Goal: Task Accomplishment & Management: Use online tool/utility

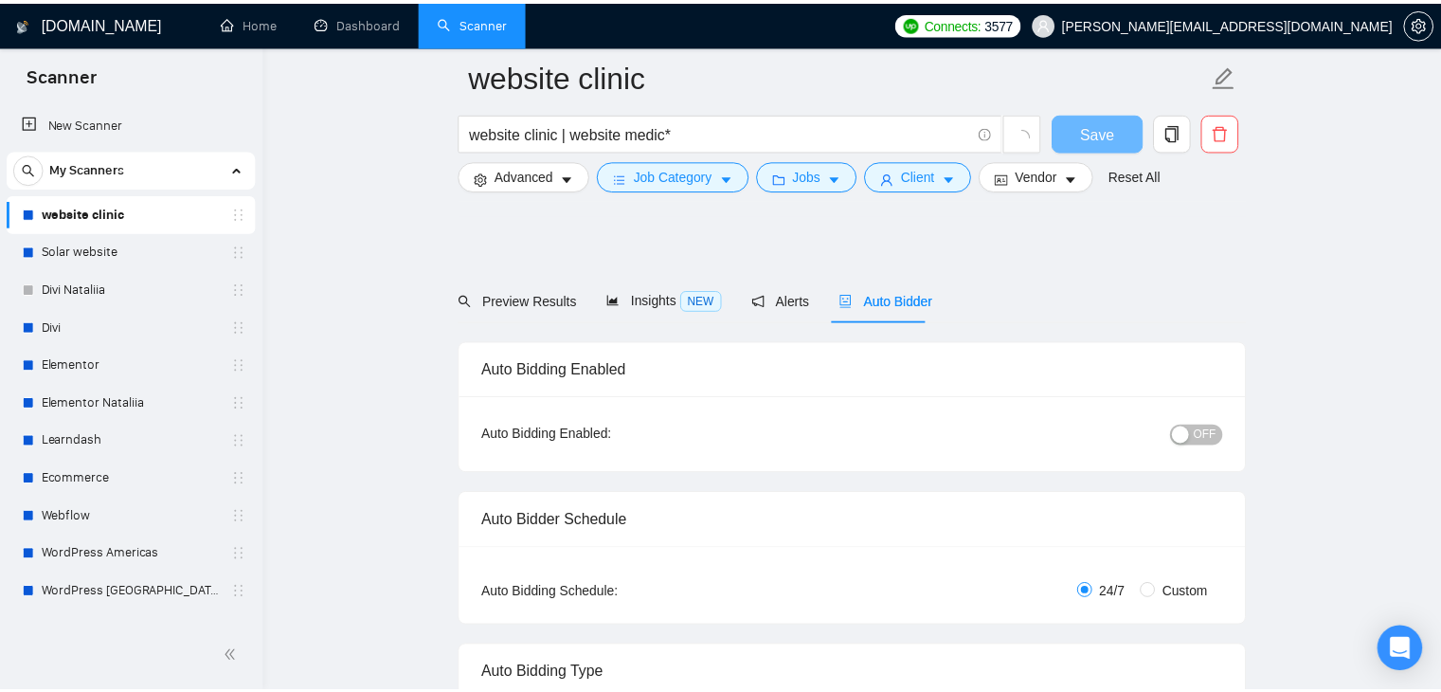
scroll to position [947, 0]
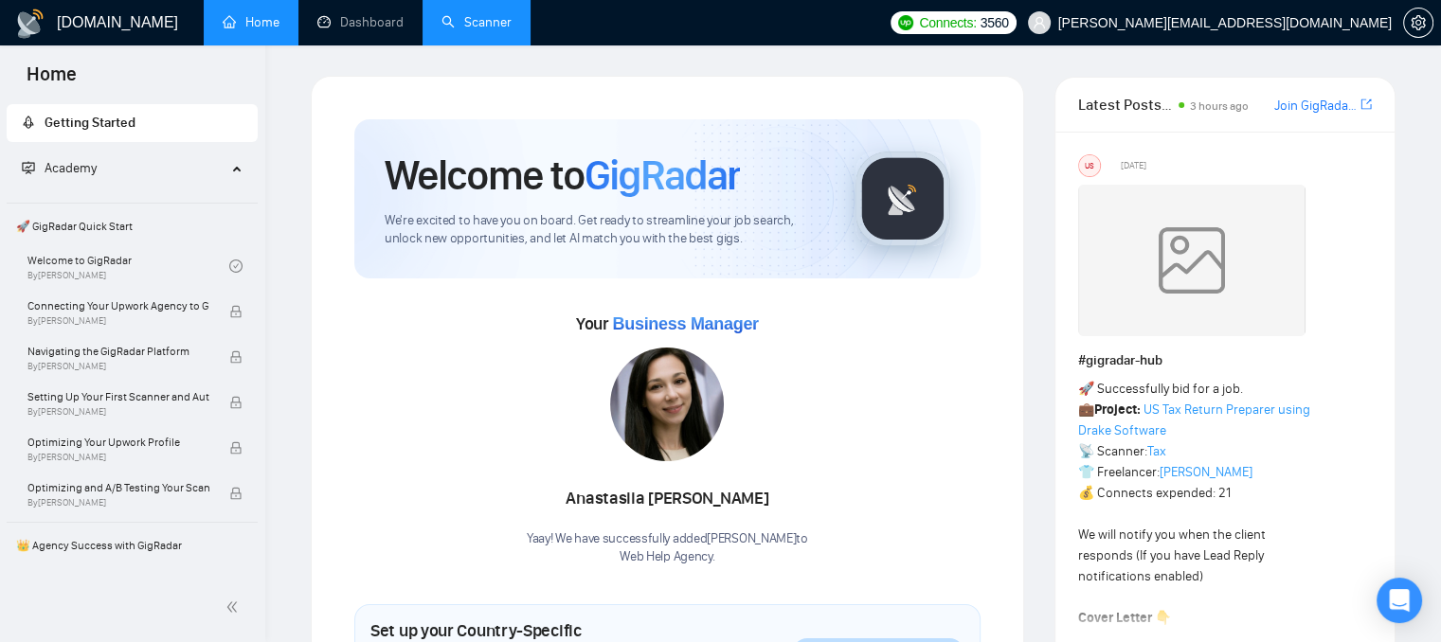
click at [512, 30] on link "Scanner" at bounding box center [476, 22] width 70 height 16
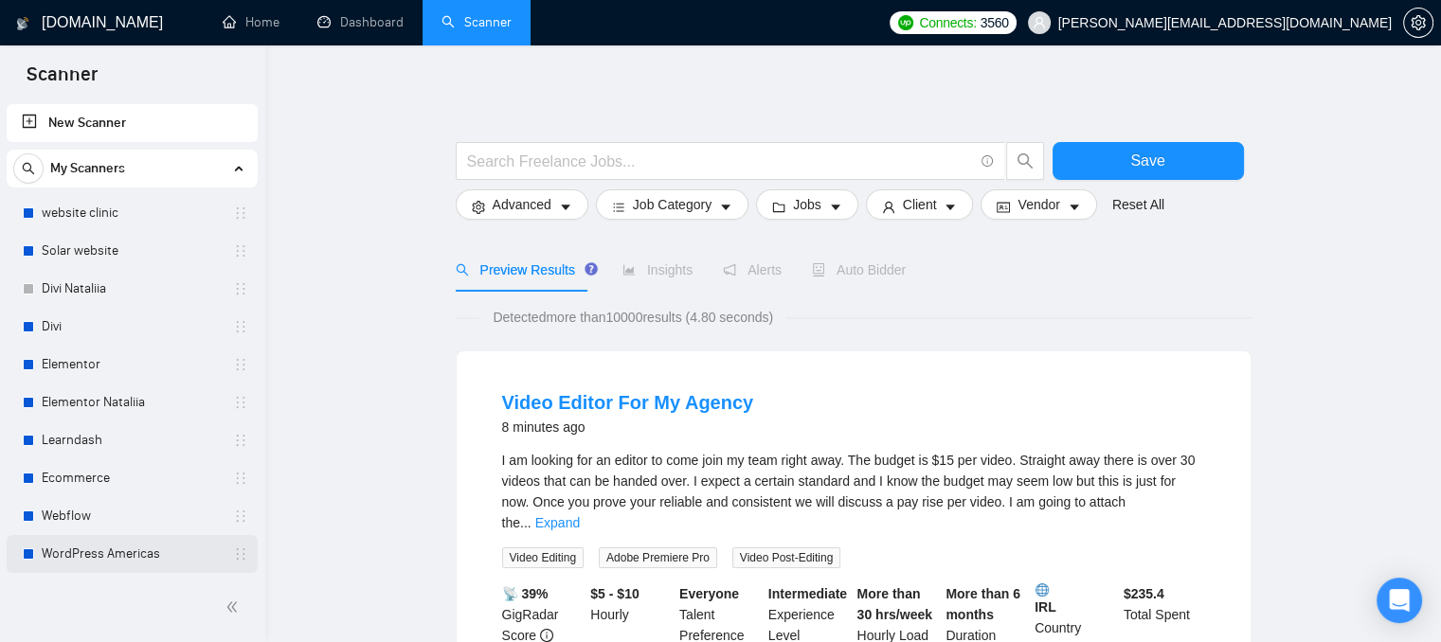
click at [81, 556] on link "WordPress Americas" at bounding box center [132, 554] width 180 height 38
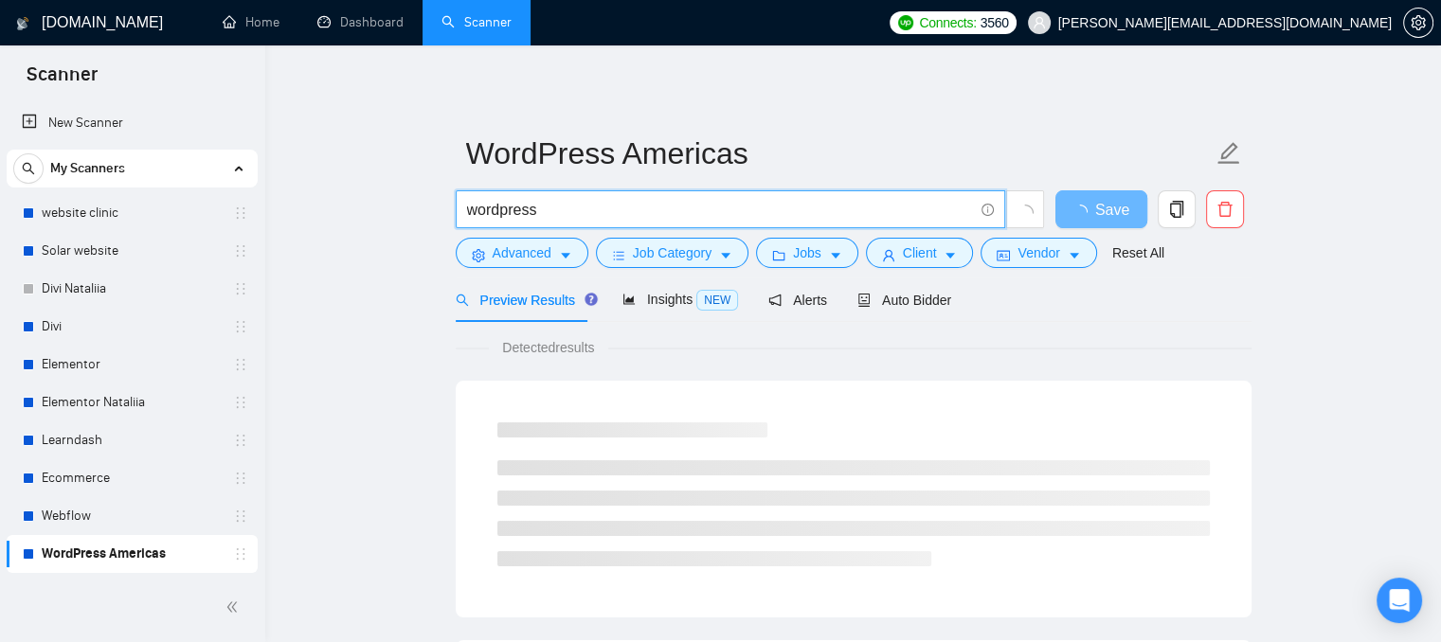
click at [555, 210] on input "wordpress" at bounding box center [720, 210] width 506 height 24
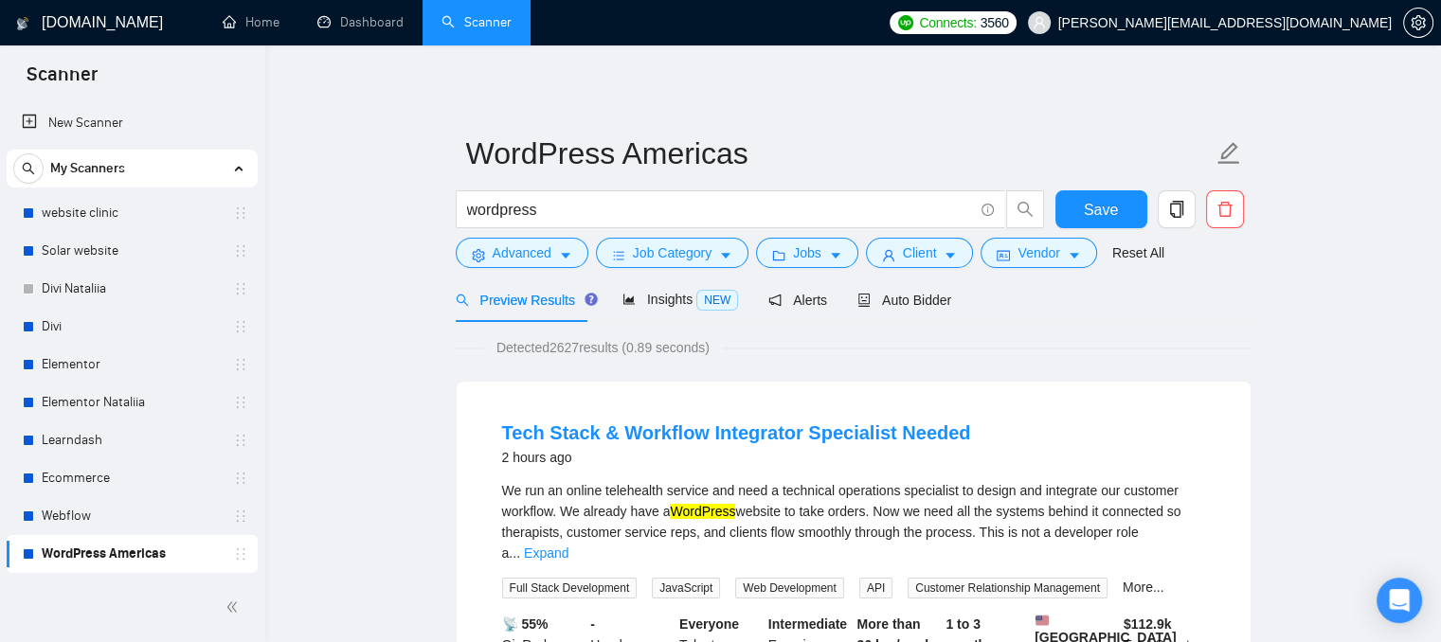
click at [1017, 251] on span "Vendor" at bounding box center [1038, 253] width 42 height 21
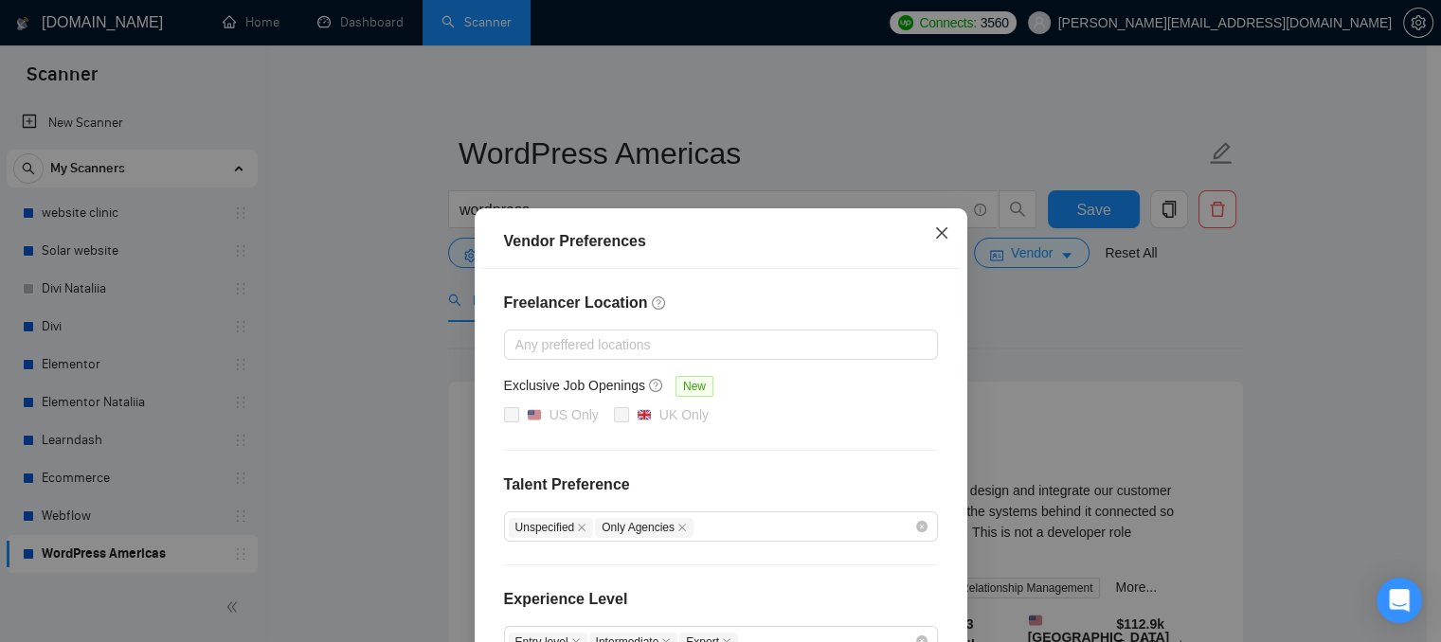
click at [938, 232] on icon "close" at bounding box center [941, 232] width 15 height 15
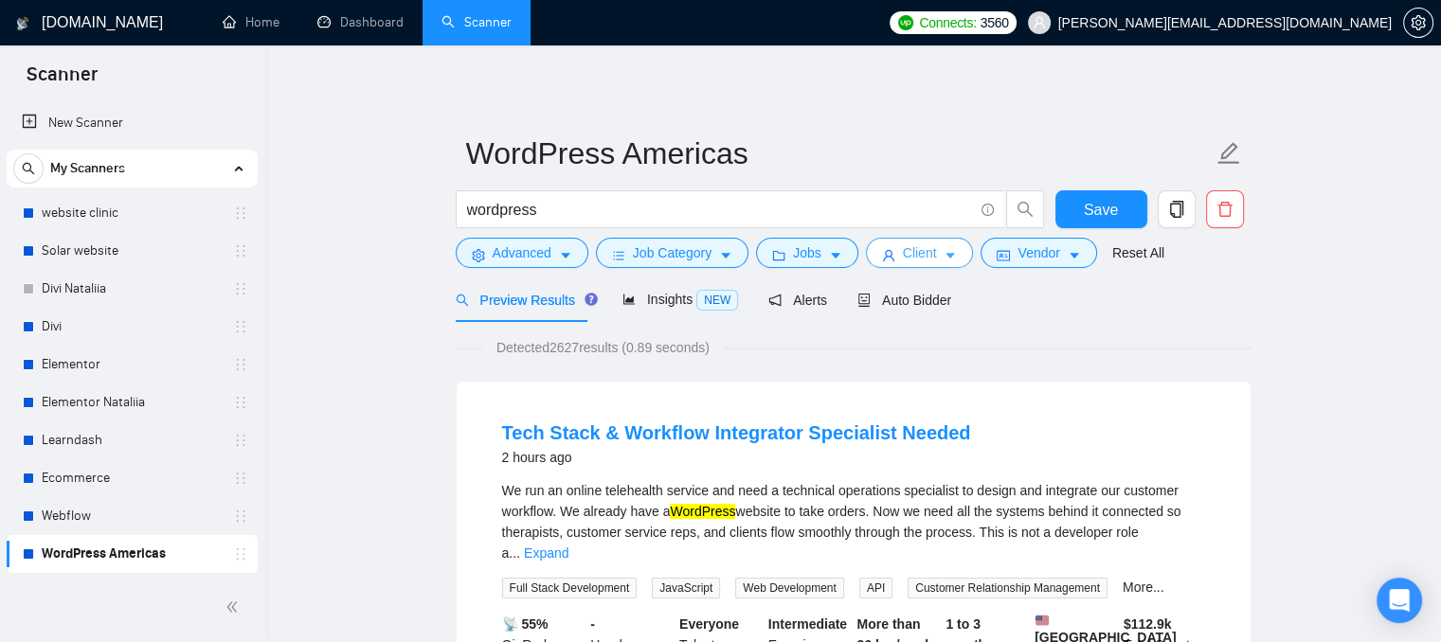
click at [948, 258] on icon "caret-down" at bounding box center [950, 255] width 13 height 13
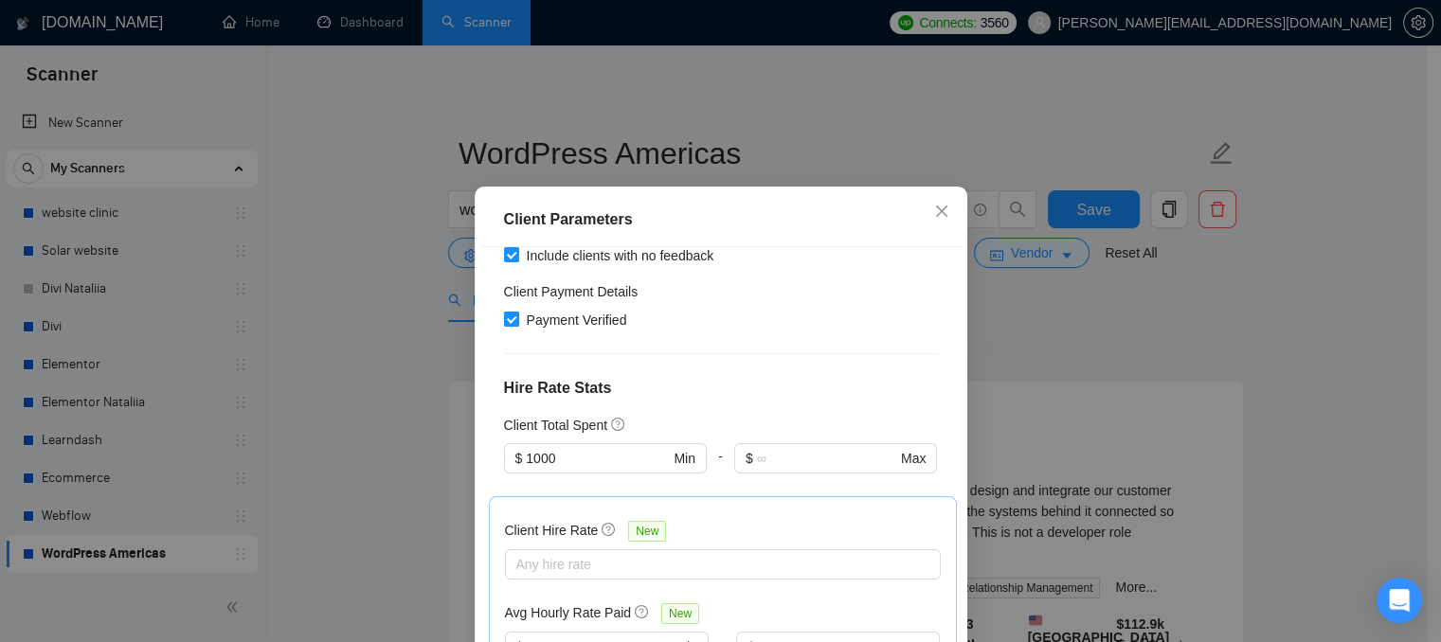
scroll to position [379, 0]
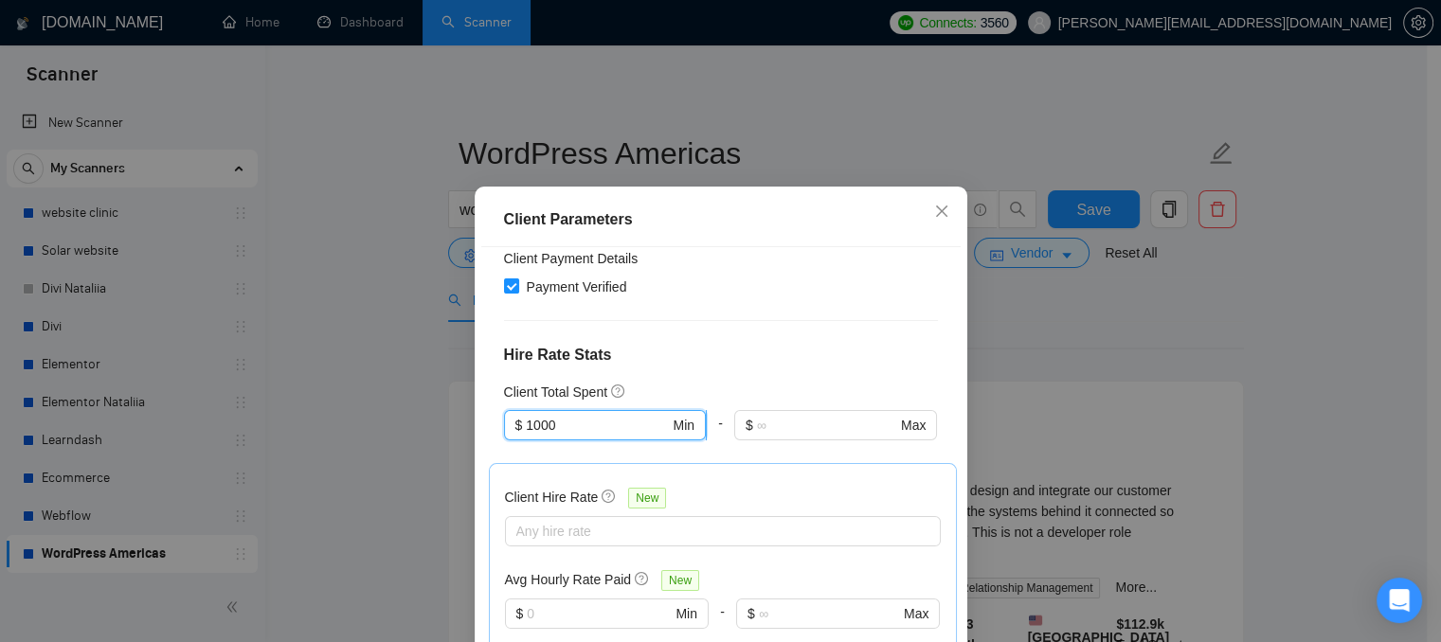
click at [568, 428] on input "1000" at bounding box center [597, 425] width 143 height 21
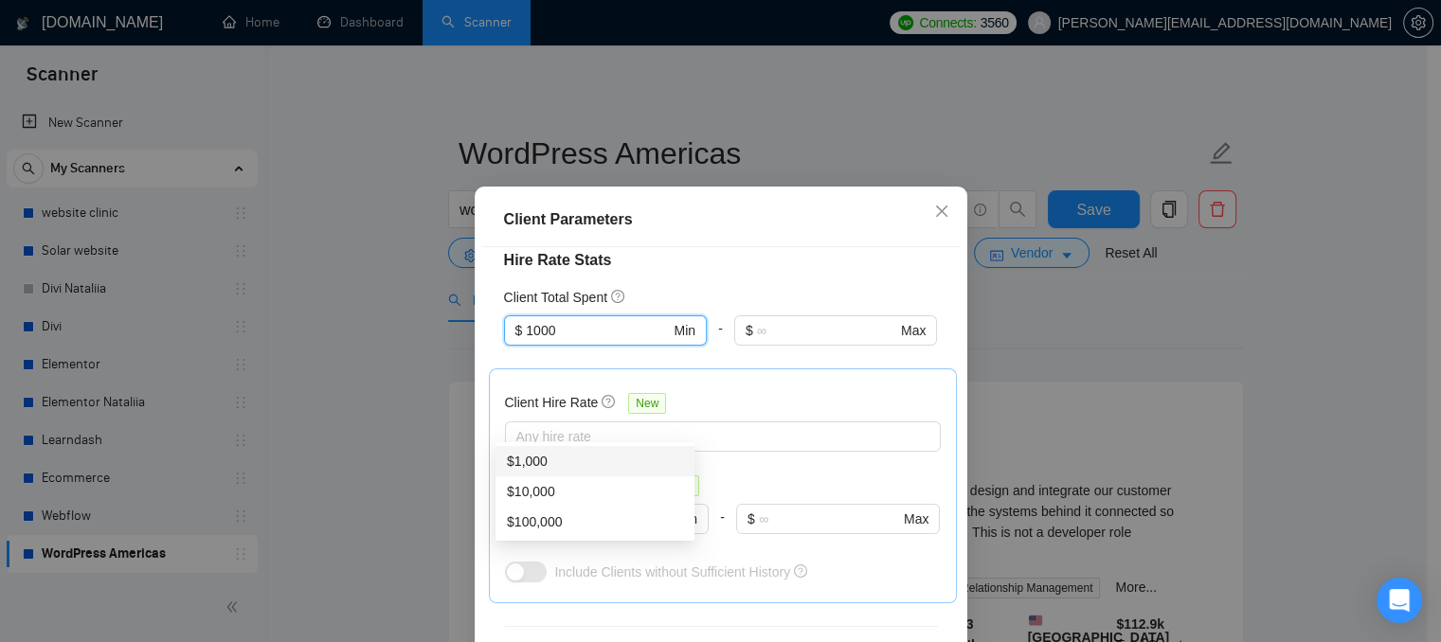
click at [733, 385] on div "Client Hire Rate New Any hire rate Avg Hourly Rate Paid New $ Min - $ Max Inclu…" at bounding box center [723, 486] width 436 height 203
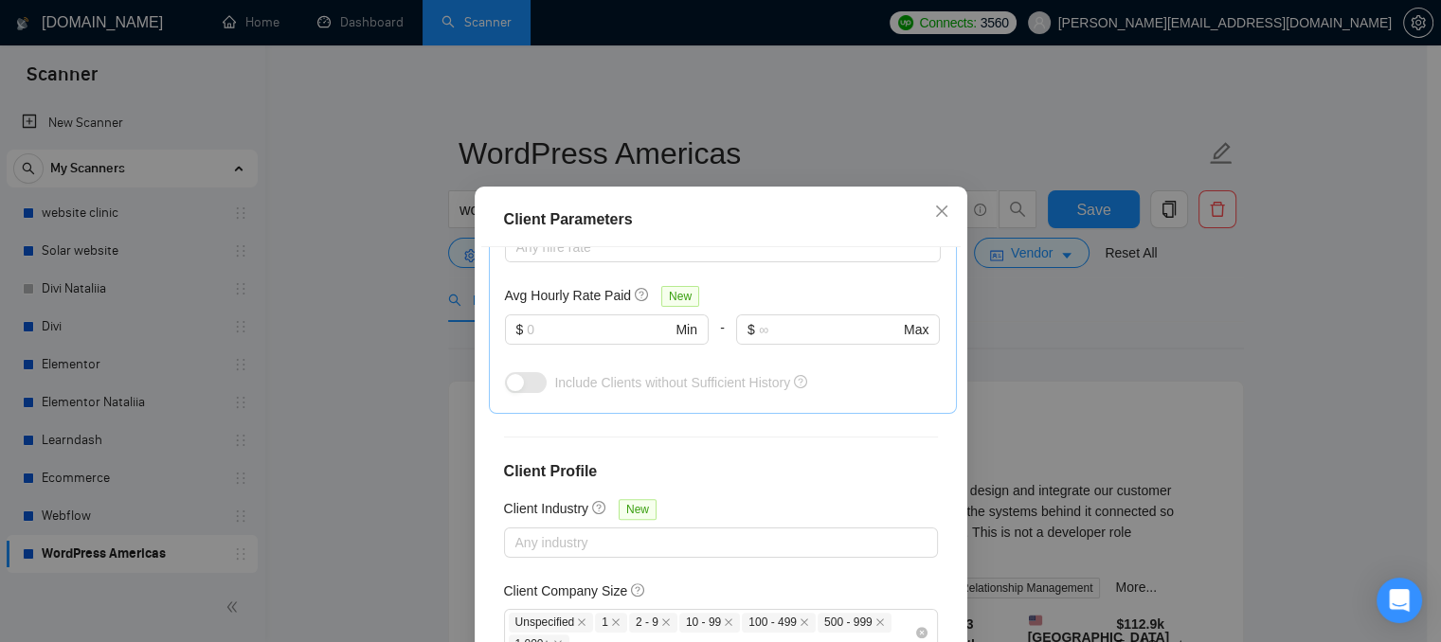
scroll to position [750, 0]
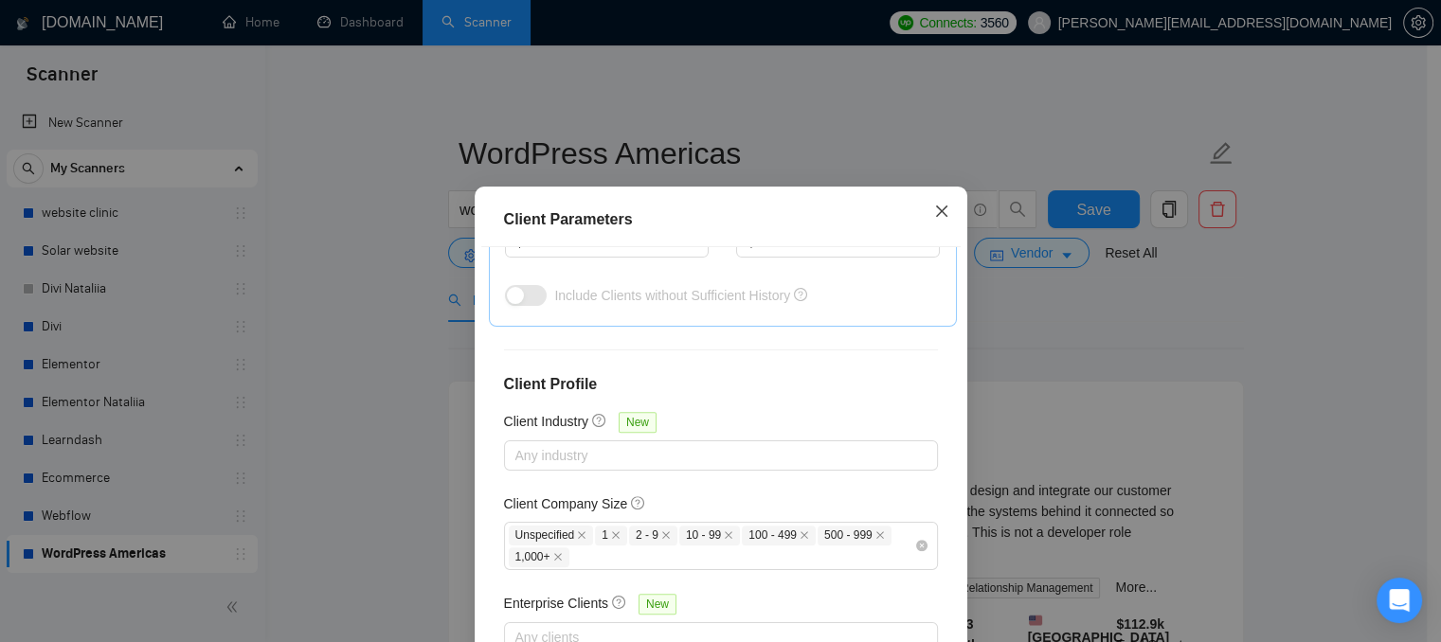
click at [925, 210] on span "Close" at bounding box center [941, 212] width 51 height 51
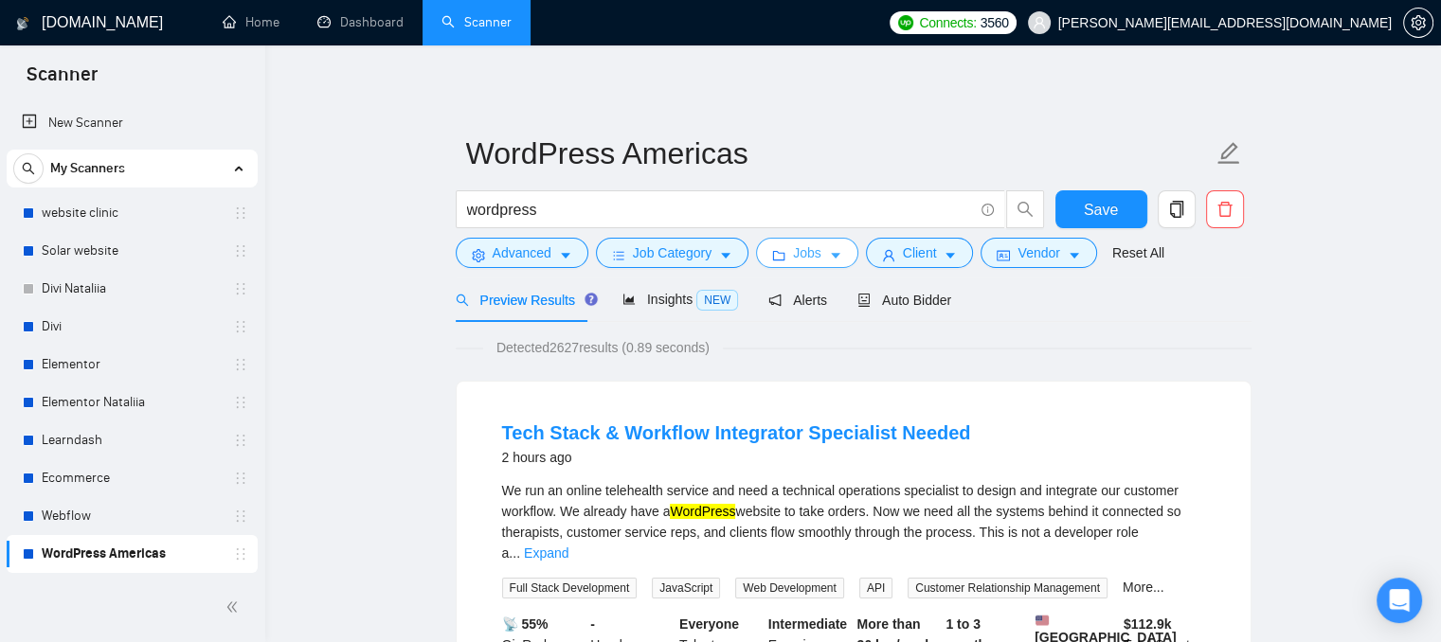
click at [765, 262] on button "Jobs" at bounding box center [807, 253] width 102 height 30
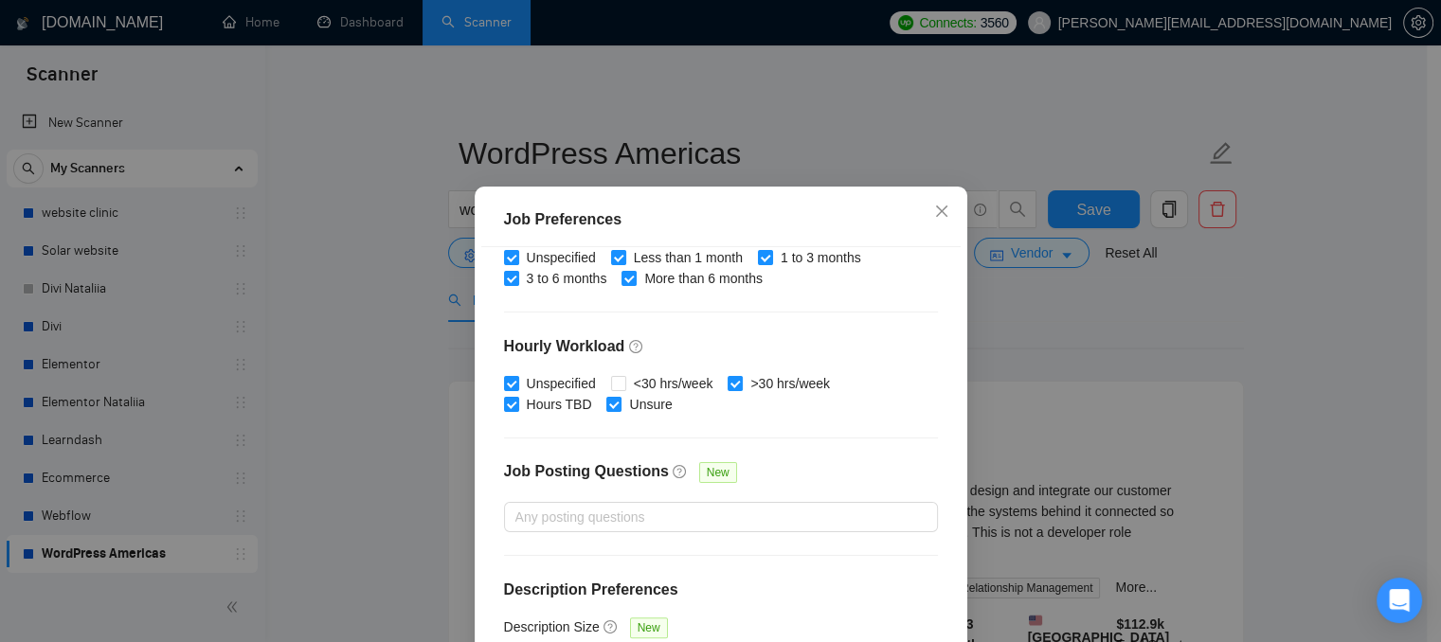
scroll to position [619, 0]
click at [944, 211] on span "Close" at bounding box center [941, 212] width 51 height 51
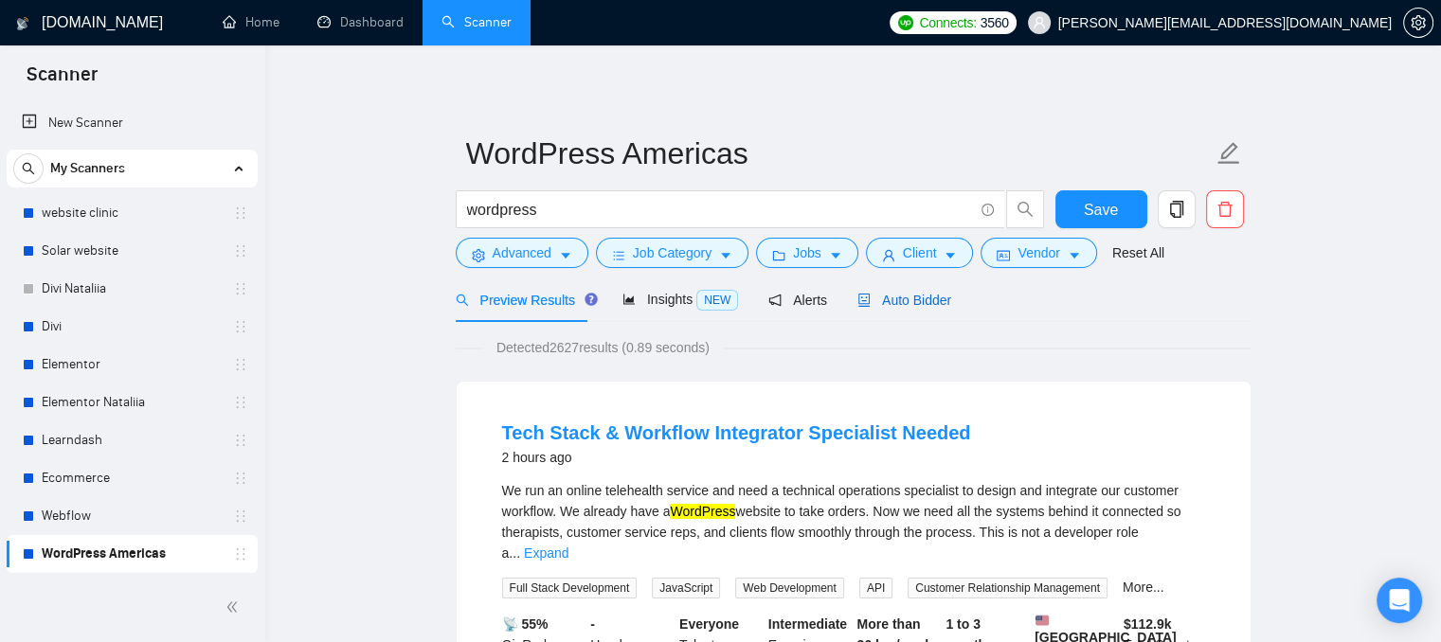
click at [911, 304] on span "Auto Bidder" at bounding box center [904, 300] width 94 height 15
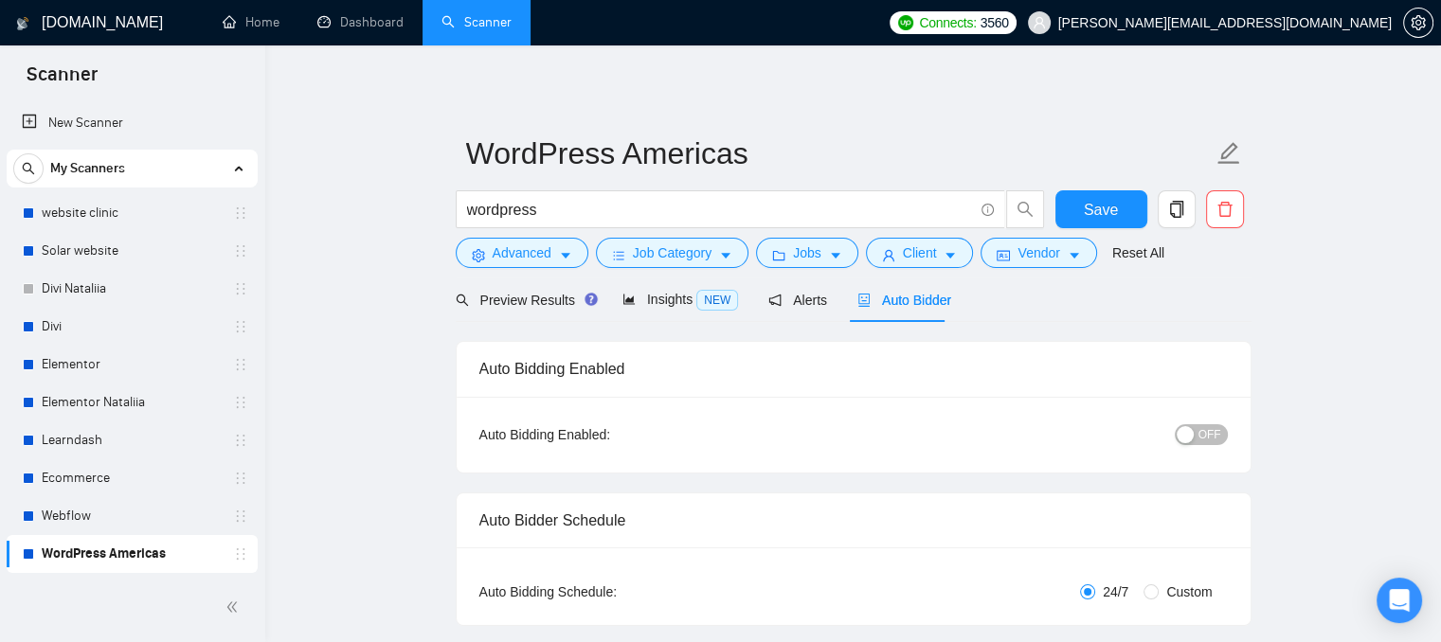
radio input "false"
radio input "true"
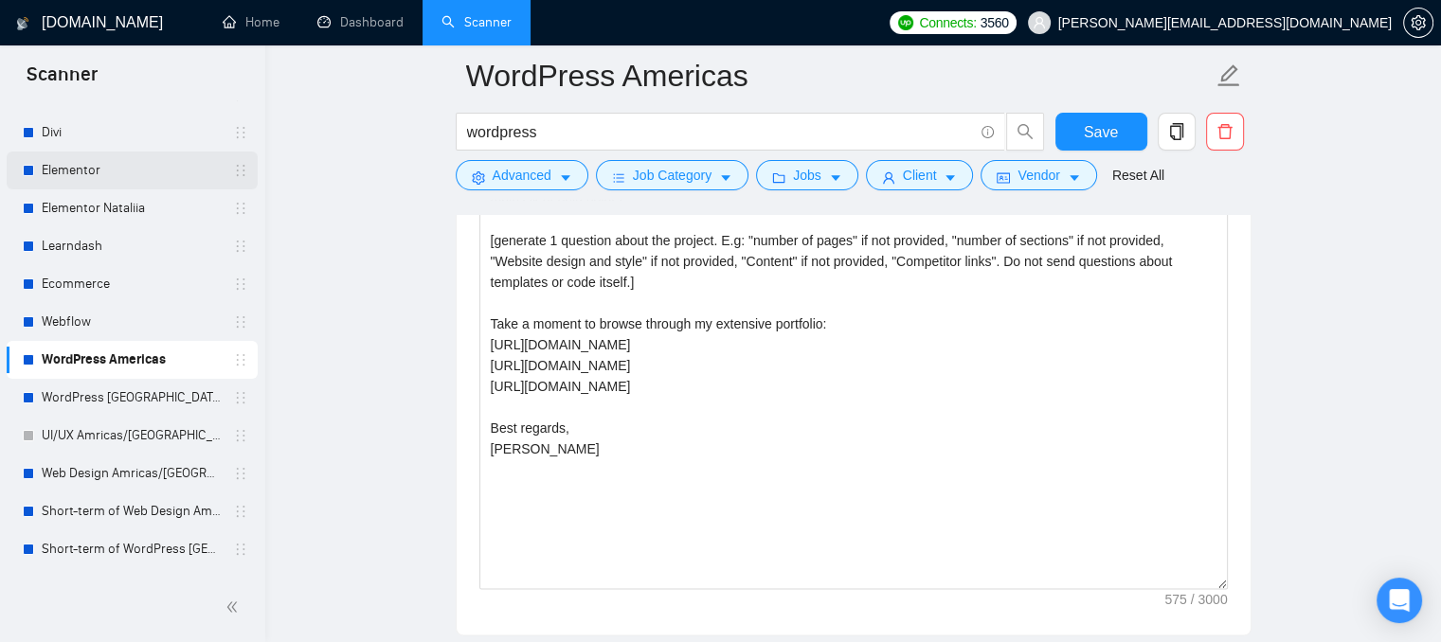
scroll to position [303, 0]
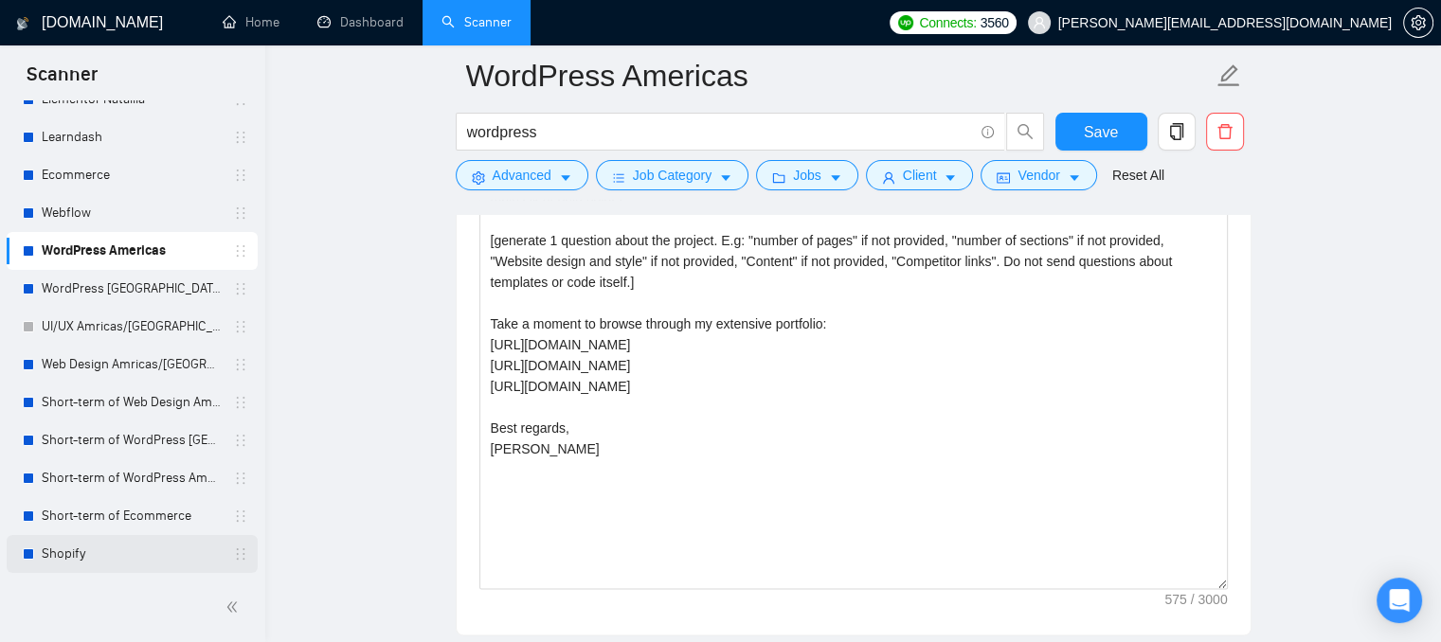
click at [68, 561] on link "Shopify" at bounding box center [132, 554] width 180 height 38
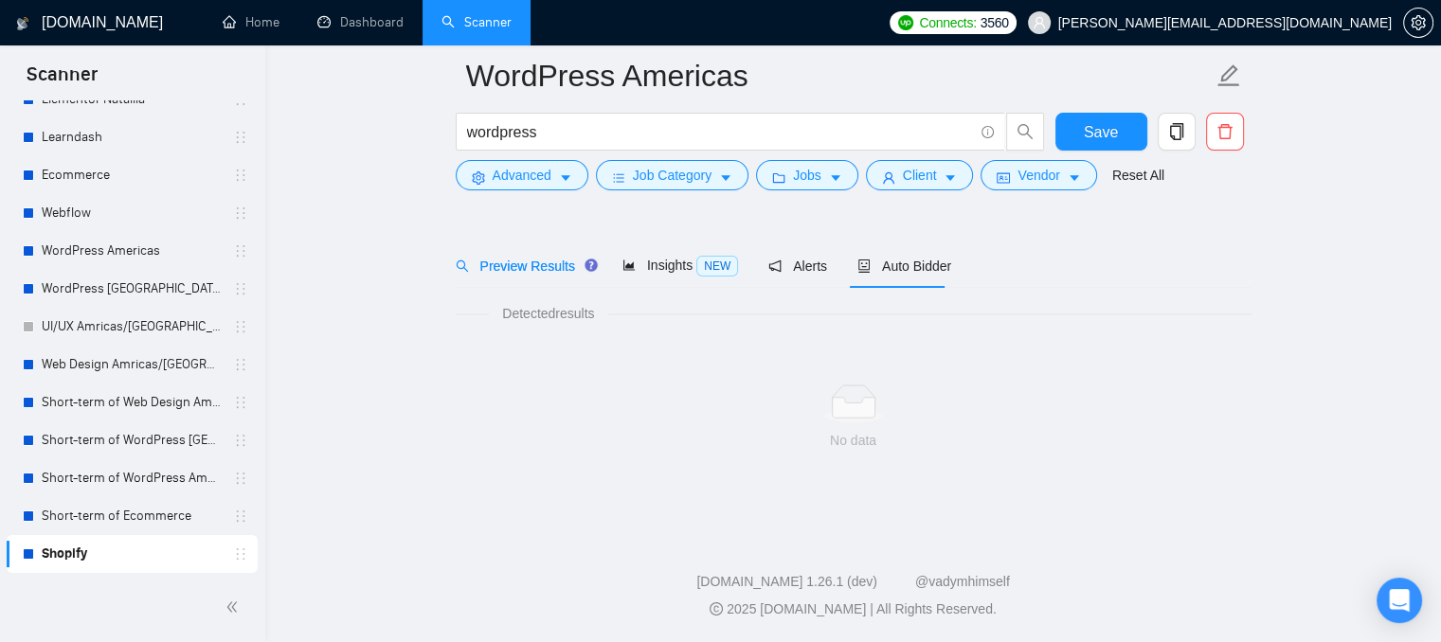
scroll to position [49, 0]
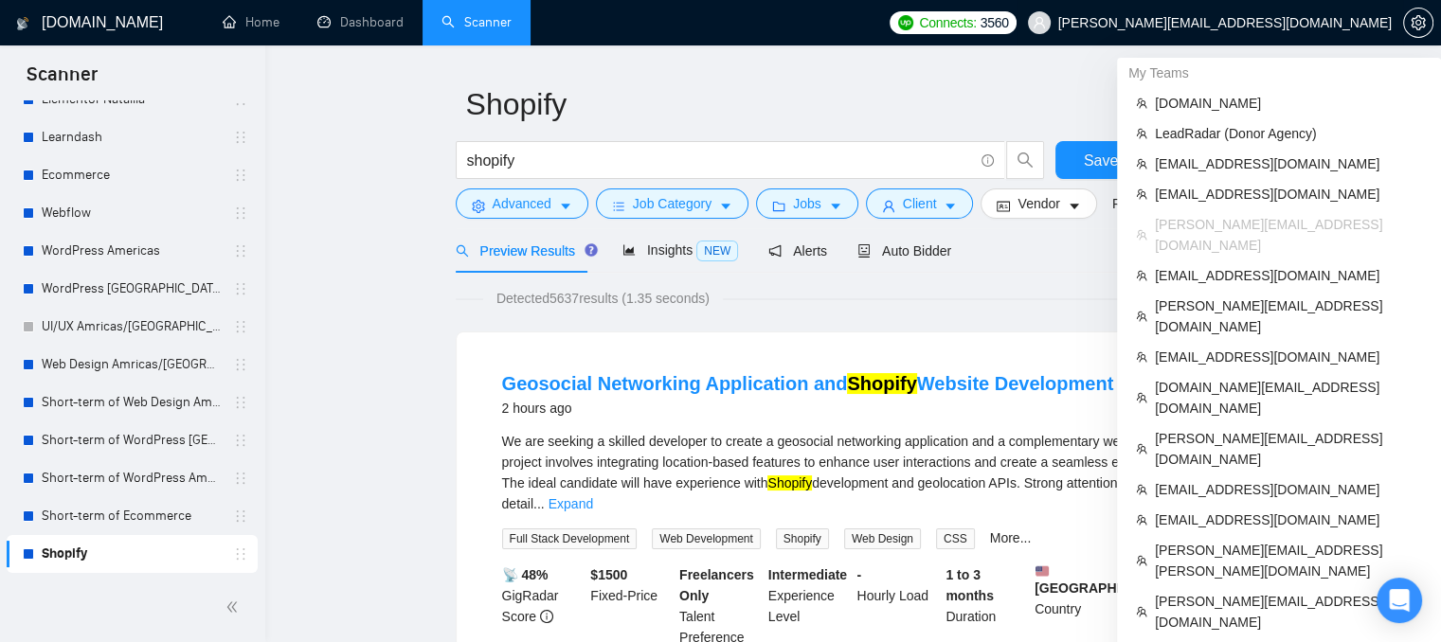
click at [1224, 32] on span "[PERSON_NAME][EMAIL_ADDRESS][DOMAIN_NAME]" at bounding box center [1209, 22] width 386 height 61
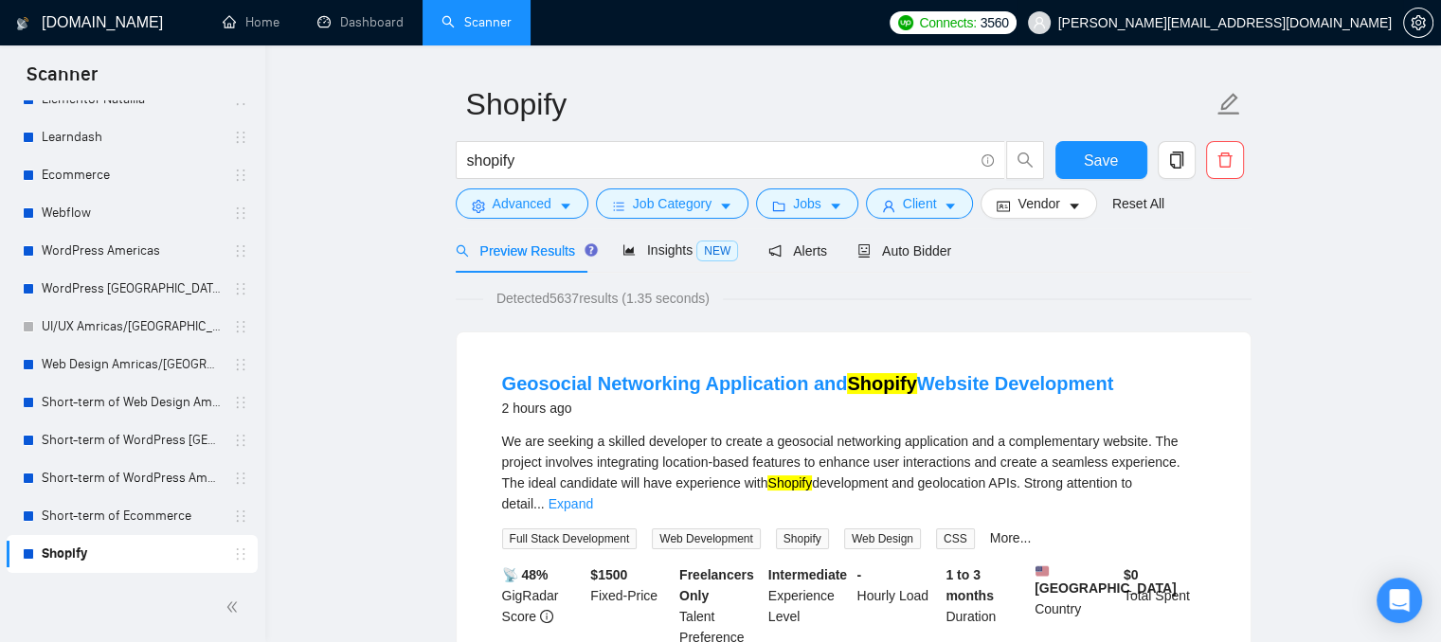
click at [1290, 36] on span "[PERSON_NAME][EMAIL_ADDRESS][DOMAIN_NAME]" at bounding box center [1209, 22] width 386 height 61
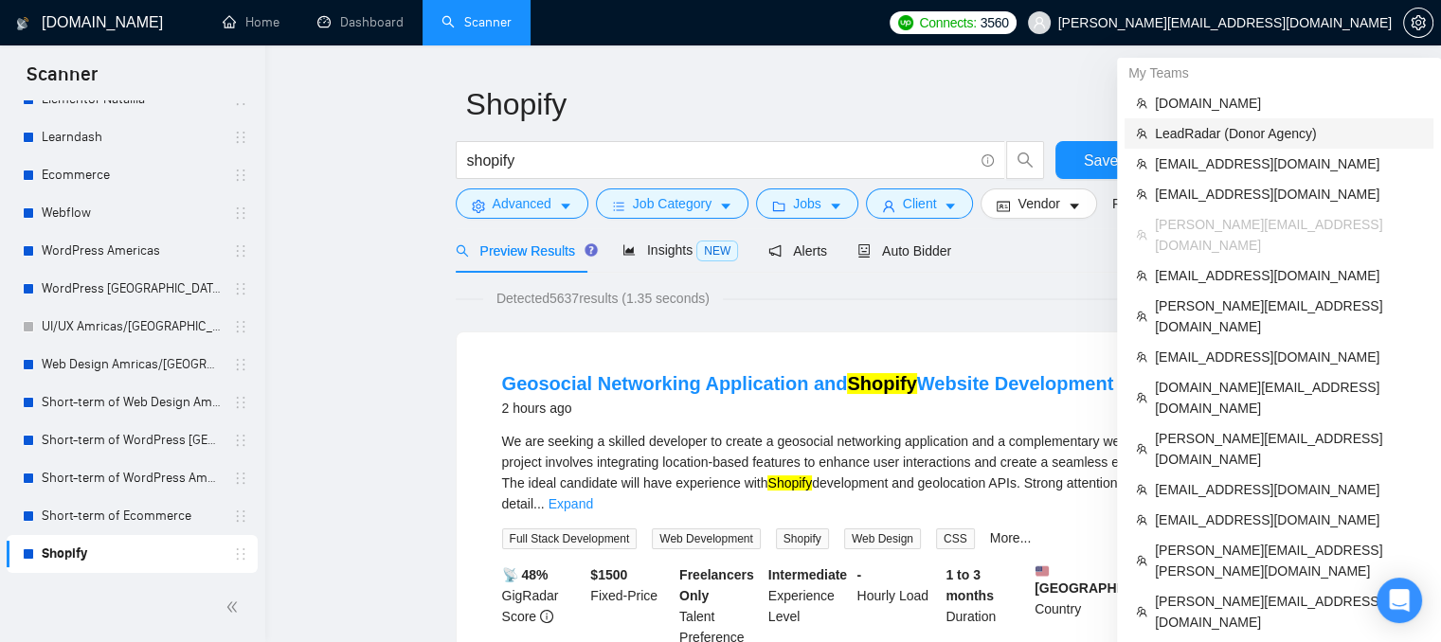
click at [1185, 136] on span "LeadRadar (Donor Agency)" at bounding box center [1288, 133] width 267 height 21
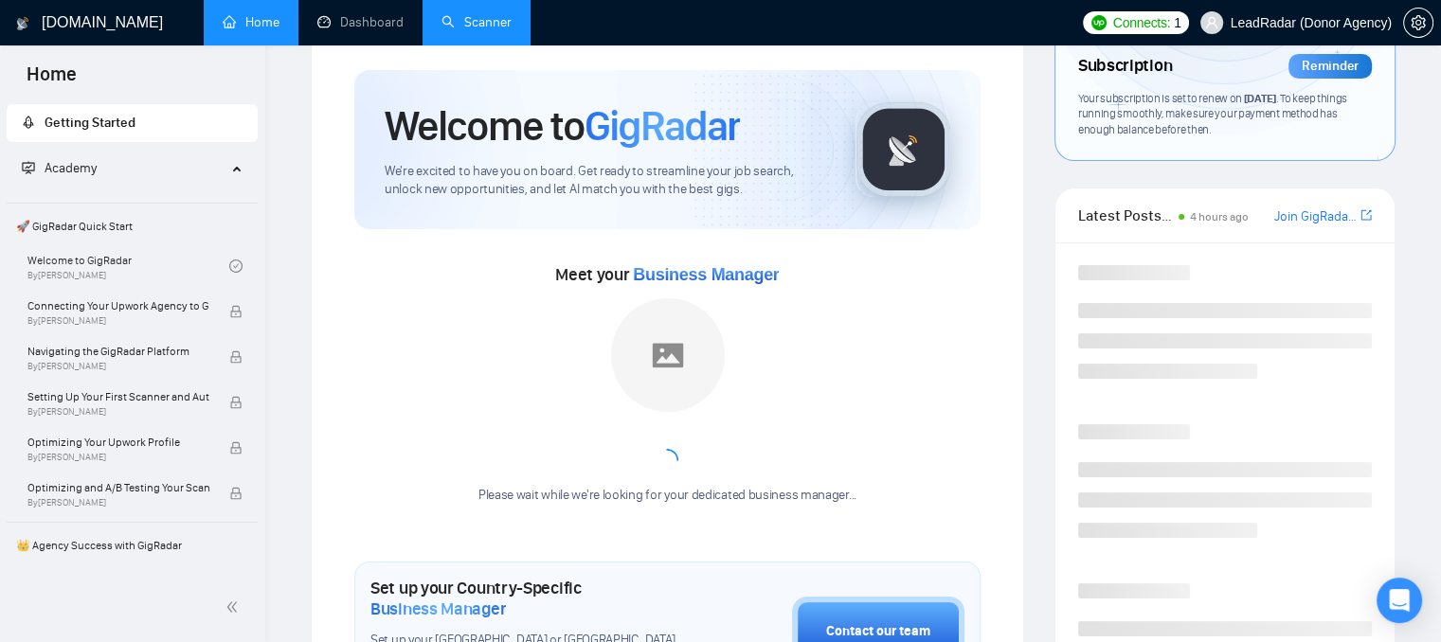
click at [472, 30] on link "Scanner" at bounding box center [476, 22] width 70 height 16
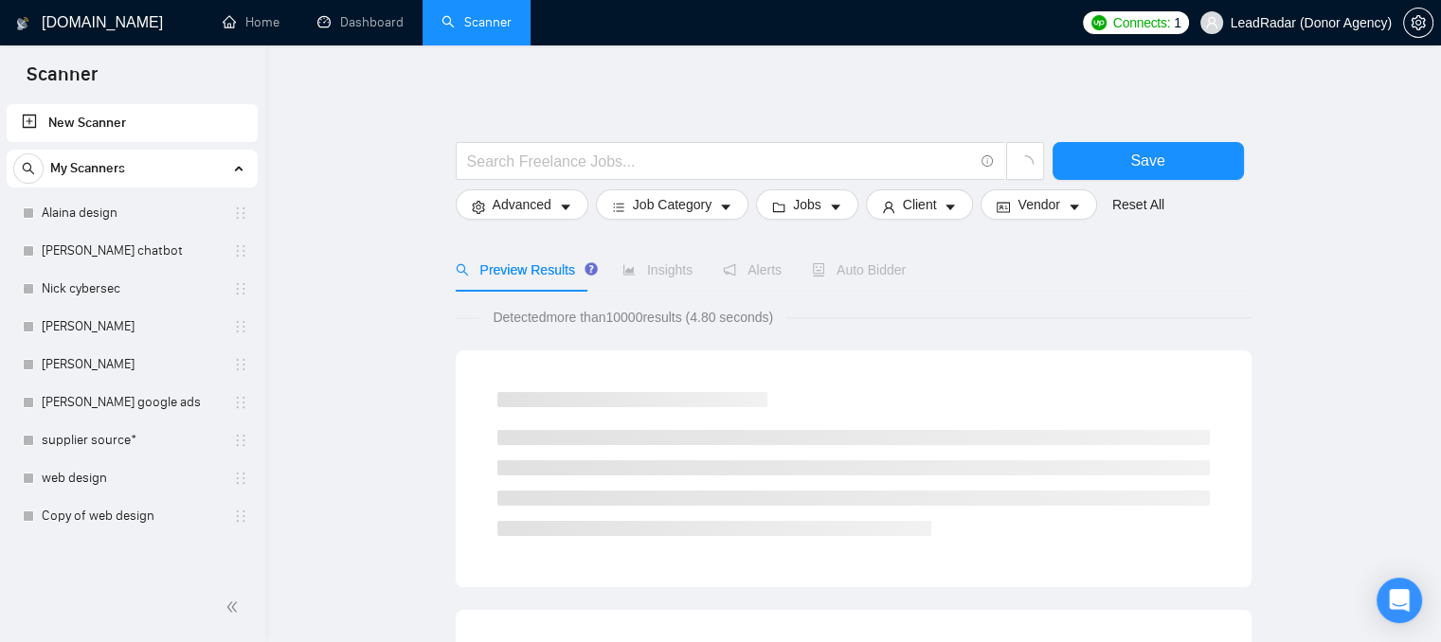
click at [107, 127] on link "New Scanner" at bounding box center [132, 123] width 221 height 38
click at [580, 154] on input "text" at bounding box center [720, 162] width 506 height 24
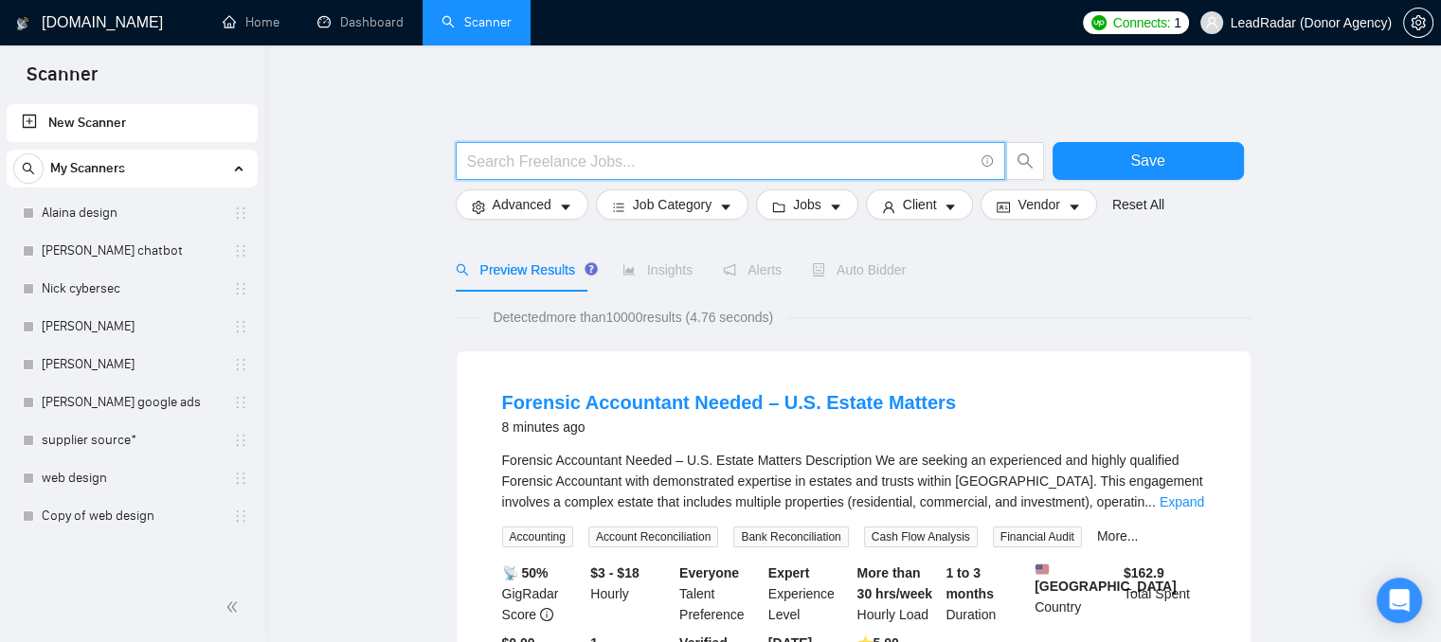
paste input "(Shopify*) | "(Shopify)" | "(Shopify" | "/Shopify")"
click at [531, 157] on input "(Shopify*) | "(Shopify)" | "(Shopify" | "/Shopify")" at bounding box center [720, 162] width 506 height 24
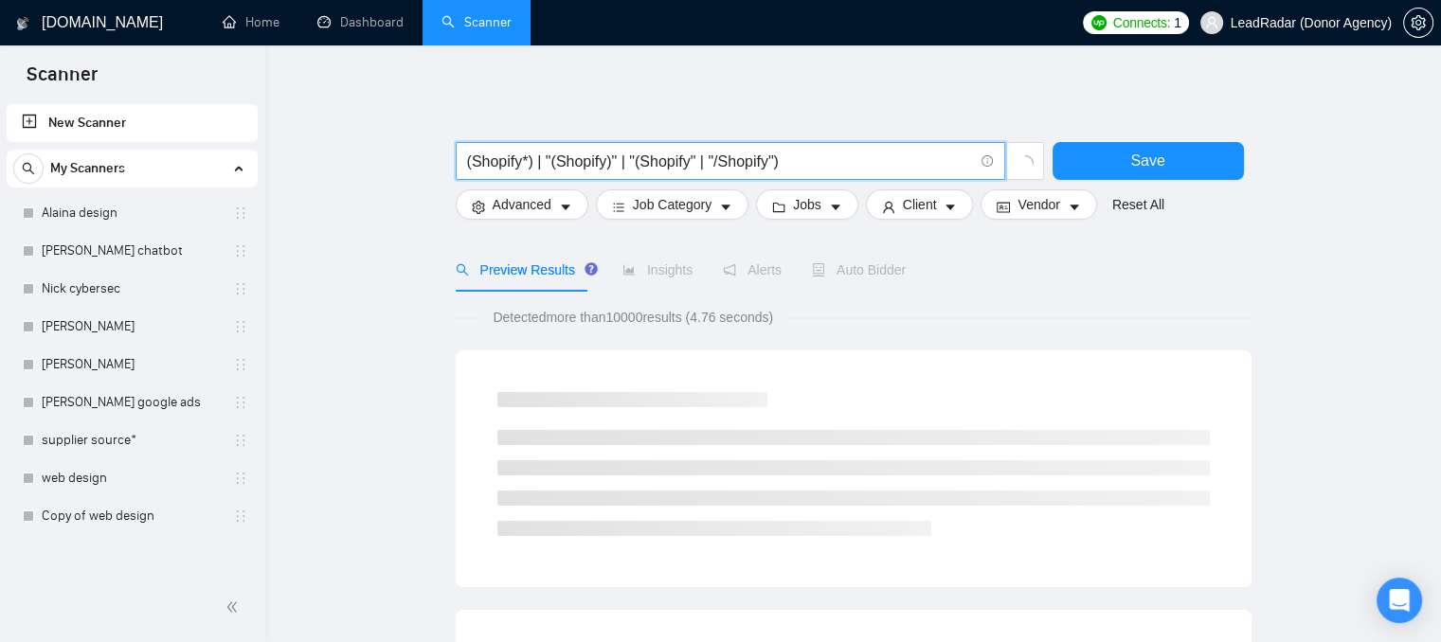
click at [524, 160] on input "(Shopify*) | "(Shopify)" | "(Shopify" | "/Shopify")" at bounding box center [720, 162] width 506 height 24
click at [803, 166] on input "(Shopify*) | "(Shopify)" | "(Shopify" | "/Shopify")" at bounding box center [720, 162] width 506 height 24
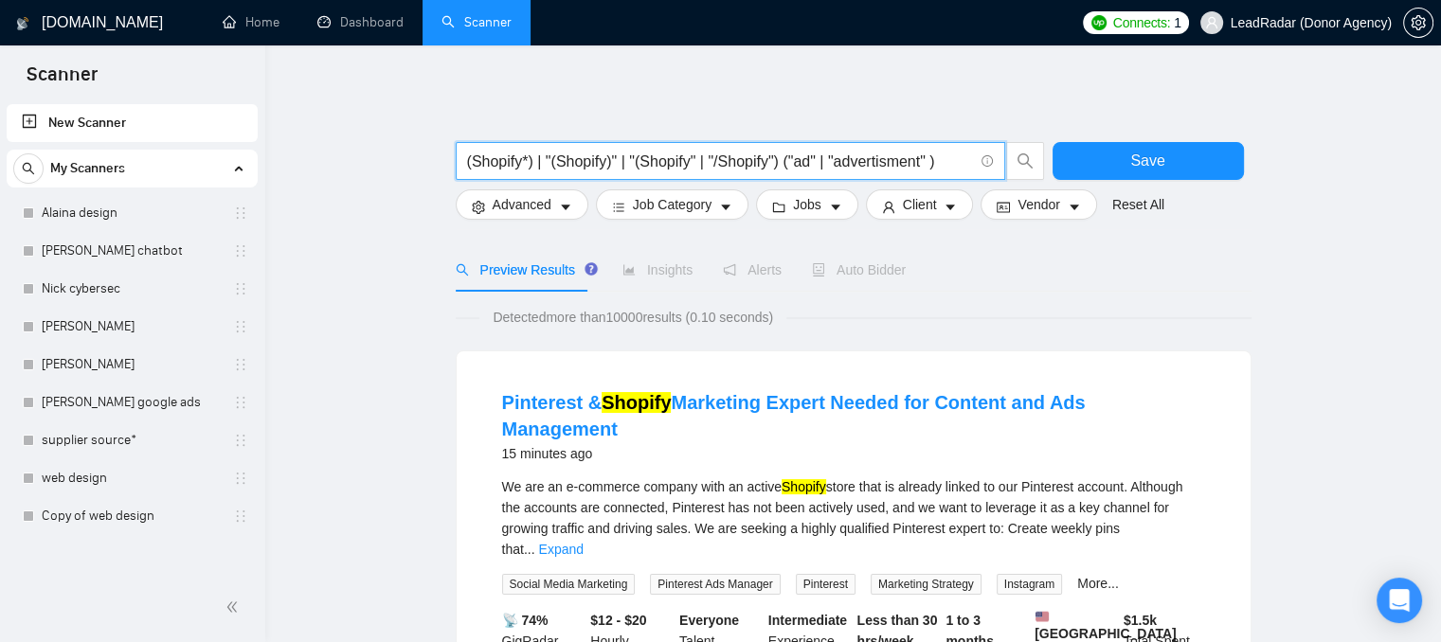
click at [836, 160] on input "(Shopify*) | "(Shopify)" | "(Shopify" | "/Shopify") ("ad" | "advertisment" )" at bounding box center [720, 162] width 506 height 24
click at [864, 165] on input "(Shopify*) | "(Shopify)" | "(Shopify" | "/Shopify") ("ad" | "advertisment" )" at bounding box center [720, 162] width 506 height 24
click at [807, 161] on input "(Shopify*) | "(Shopify)" | "(Shopify" | "/Shopify") ("ad" | "" )" at bounding box center [720, 162] width 506 height 24
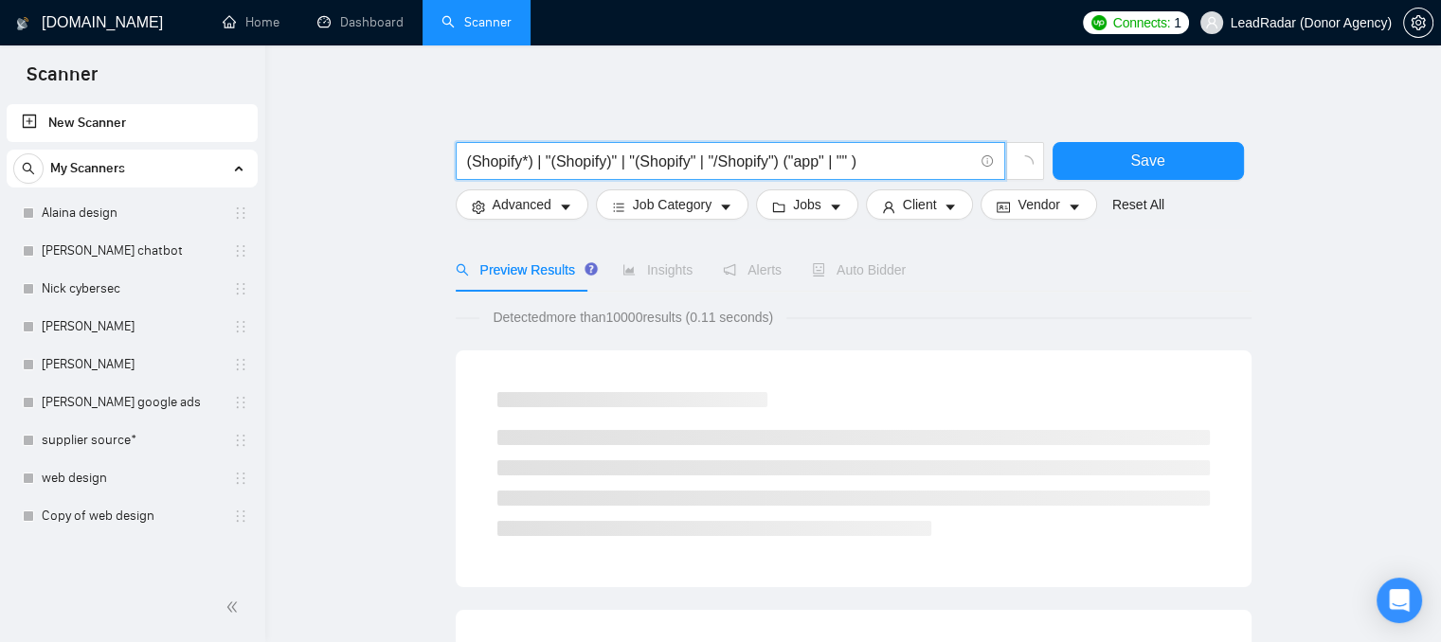
click at [841, 164] on input "(Shopify*) | "(Shopify)" | "(Shopify" | "/Shopify") ("app" | "" )" at bounding box center [720, 162] width 506 height 24
click at [930, 160] on input "(Shopify*) | "(Shopify)" | "(Shopify" | "/Shopify") ("app" | "application" )" at bounding box center [720, 162] width 506 height 24
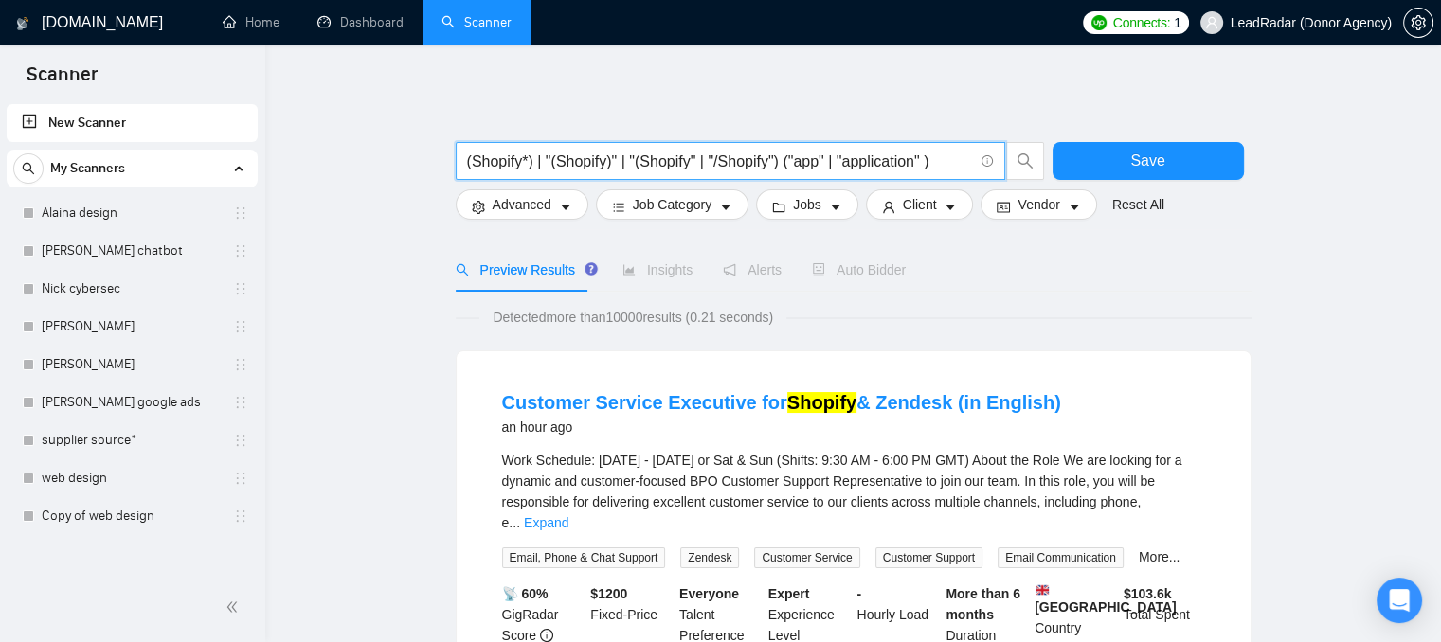
click at [925, 168] on input "(Shopify*) | "(Shopify)" | "(Shopify" | "/Shopify") ("app" | "application" )" at bounding box center [720, 162] width 506 height 24
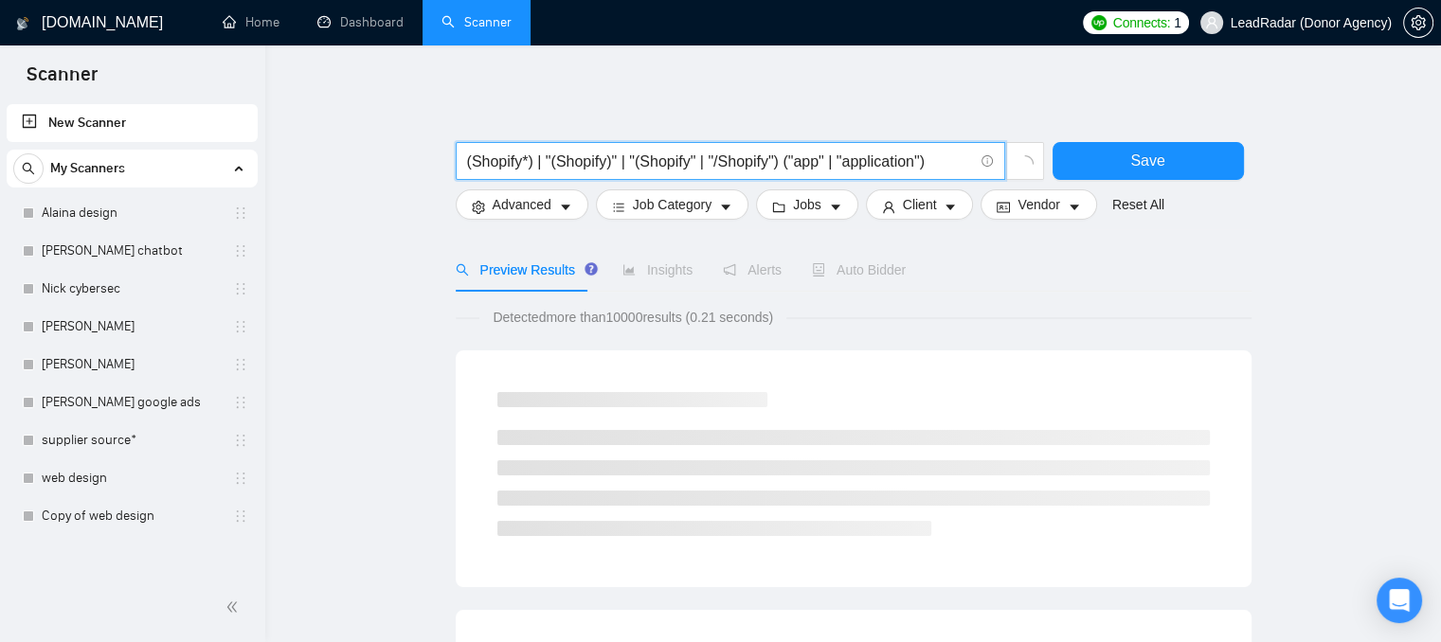
click at [467, 165] on input "(Shopify*) | "(Shopify)" | "(Shopify" | "/Shopify") ("app" | "application")" at bounding box center [720, 162] width 506 height 24
click at [782, 162] on input "((Shopify*) | "(Shopify)" | "(Shopify" | "/Shopify") ("app" | "application")" at bounding box center [720, 162] width 506 height 24
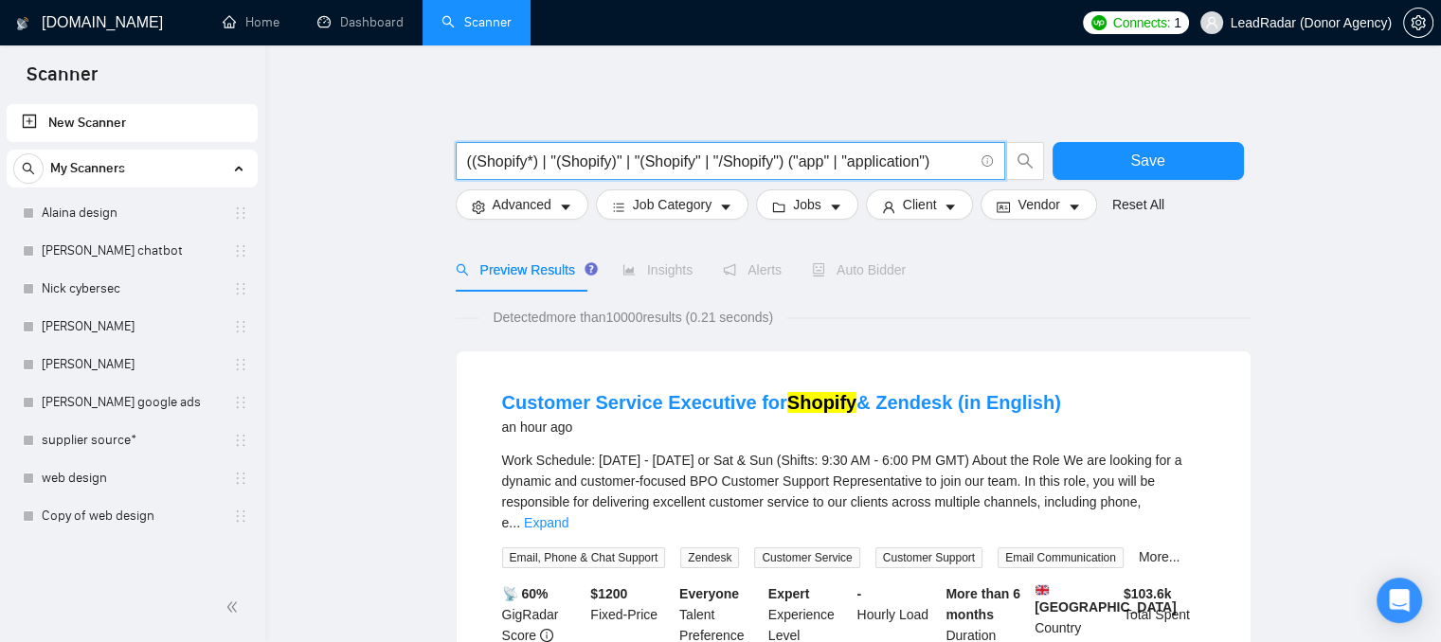
click at [935, 168] on input "((Shopify*) | "(Shopify)" | "(Shopify" | "/Shopify") ("app" | "application")" at bounding box center [720, 162] width 506 height 24
click at [794, 161] on input "((Shopify*) | "(Shopify)" | "(Shopify" | "/Shopify") ("app" | "application")" at bounding box center [720, 162] width 506 height 24
click at [833, 168] on input "((Shopify*) | "(Shopify)" | "(Shopify" | "/Shopify") (("app" | "application")" at bounding box center [720, 162] width 506 height 24
click at [848, 164] on input "((Shopify*) | "(Shopify)" | "(Shopify" | "/Shopify") (("app") | "application")" at bounding box center [720, 162] width 506 height 24
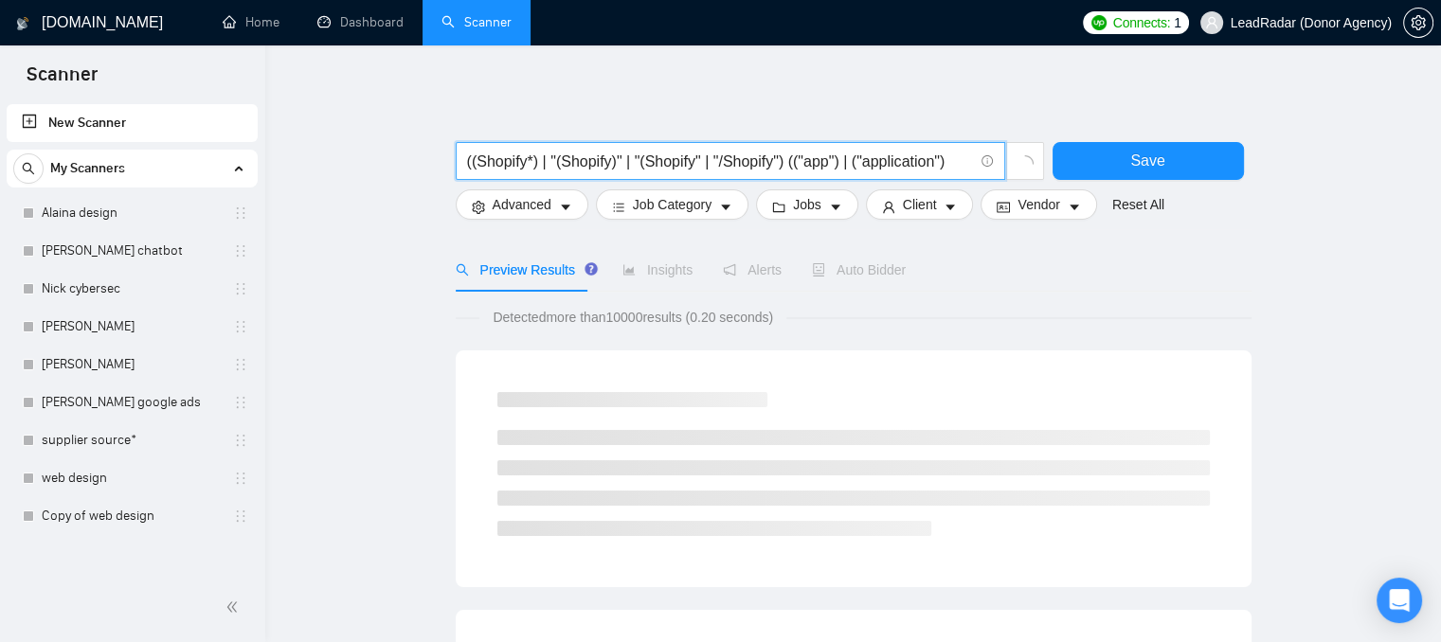
click at [949, 161] on input "((Shopify*) | "(Shopify)" | "(Shopify" | "/Shopify") (("app") | ("application")" at bounding box center [720, 162] width 506 height 24
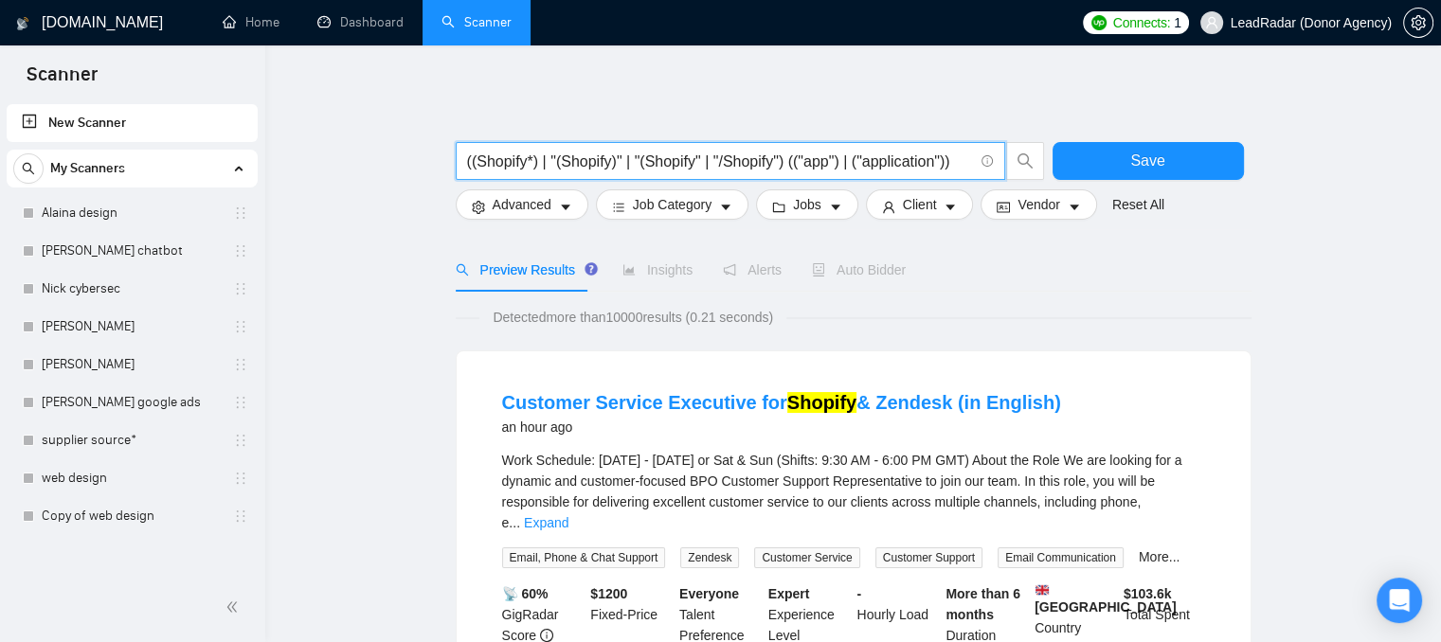
click at [783, 159] on input "((Shopify*) | "(Shopify)" | "(Shopify" | "/Shopify") (("app") | ("application"))" at bounding box center [720, 162] width 506 height 24
click at [792, 161] on input "((Shopify*) | "(Shopify)" | "(Shopify" | "/Shopify") (("app") | ("application"))" at bounding box center [720, 162] width 506 height 24
click at [948, 168] on input "((Shopify*) | "(Shopify)" | "(Shopify" | "/Shopify") ("app") | ("application"))" at bounding box center [720, 162] width 506 height 24
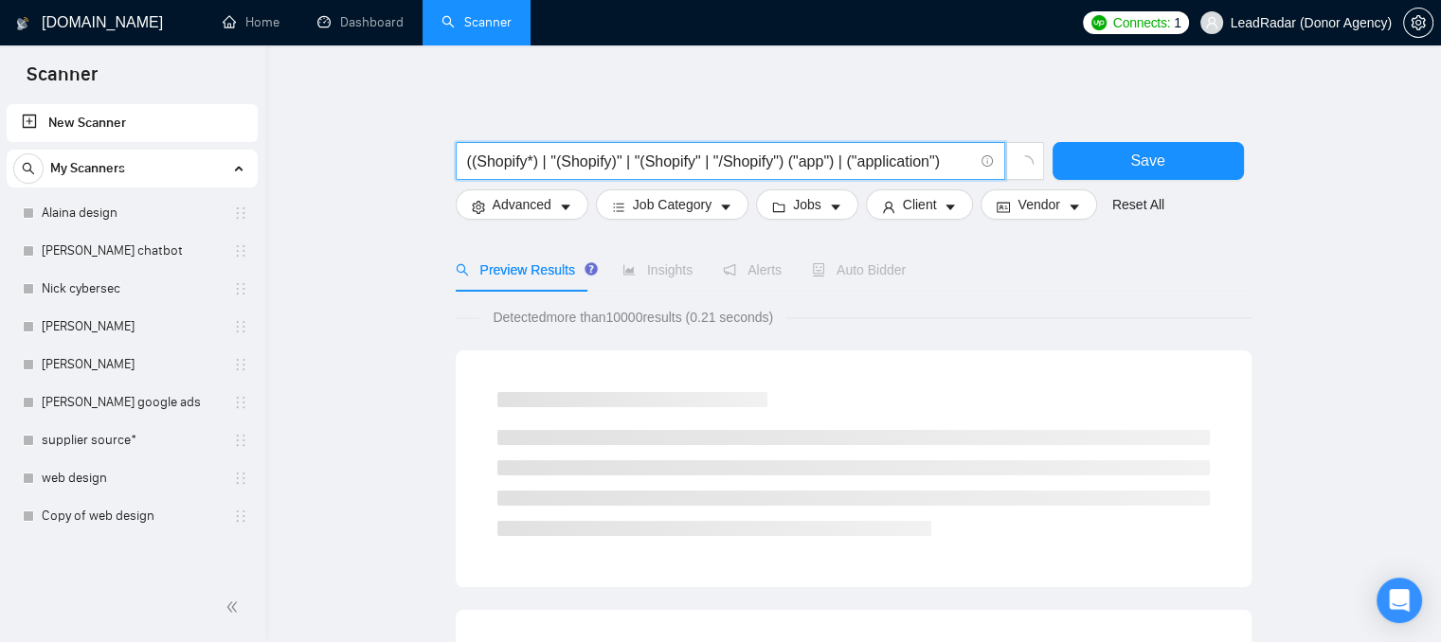
click at [783, 160] on input "((Shopify*) | "(Shopify)" | "(Shopify" | "/Shopify") ("app") | ("application")" at bounding box center [720, 162] width 506 height 24
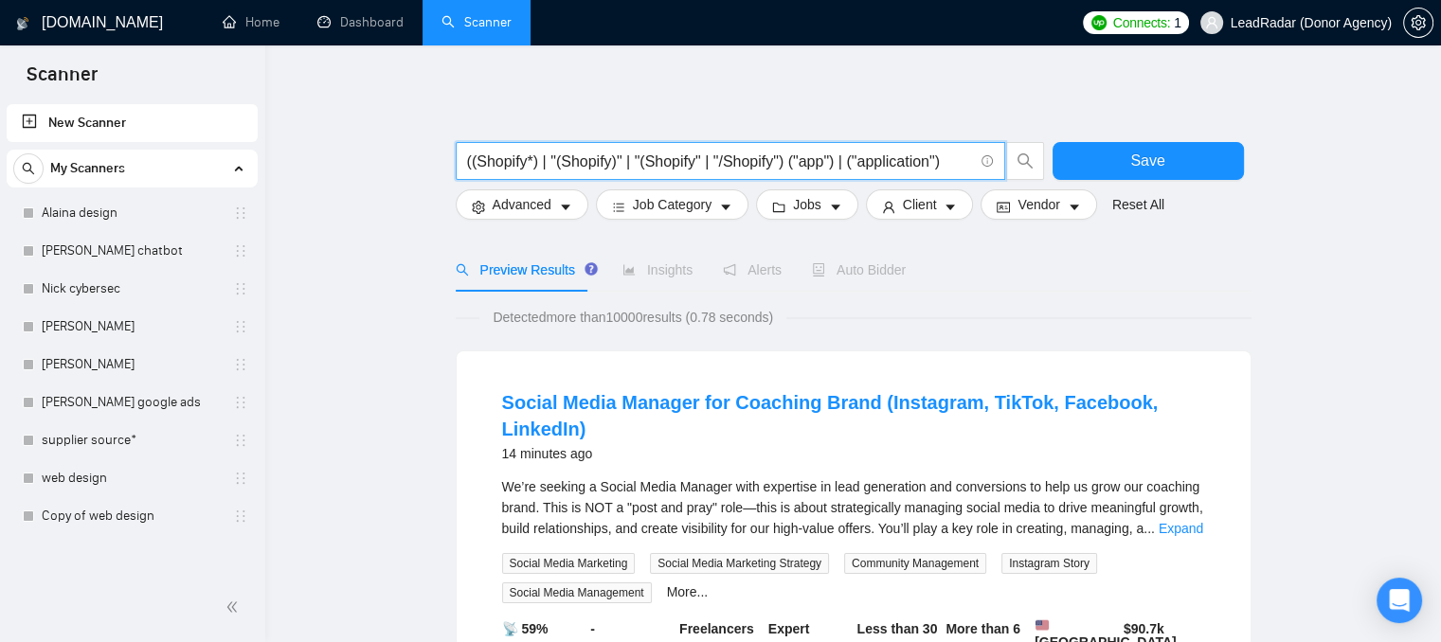
click at [787, 161] on input "((Shopify*) | "(Shopify)" | "(Shopify" | "/Shopify") ("app") | ("application")" at bounding box center [720, 162] width 506 height 24
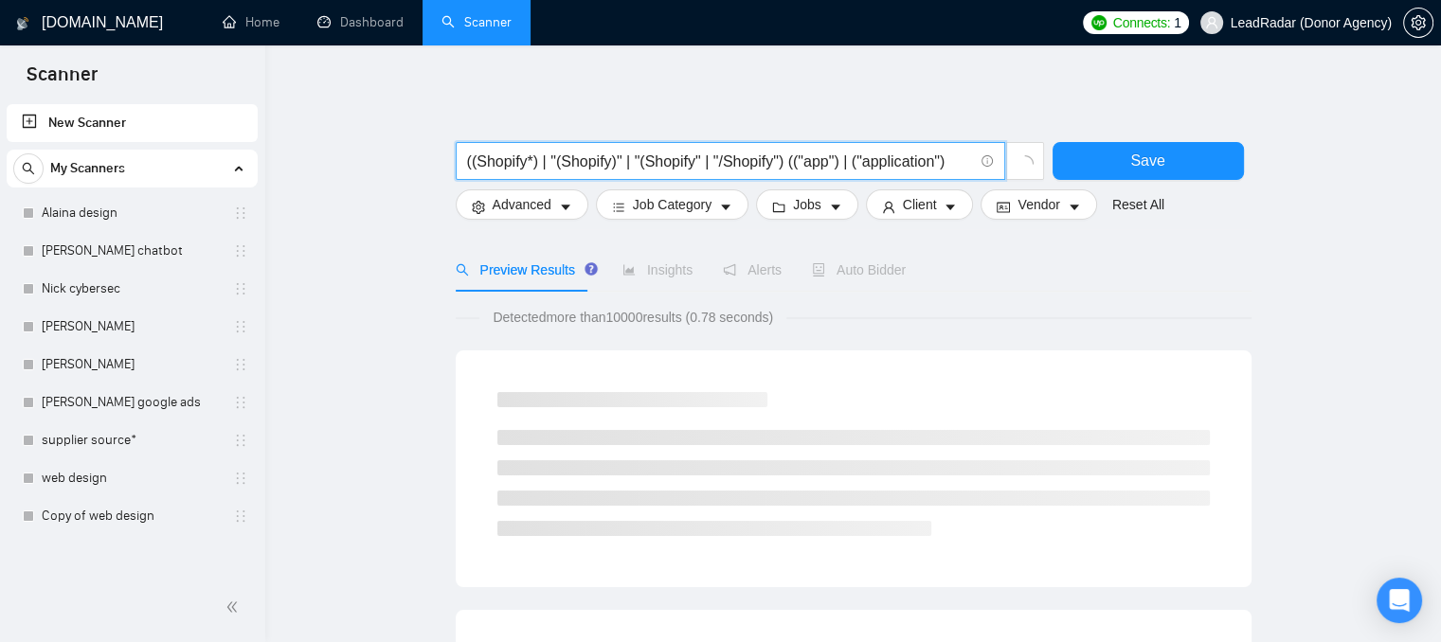
click at [946, 159] on input "((Shopify*) | "(Shopify)" | "(Shopify" | "/Shopify") (("app") | ("application")" at bounding box center [720, 162] width 506 height 24
click at [482, 168] on input "((Shopify*) | "(Shopify)" | "(Shopify" | "/Shopify") (("app") | ("application"))" at bounding box center [720, 162] width 506 height 24
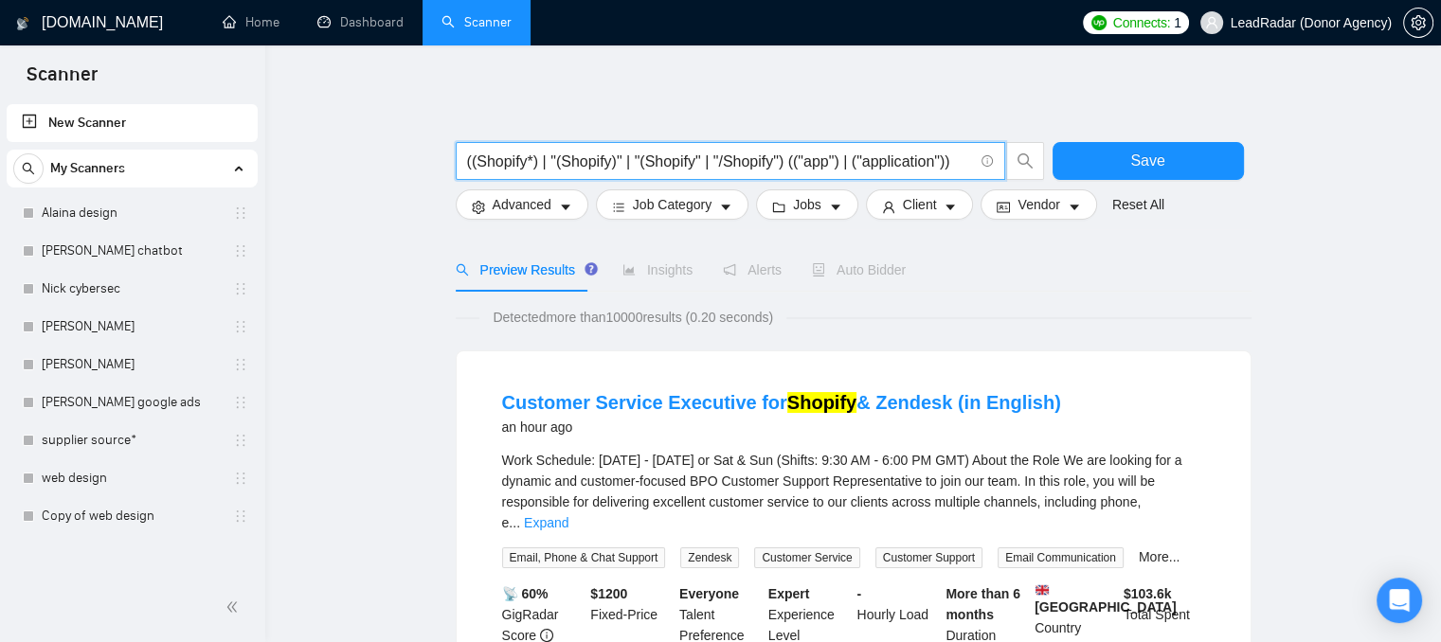
click at [696, 162] on input "((Shopify*) | "(Shopify)" | "(Shopify" | "/Shopify") (("app") | ("application"))" at bounding box center [720, 162] width 506 height 24
click at [713, 158] on input "((Shopify*) | "(Shopify)" | "(Shopify" | "/Shopify") (("app") | ("application"))" at bounding box center [720, 162] width 506 height 24
click at [693, 164] on input "((Shopify*) | "(Shopify)" | "(Shopify" | "/Shopify") (("app") | ("application"))" at bounding box center [720, 162] width 506 height 24
drag, startPoint x: 777, startPoint y: 160, endPoint x: 620, endPoint y: 172, distance: 156.8
click at [620, 172] on span "((Shopify*) | "(Shopify)" | "(Shopify" | "/Shopify") (("app") | ("application"))" at bounding box center [730, 161] width 549 height 38
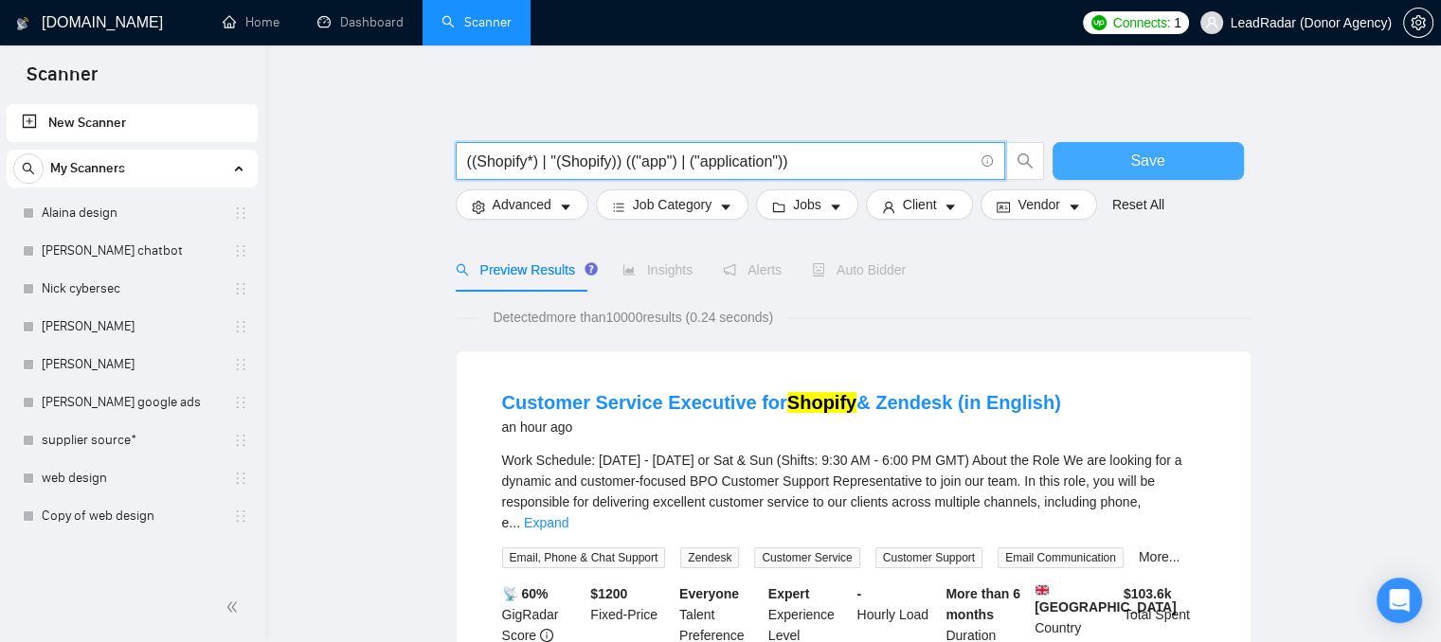
type input "((Shopify*) | "(Shopify)) (("app") | ("application"))"
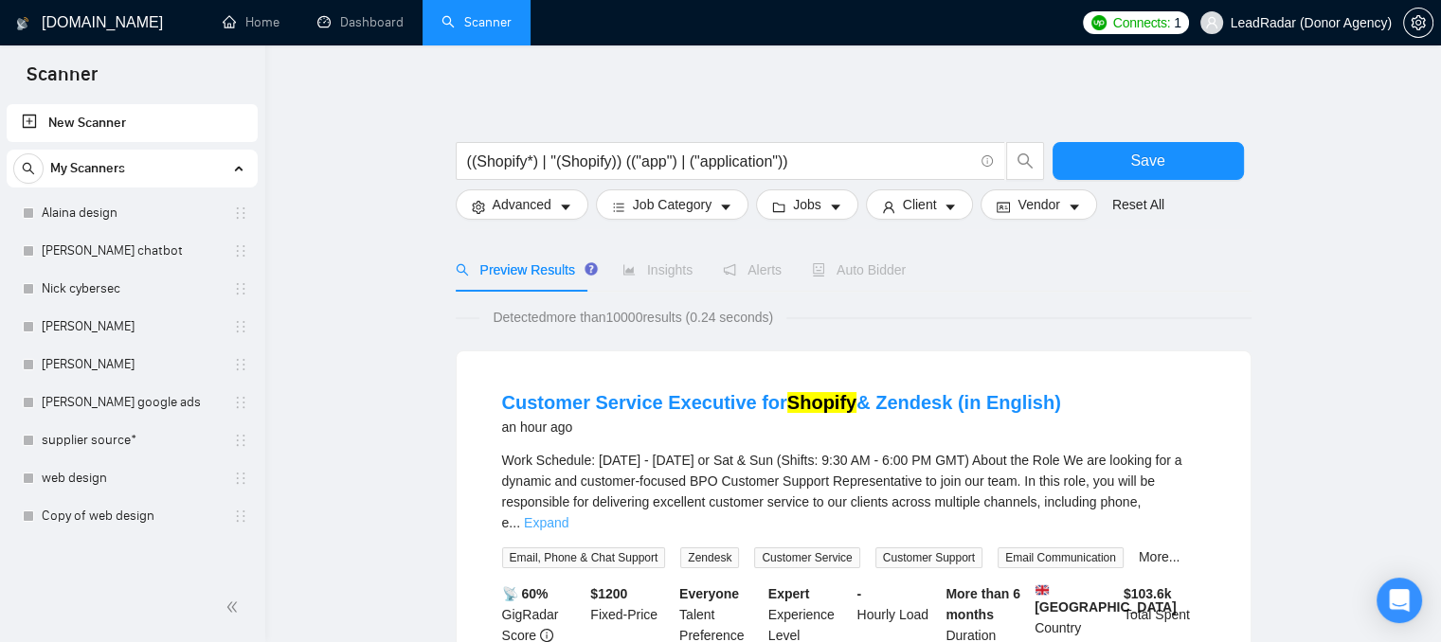
click at [568, 515] on link "Expand" at bounding box center [546, 522] width 45 height 15
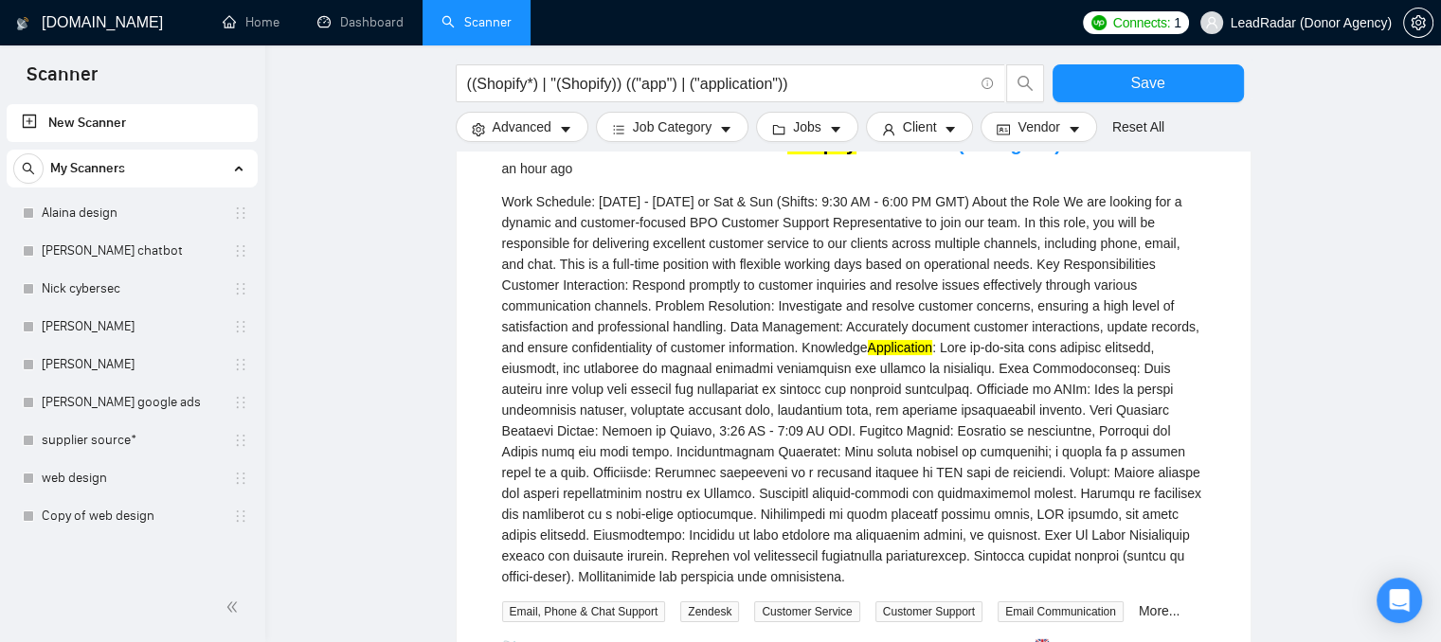
scroll to position [284, 0]
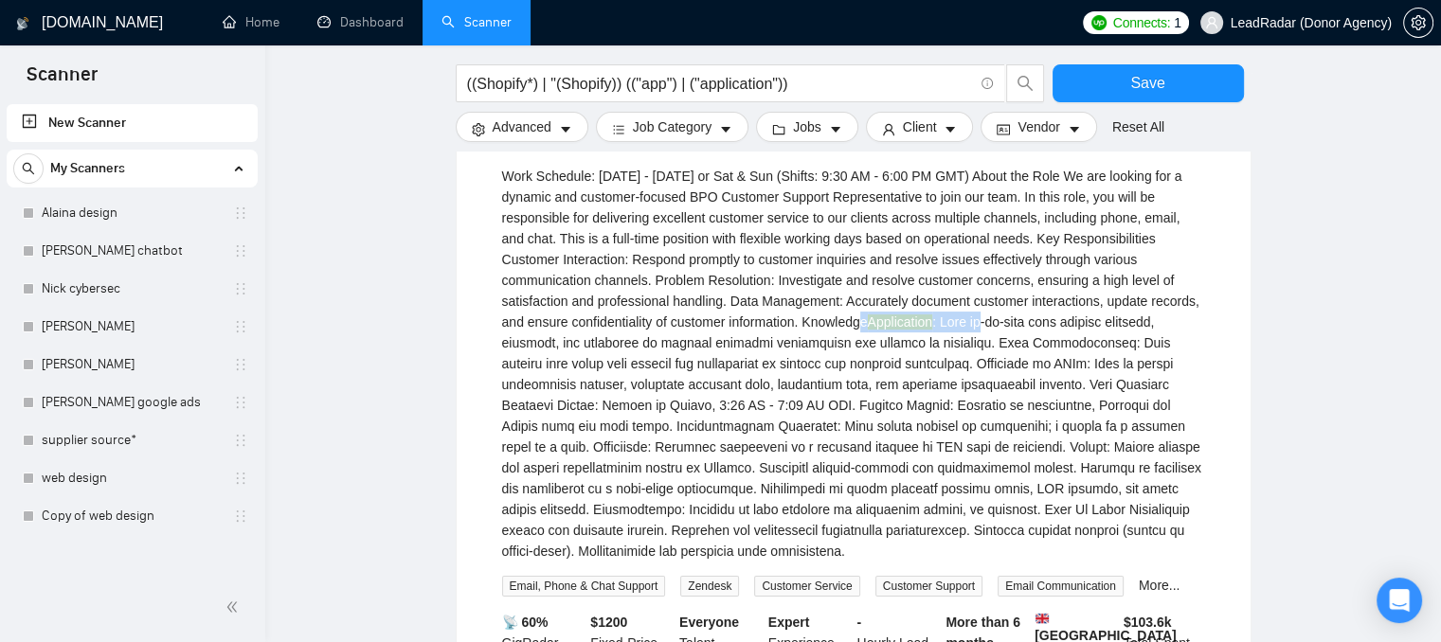
drag, startPoint x: 800, startPoint y: 319, endPoint x: 921, endPoint y: 313, distance: 121.4
click at [921, 313] on div "Work Schedule: [DATE] - [DATE] or Sat & Sun (Shifts: 9:30 AM - 6:00 PM GMT) Abo…" at bounding box center [853, 364] width 703 height 396
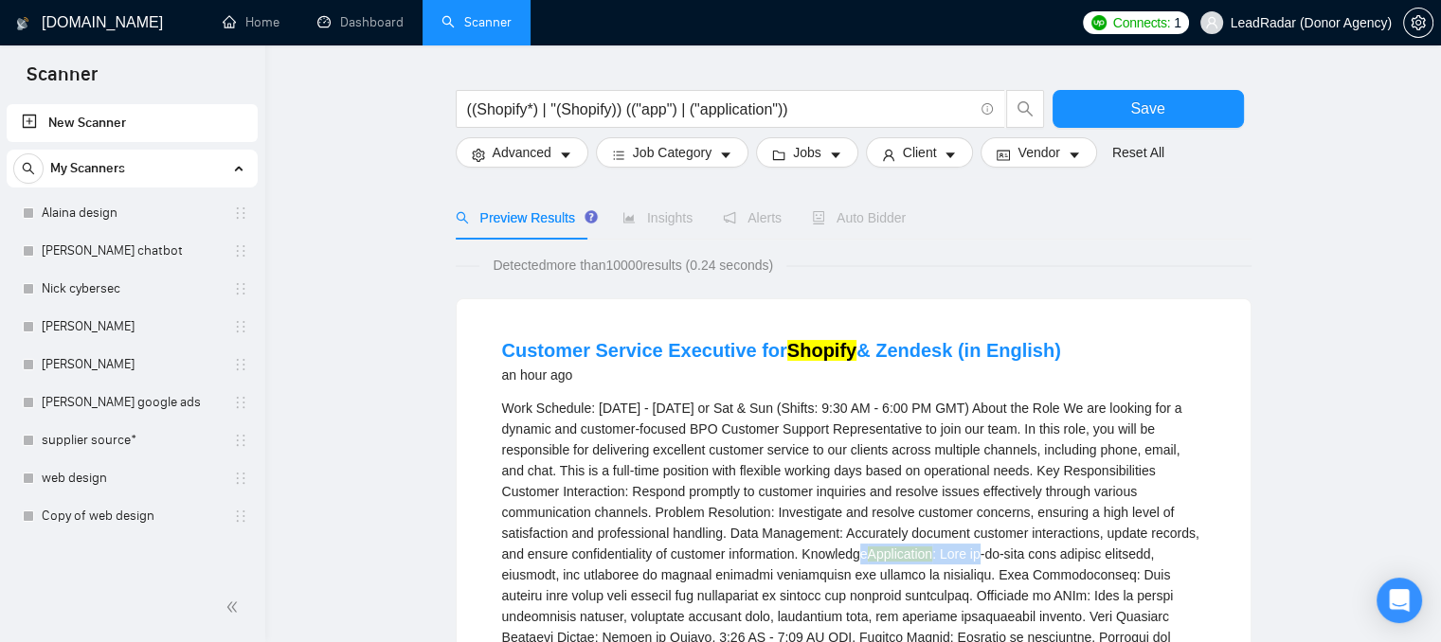
scroll to position [0, 0]
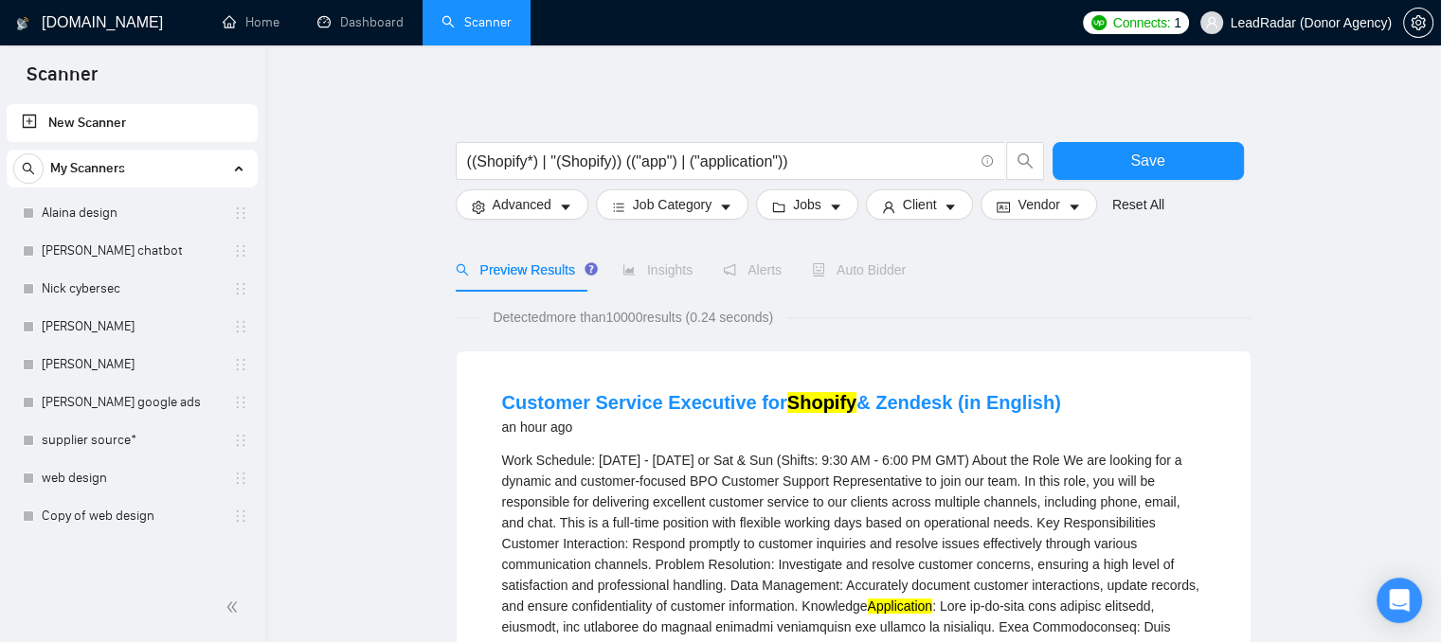
drag, startPoint x: 949, startPoint y: 296, endPoint x: 965, endPoint y: 279, distance: 23.5
click at [530, 202] on span "Advanced" at bounding box center [522, 204] width 59 height 21
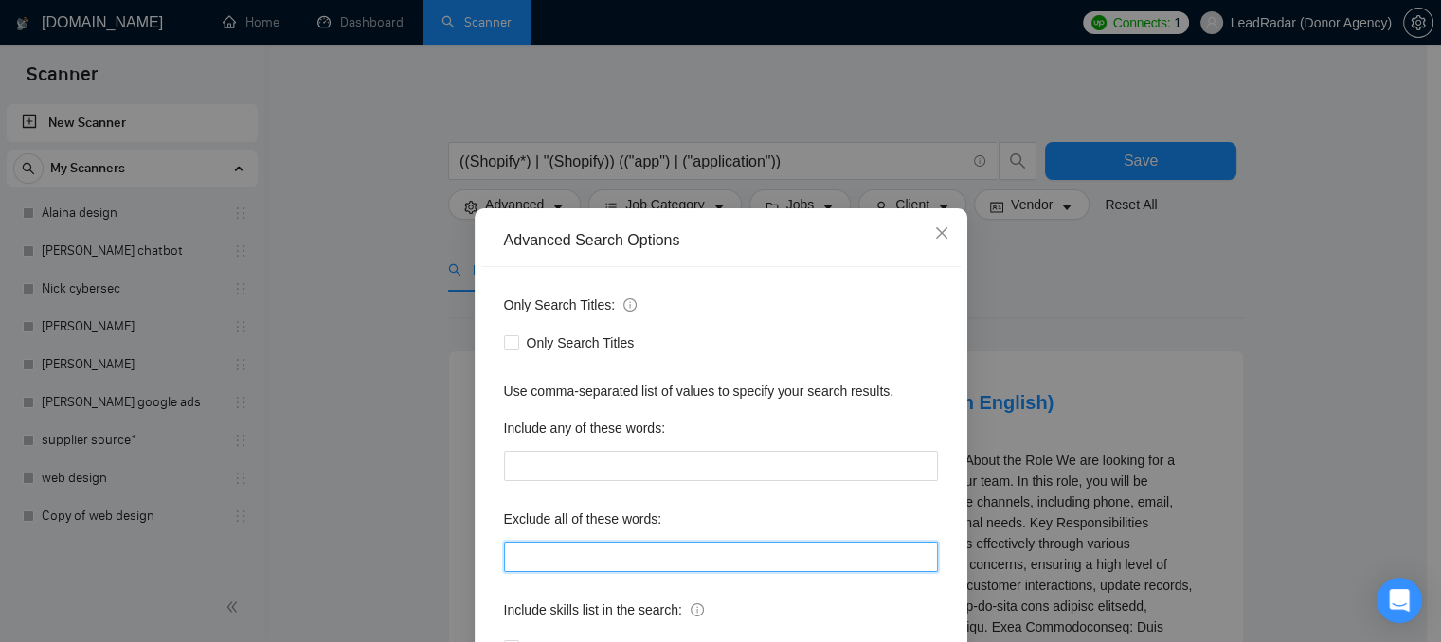
click at [554, 567] on input "text" at bounding box center [721, 557] width 434 height 30
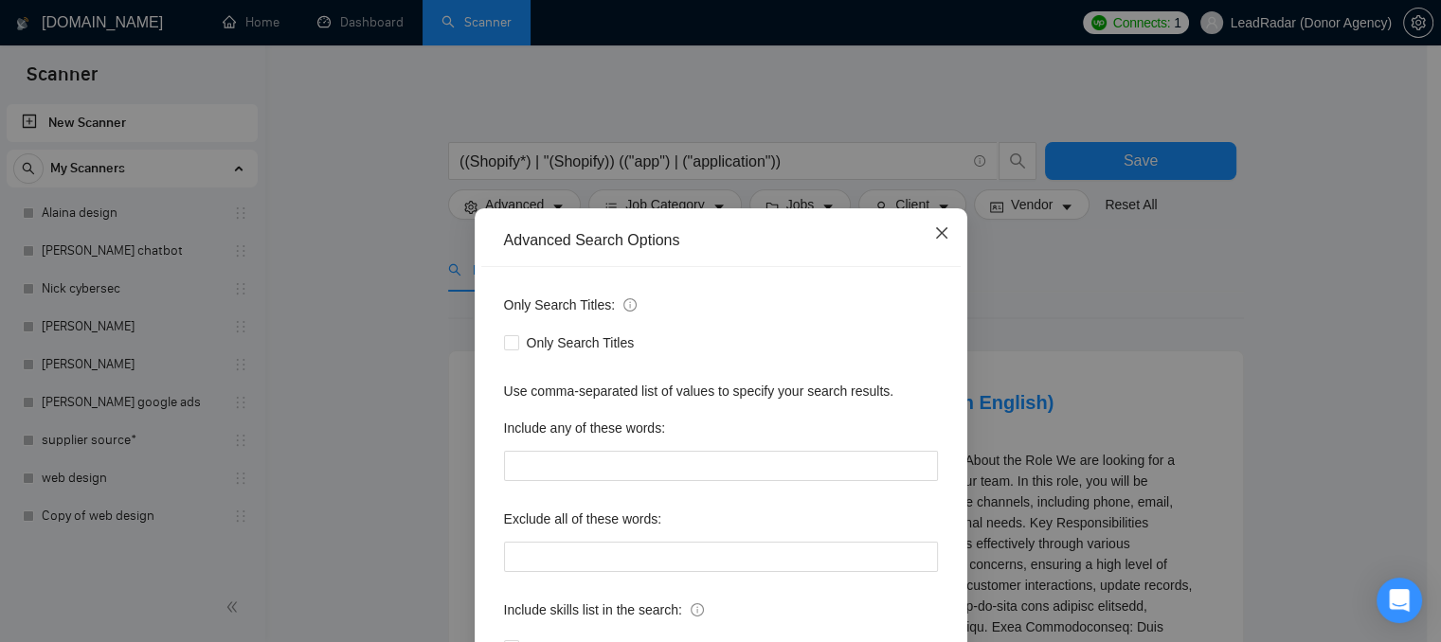
click at [934, 228] on icon "close" at bounding box center [941, 232] width 15 height 15
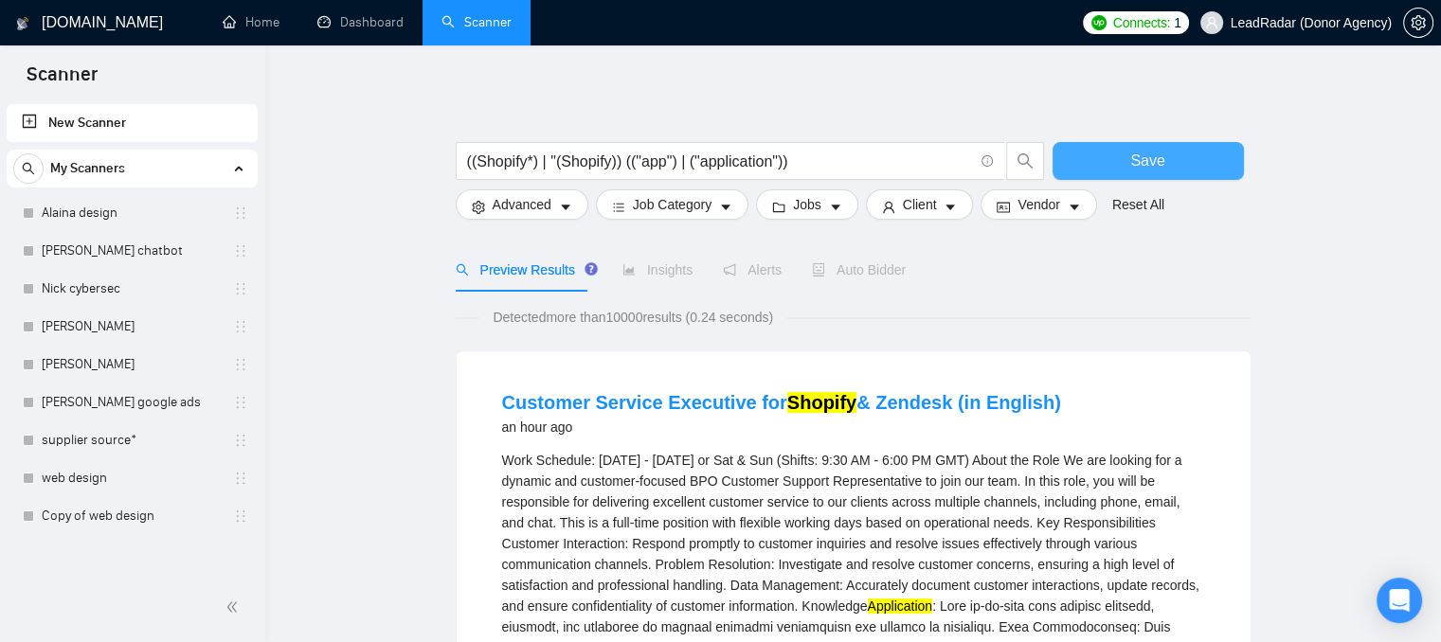
click at [1064, 160] on button "Save" at bounding box center [1147, 161] width 191 height 38
click at [793, 210] on span "Jobs" at bounding box center [807, 204] width 28 height 21
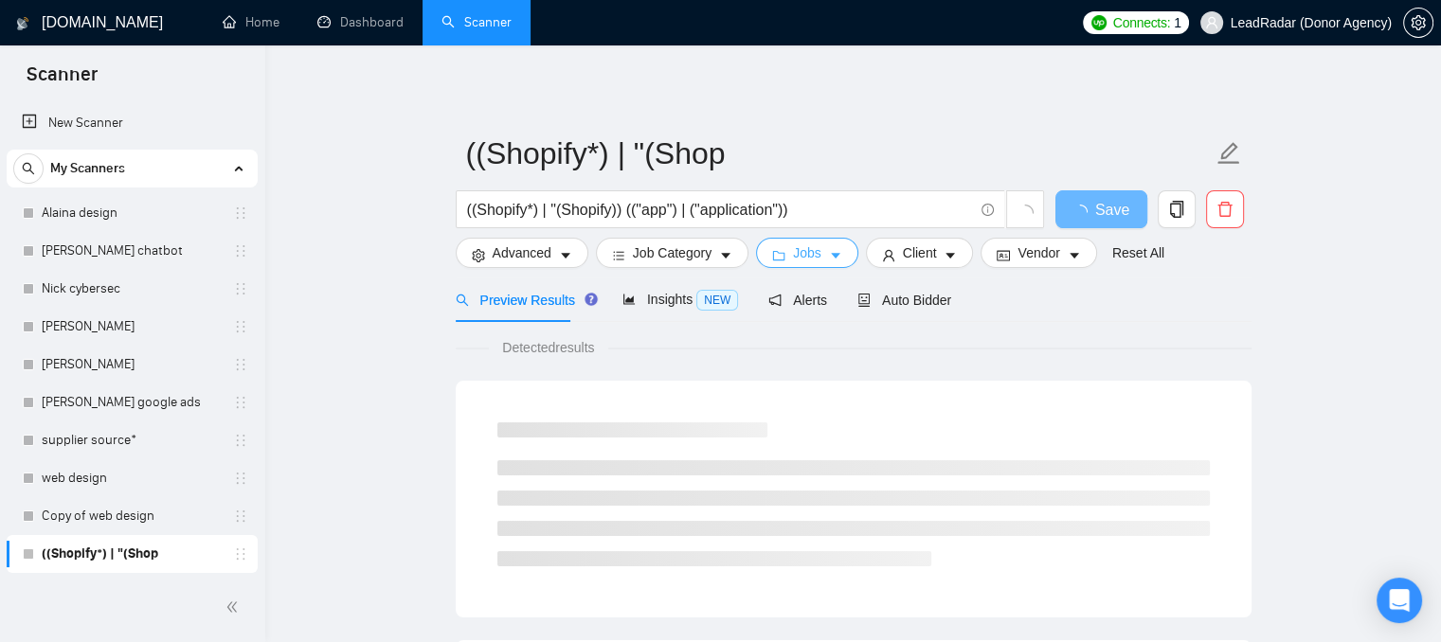
click at [829, 252] on icon "caret-down" at bounding box center [835, 255] width 13 height 13
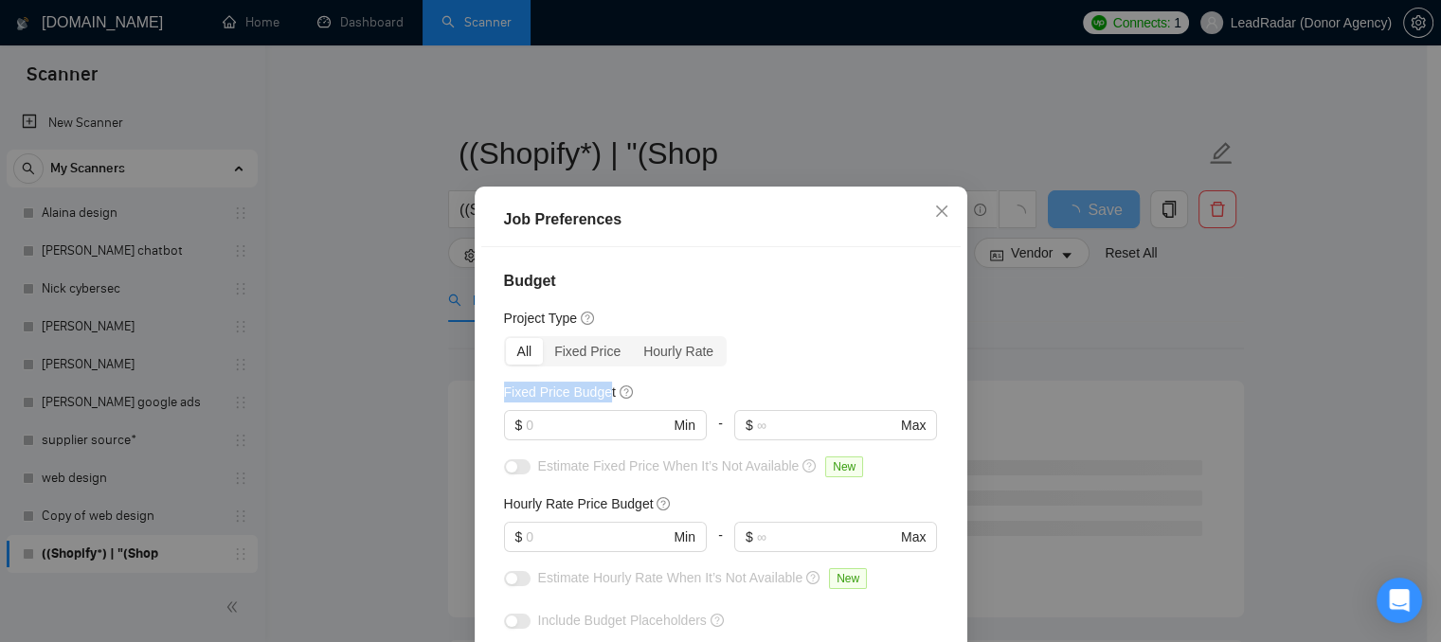
drag, startPoint x: 488, startPoint y: 394, endPoint x: 602, endPoint y: 386, distance: 114.0
click at [602, 386] on div "Budget Project Type All Fixed Price Hourly Rate Fixed Price Budget $ Min - $ Ma…" at bounding box center [720, 472] width 479 height 450
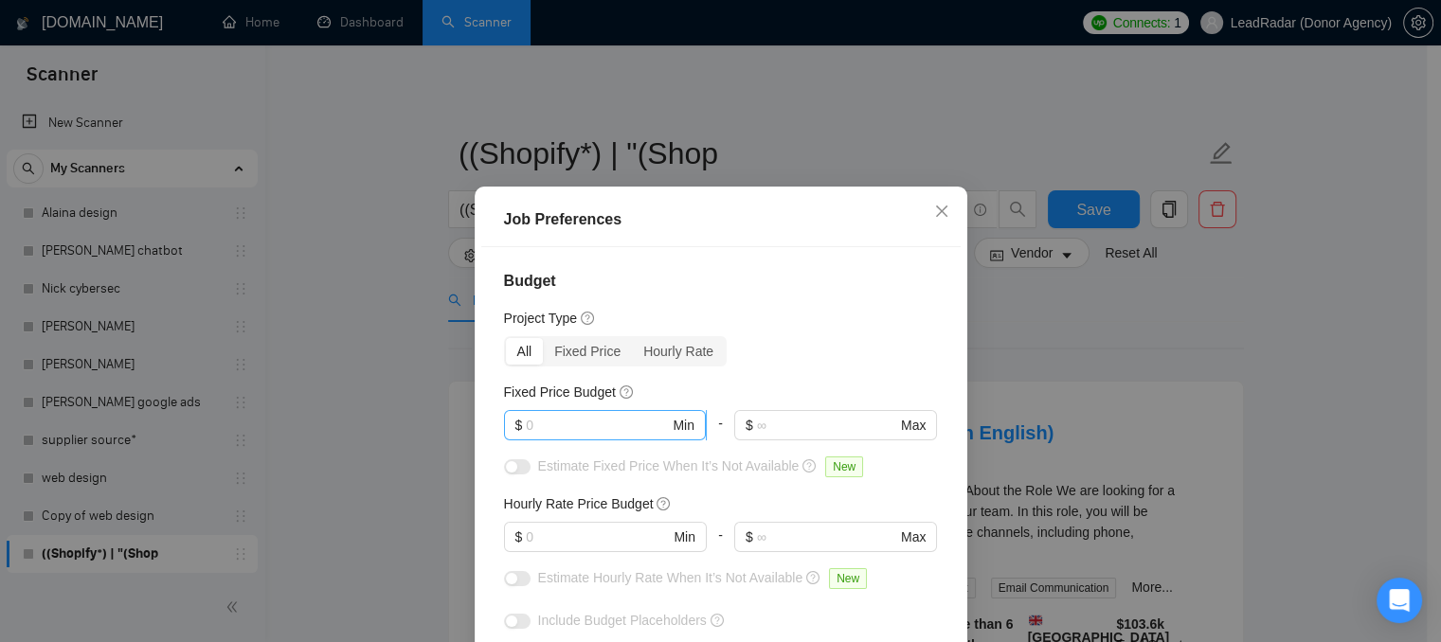
click at [591, 423] on input "text" at bounding box center [597, 425] width 143 height 21
click at [526, 531] on input "text" at bounding box center [597, 537] width 143 height 21
type input "25"
click at [547, 422] on input "text" at bounding box center [597, 425] width 143 height 21
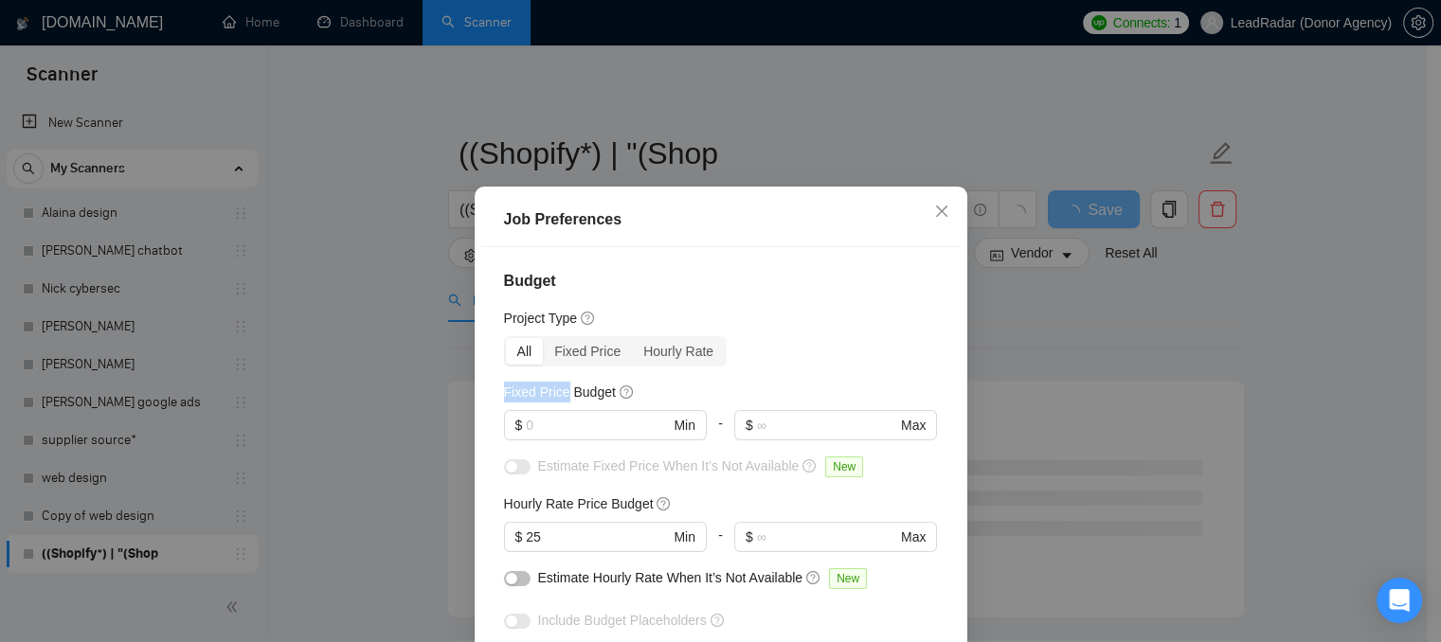
drag, startPoint x: 495, startPoint y: 387, endPoint x: 560, endPoint y: 391, distance: 64.5
click at [560, 391] on h5 "Fixed Price Budget" at bounding box center [560, 392] width 112 height 21
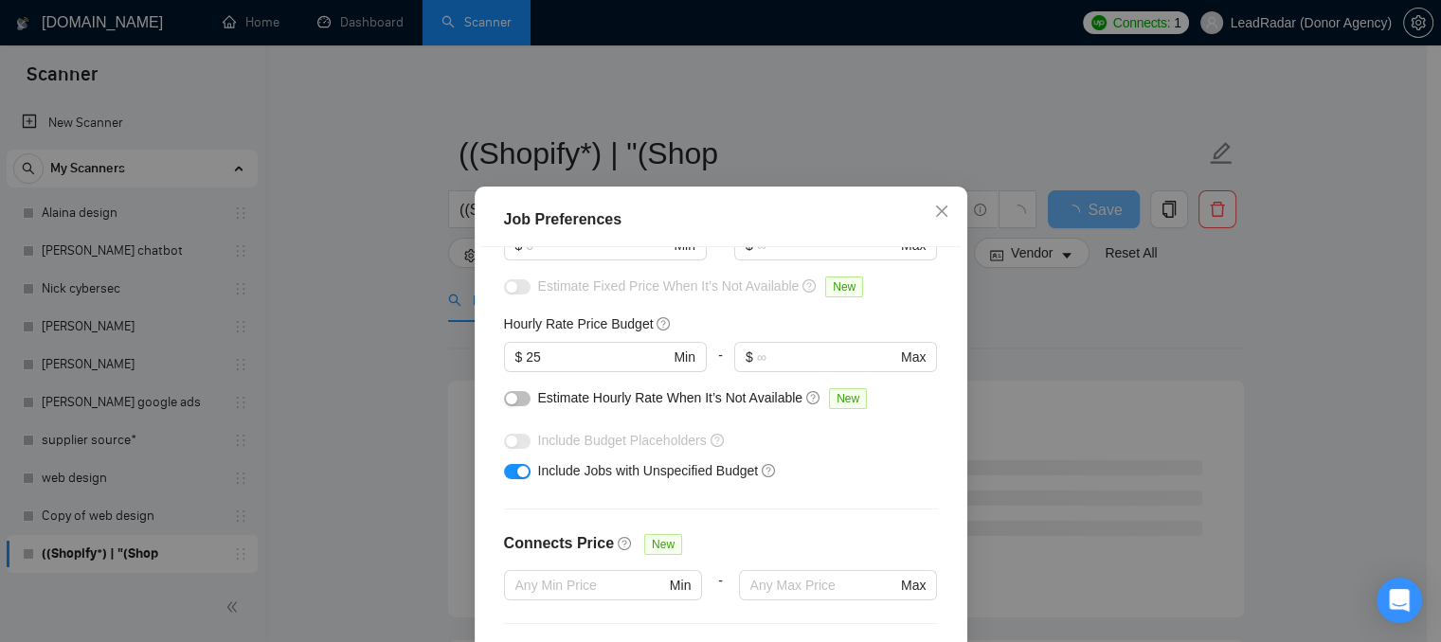
scroll to position [189, 0]
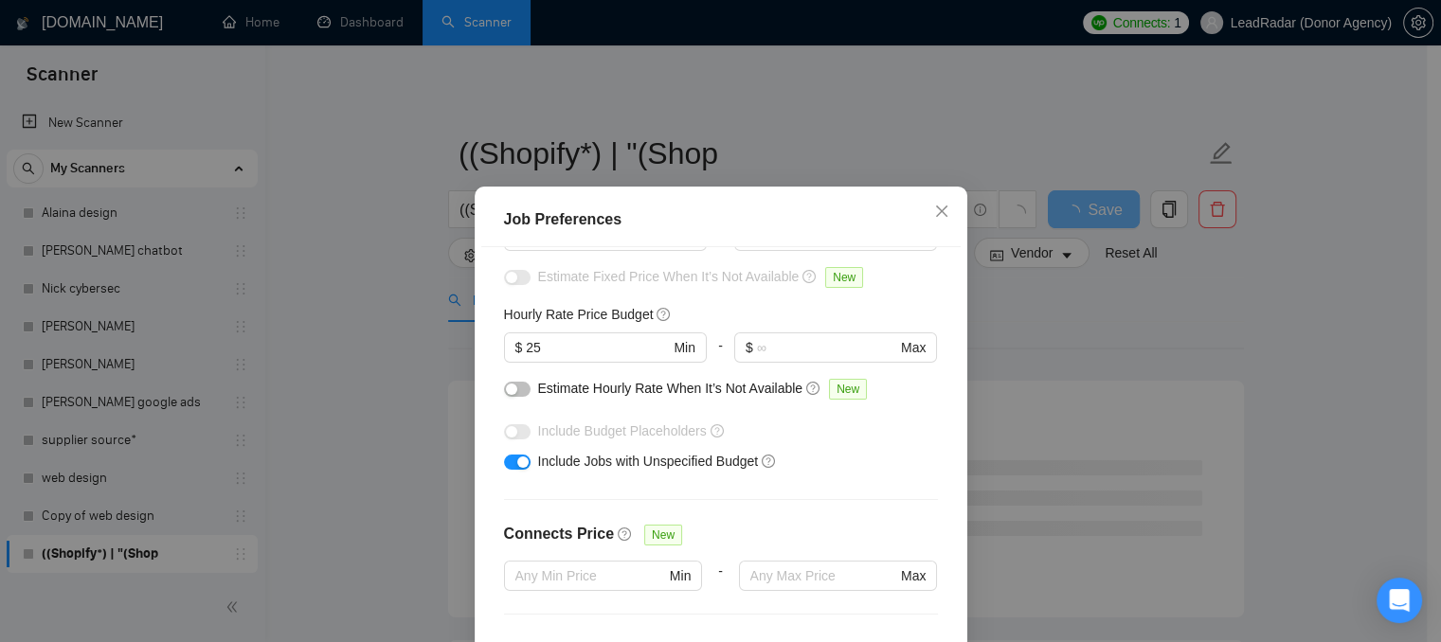
click at [506, 386] on div "button" at bounding box center [511, 389] width 11 height 11
drag, startPoint x: 530, startPoint y: 387, endPoint x: 802, endPoint y: 406, distance: 272.5
click at [802, 406] on div "Estimate Hourly Rate When It’s Not Available New" at bounding box center [721, 393] width 434 height 30
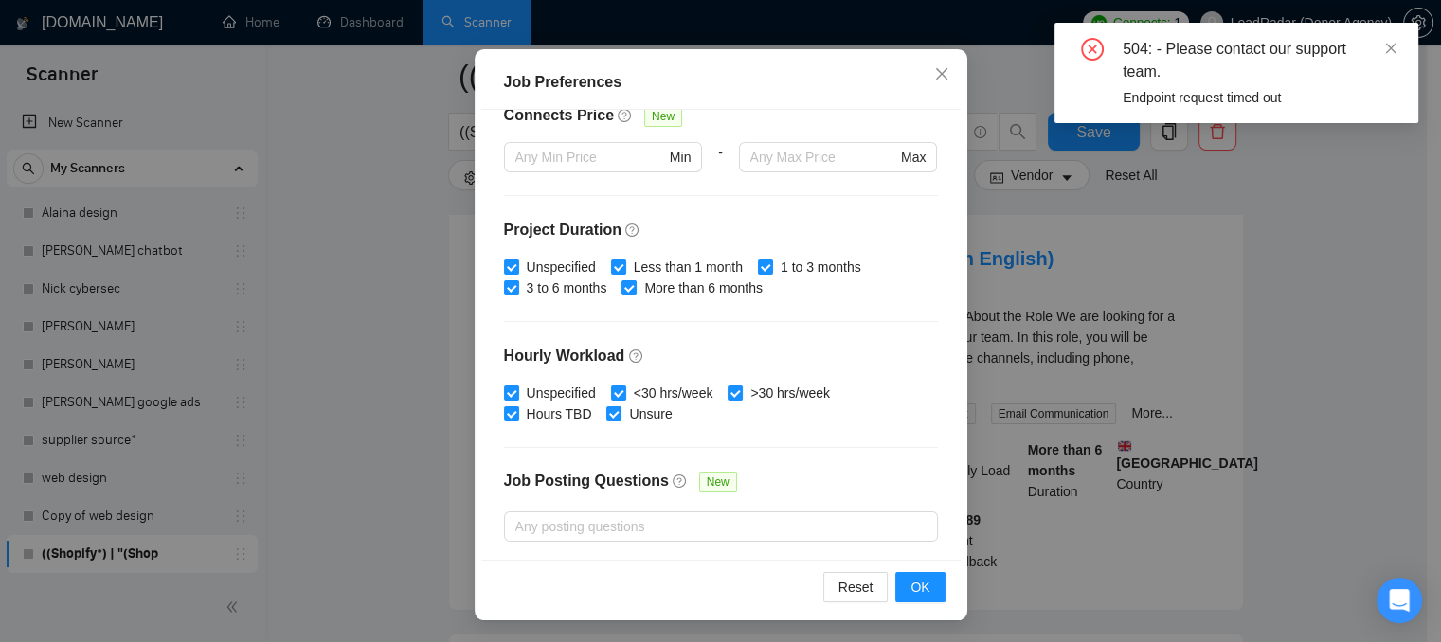
scroll to position [429, 0]
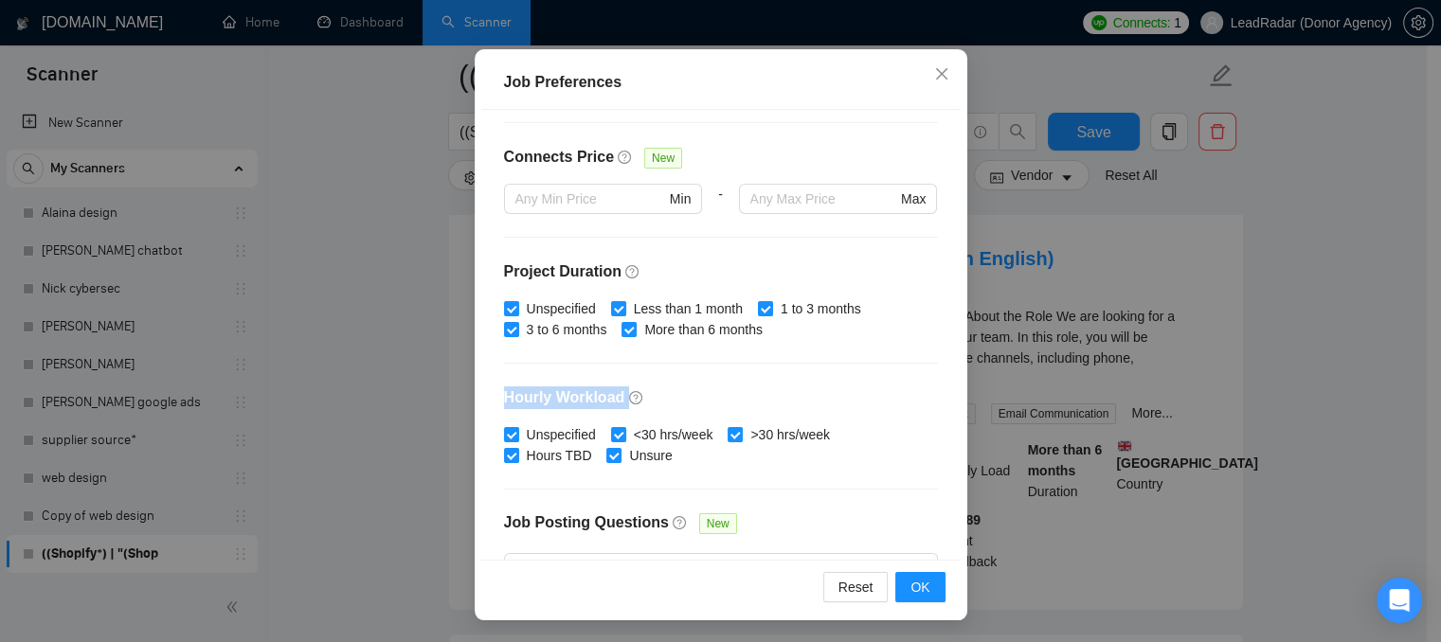
drag, startPoint x: 500, startPoint y: 403, endPoint x: 617, endPoint y: 409, distance: 116.7
click at [617, 409] on div "Budget Project Type All Fixed Price Hourly Rate Fixed Price Budget $ Min - $ Ma…" at bounding box center [720, 335] width 479 height 450
click at [915, 588] on span "OK" at bounding box center [919, 587] width 19 height 21
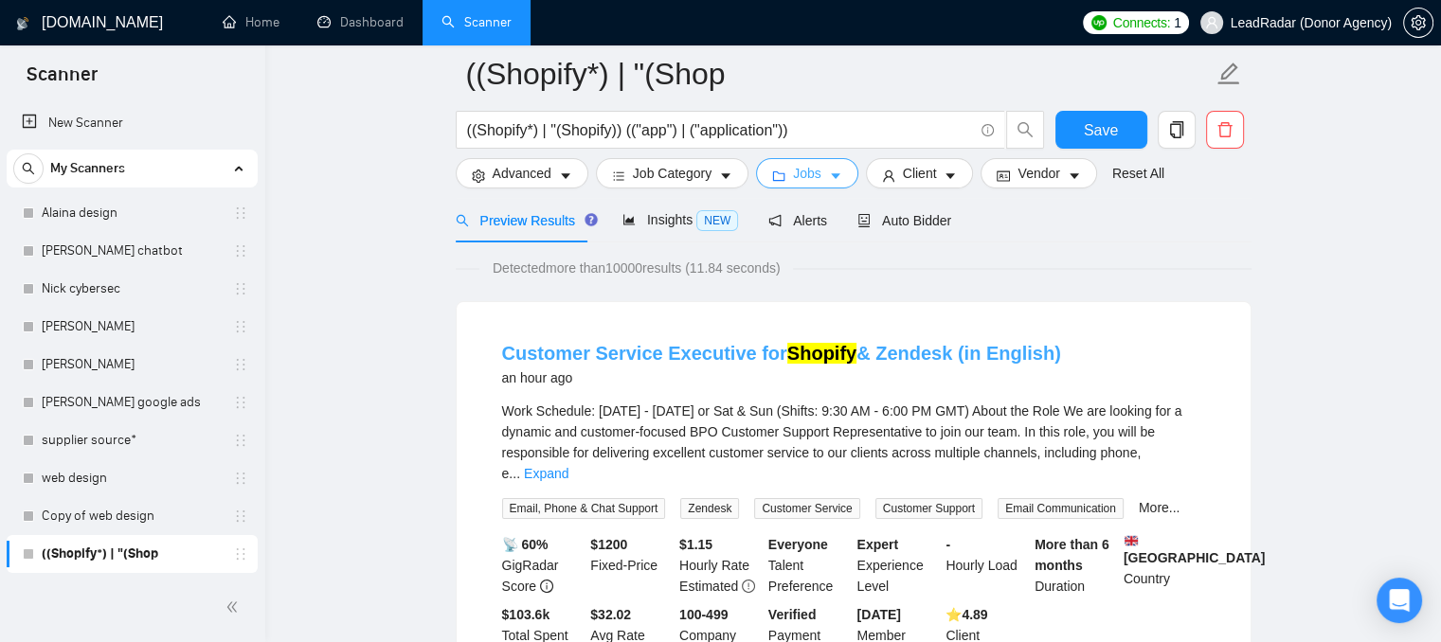
scroll to position [0, 0]
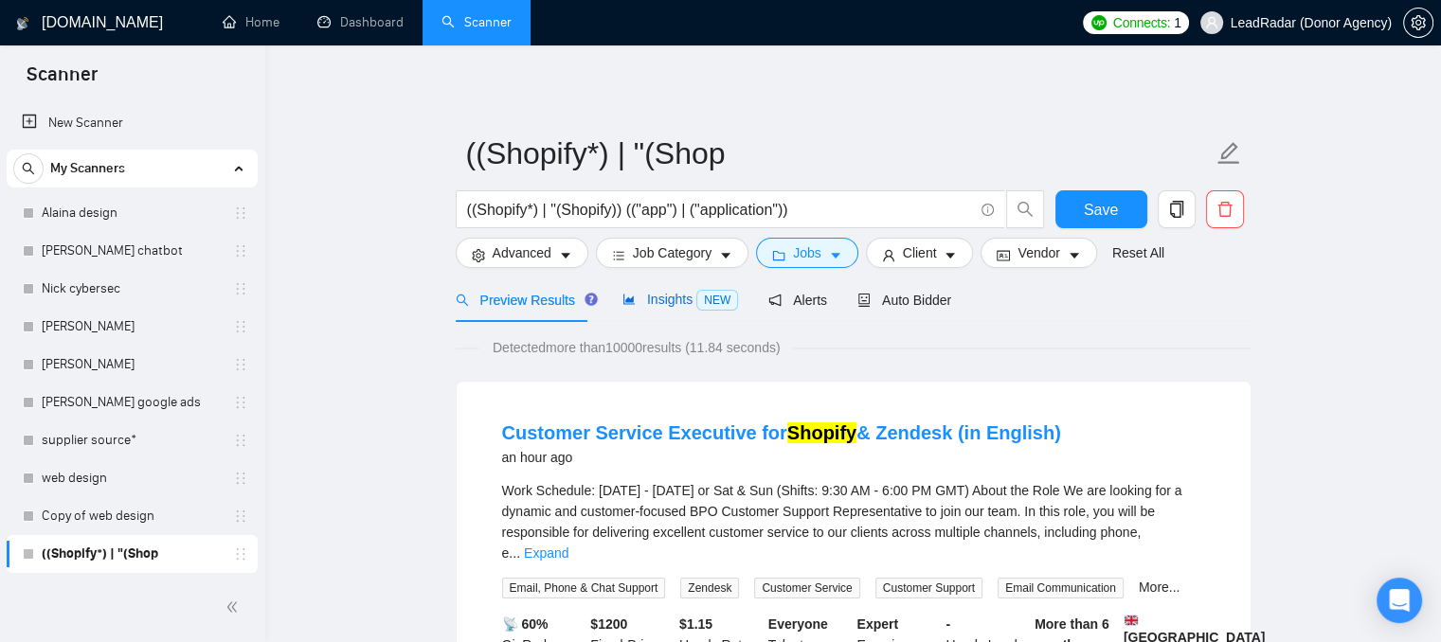
click at [661, 301] on span "Insights NEW" at bounding box center [680, 299] width 116 height 15
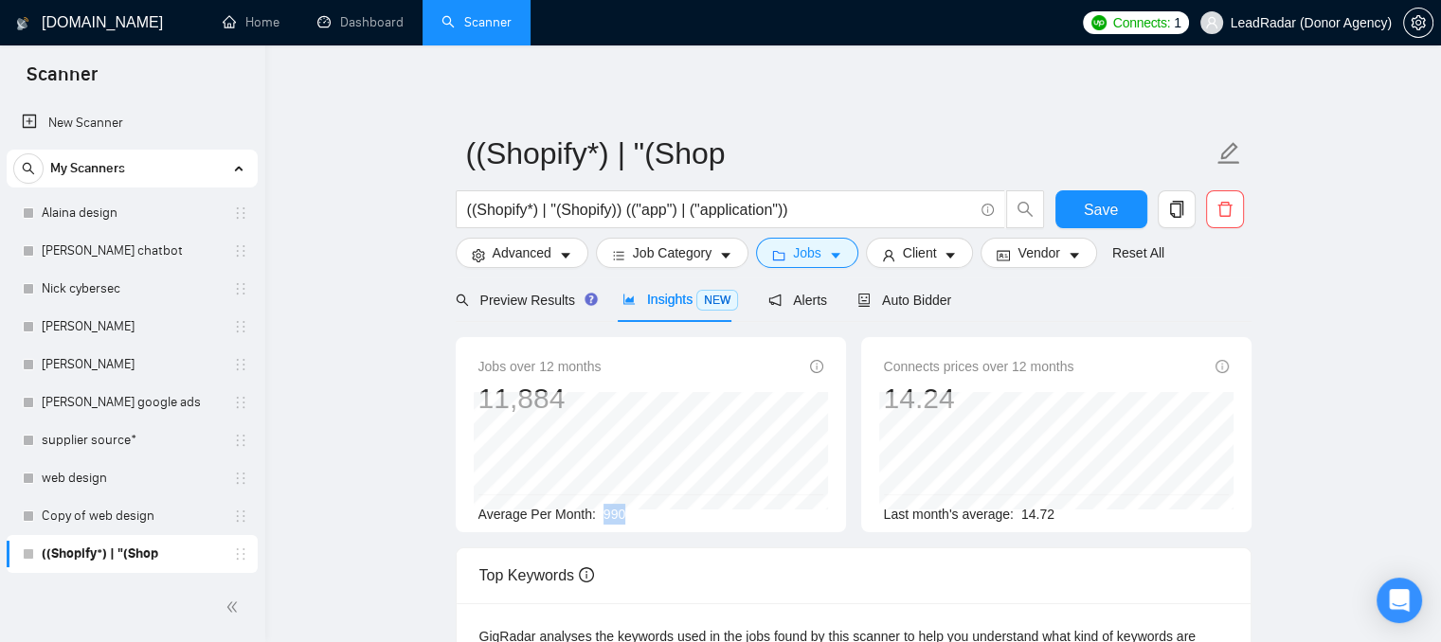
drag, startPoint x: 600, startPoint y: 512, endPoint x: 642, endPoint y: 512, distance: 42.6
click at [642, 512] on div "Average Per Month: 990" at bounding box center [650, 514] width 345 height 21
click at [903, 261] on span "Client" at bounding box center [920, 253] width 34 height 21
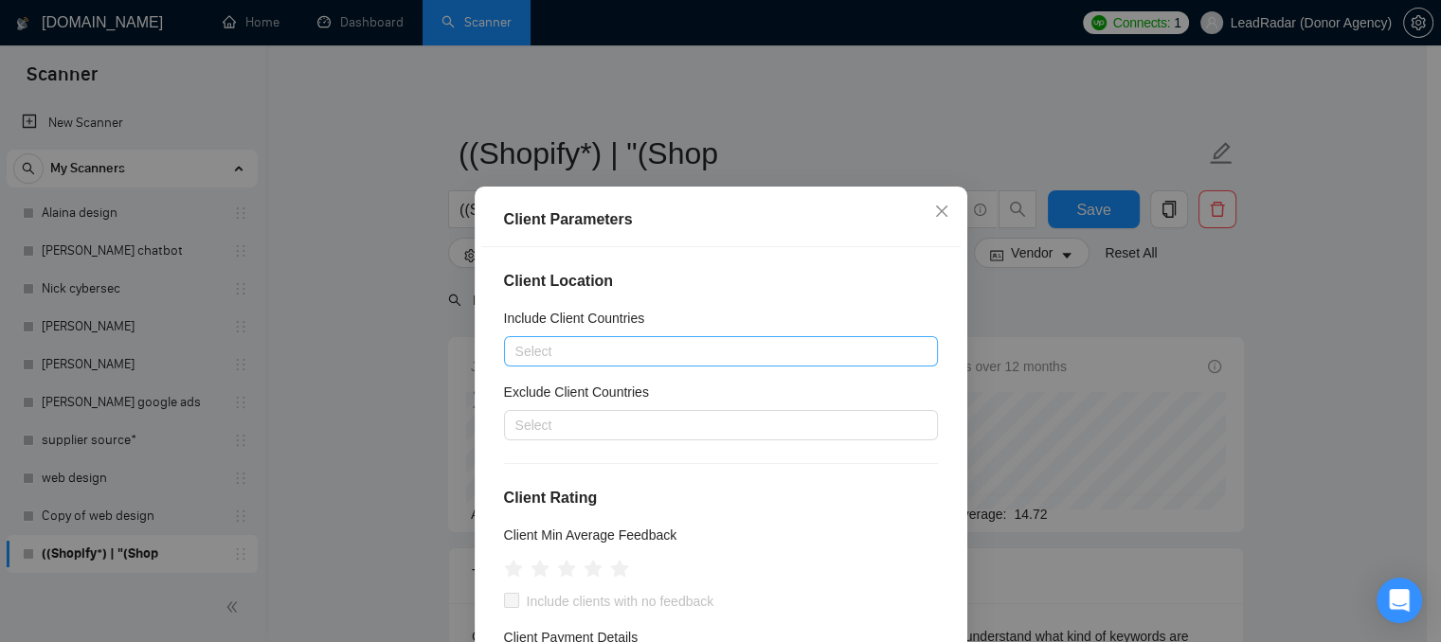
click at [566, 347] on div at bounding box center [711, 351] width 405 height 23
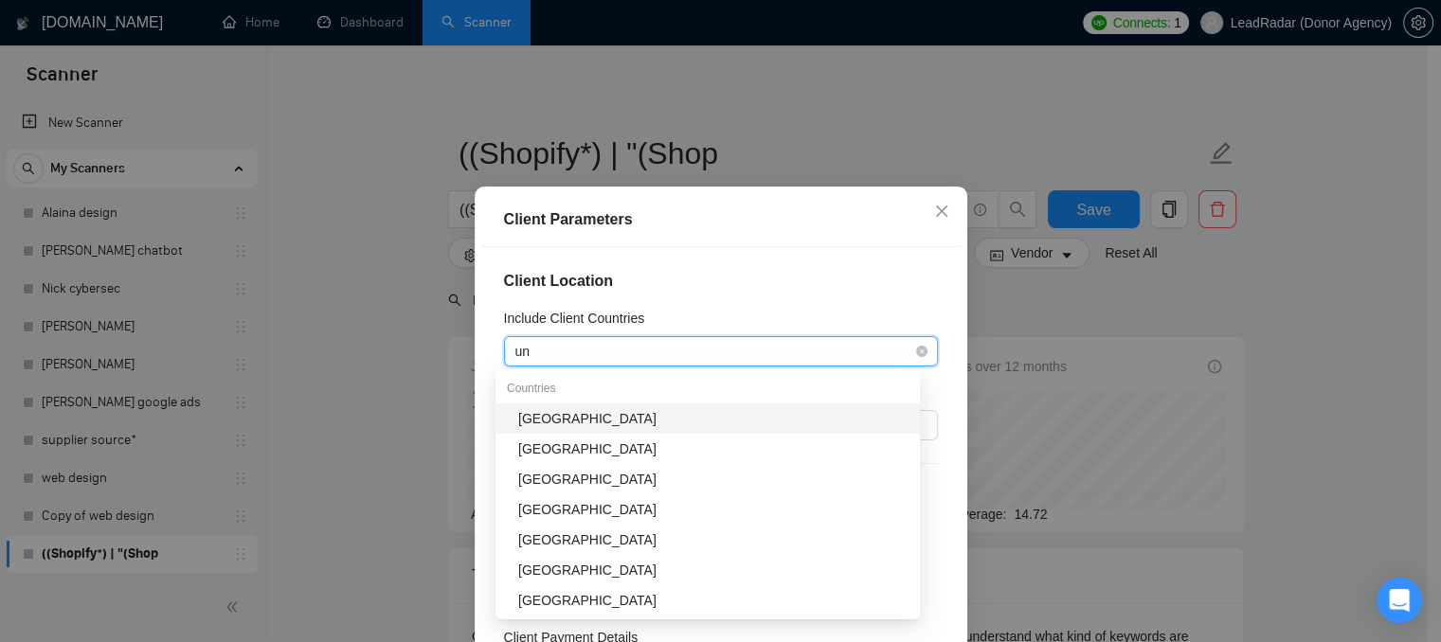
type input "uni"
click at [589, 418] on div "[GEOGRAPHIC_DATA]" at bounding box center [713, 418] width 390 height 21
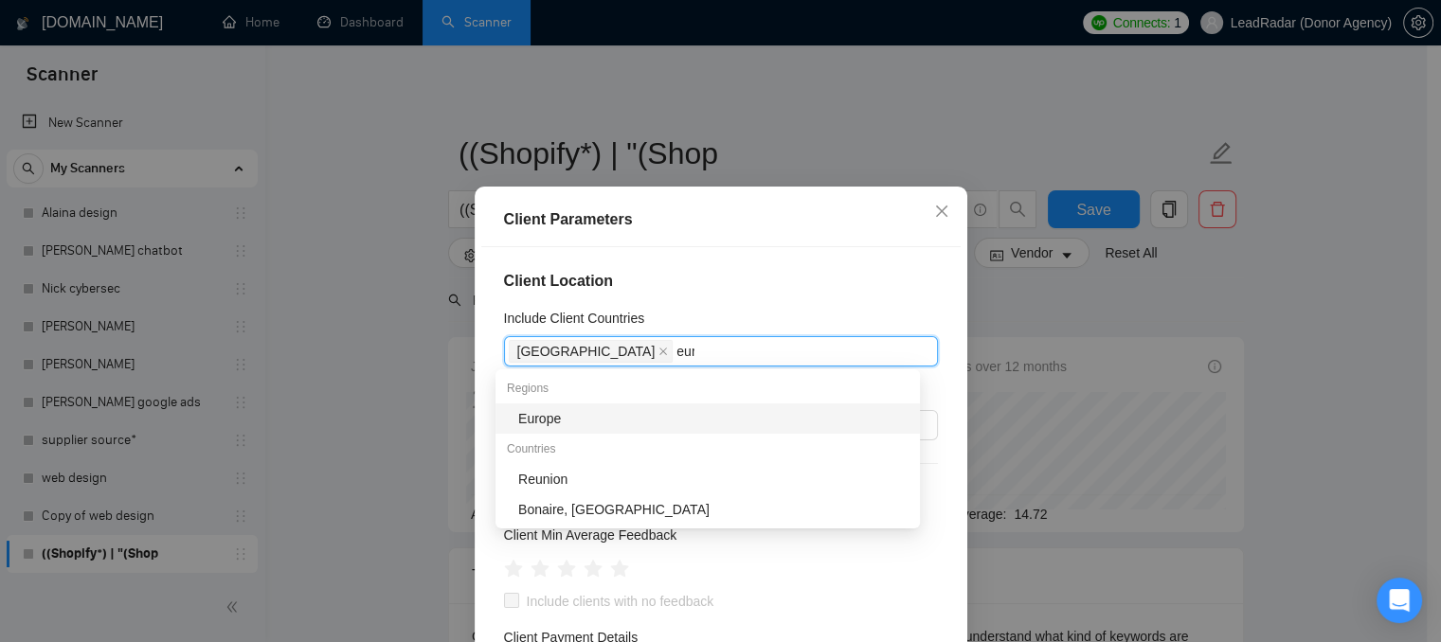
type input "euro"
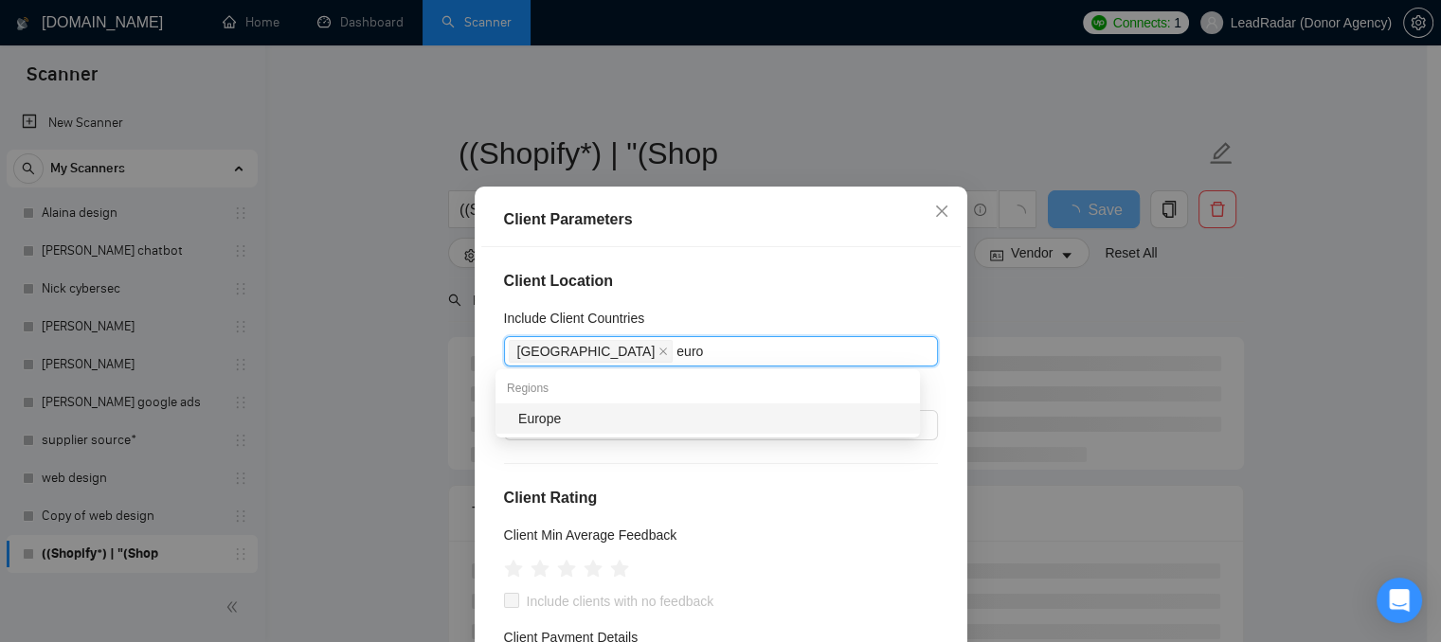
click at [589, 418] on div "Europe" at bounding box center [713, 418] width 390 height 21
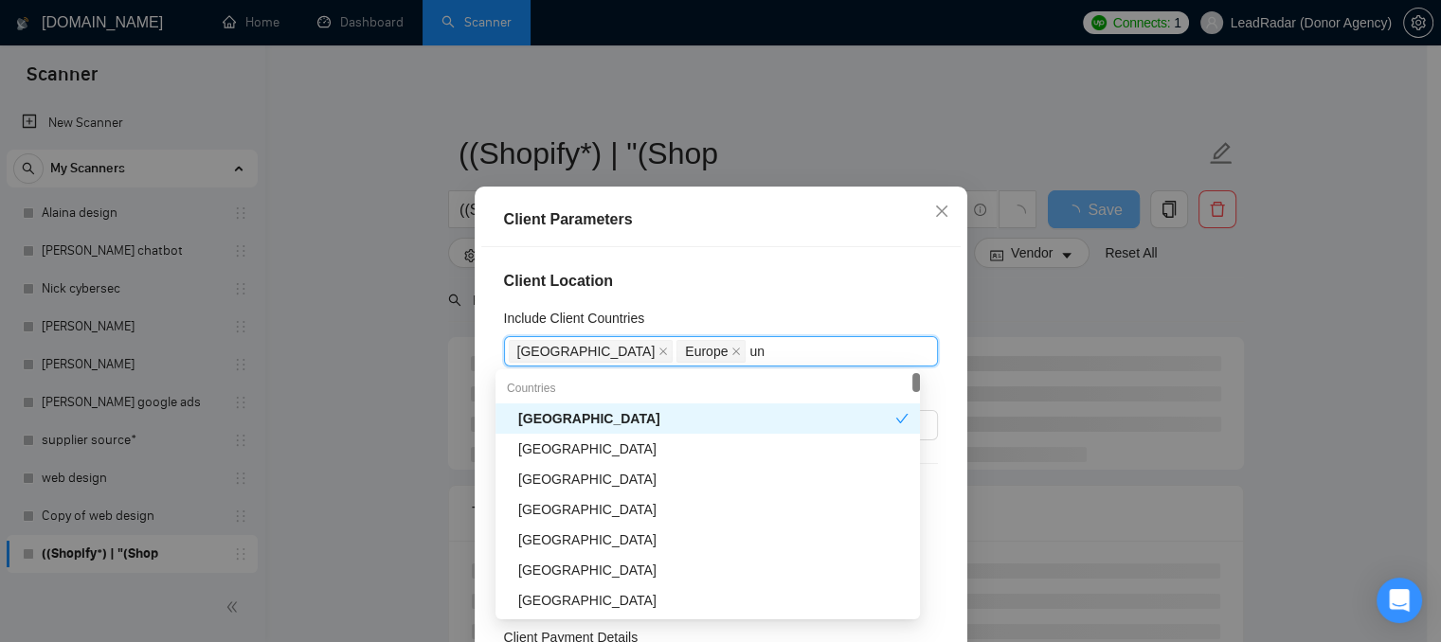
type input "uni"
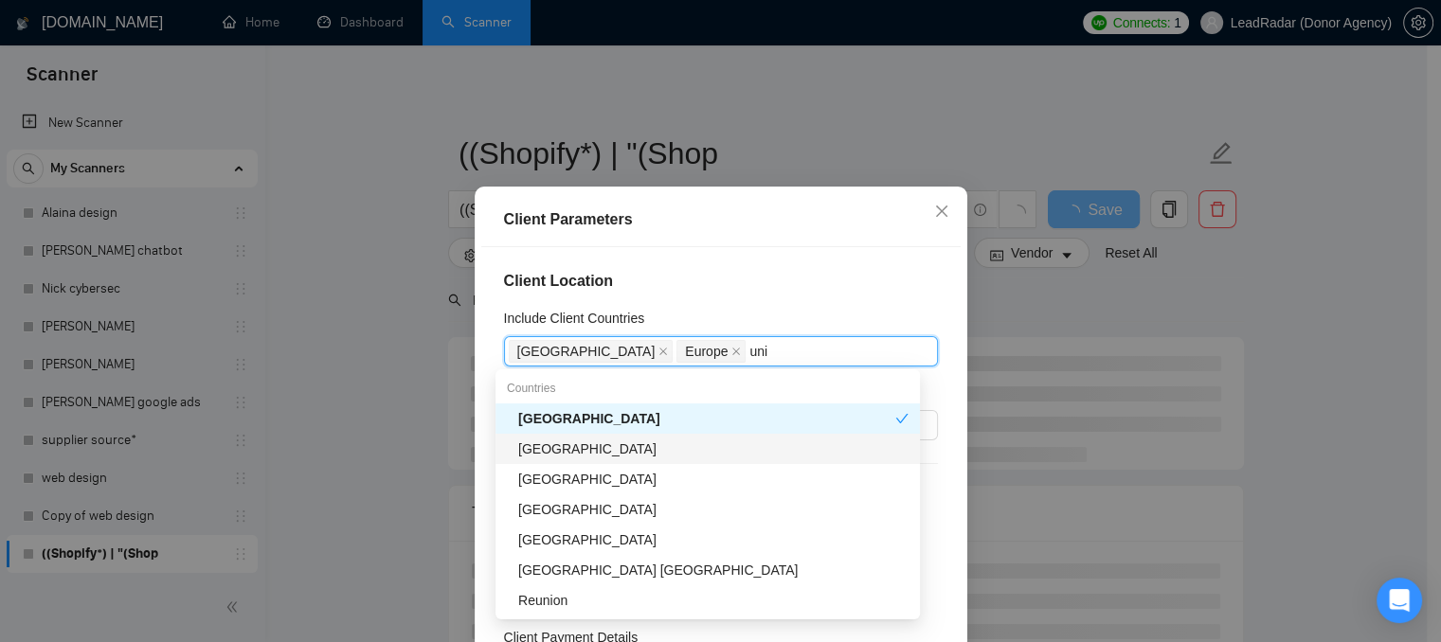
click at [586, 444] on div "[GEOGRAPHIC_DATA]" at bounding box center [713, 449] width 390 height 21
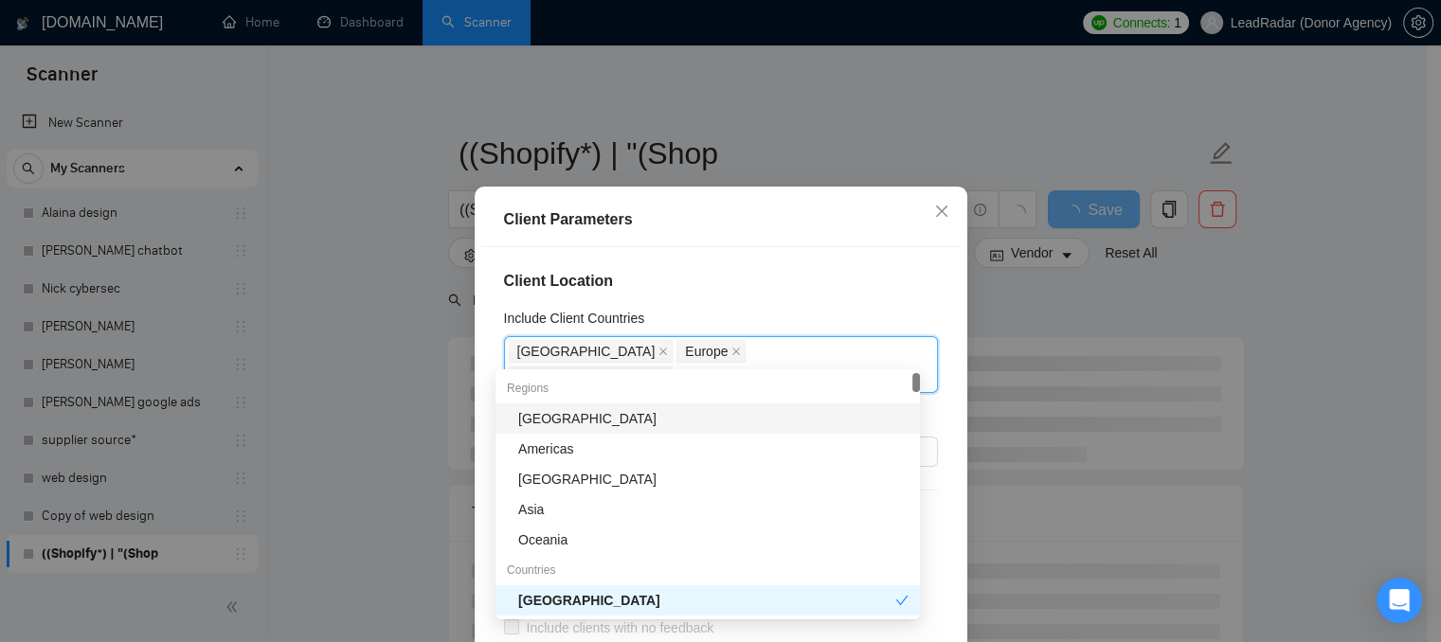
type input "au"
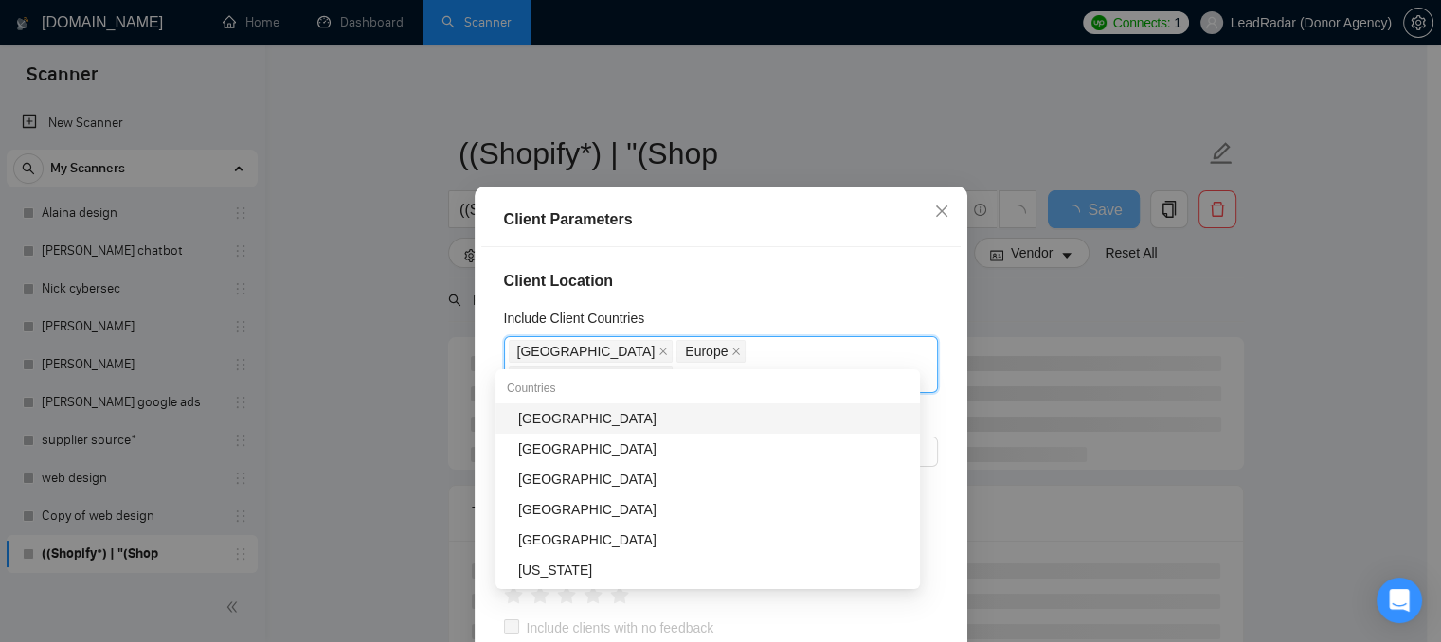
click at [572, 415] on div "[GEOGRAPHIC_DATA]" at bounding box center [713, 418] width 390 height 21
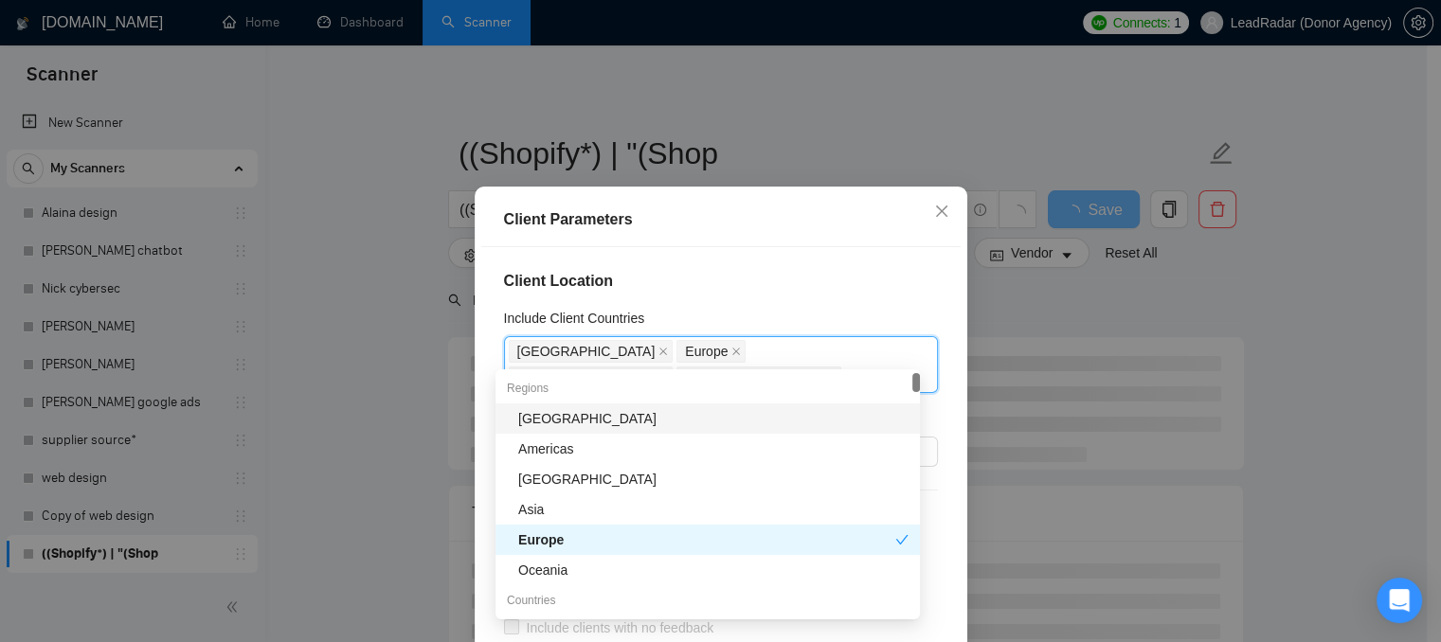
click at [723, 295] on div "Client Location Include Client Countries [GEOGRAPHIC_DATA] [GEOGRAPHIC_DATA] [G…" at bounding box center [720, 472] width 479 height 450
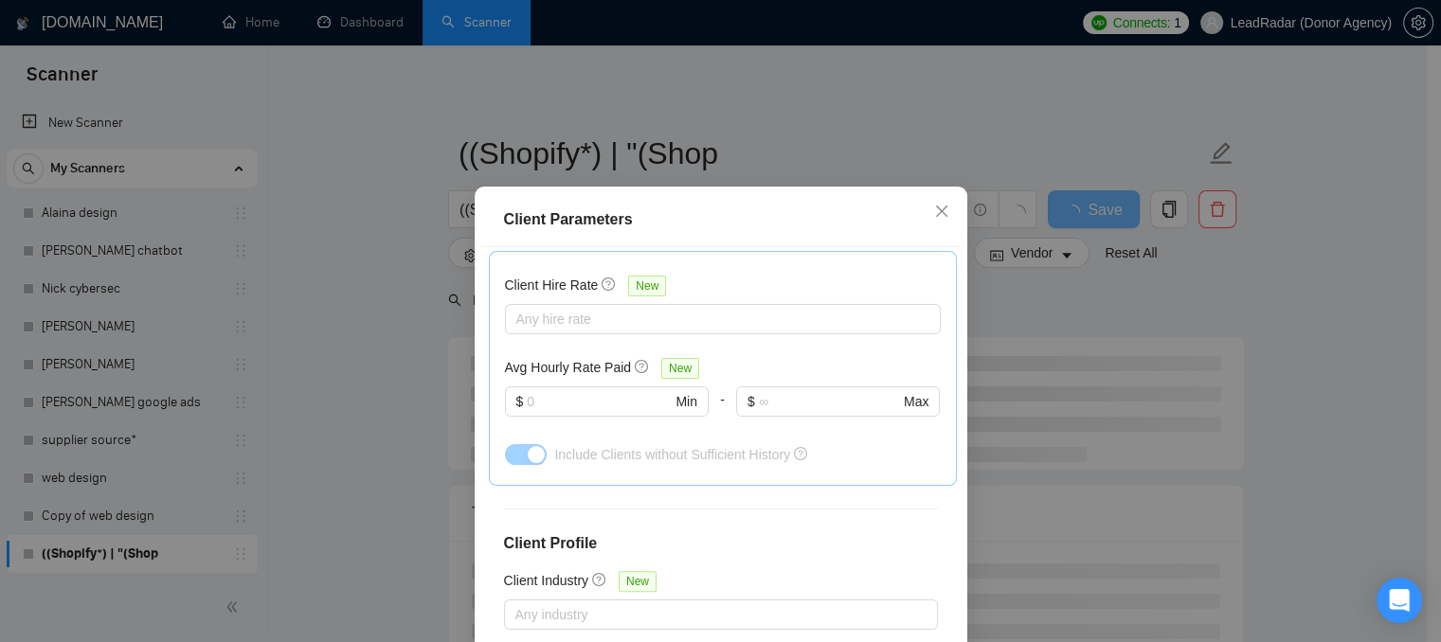
scroll to position [732, 0]
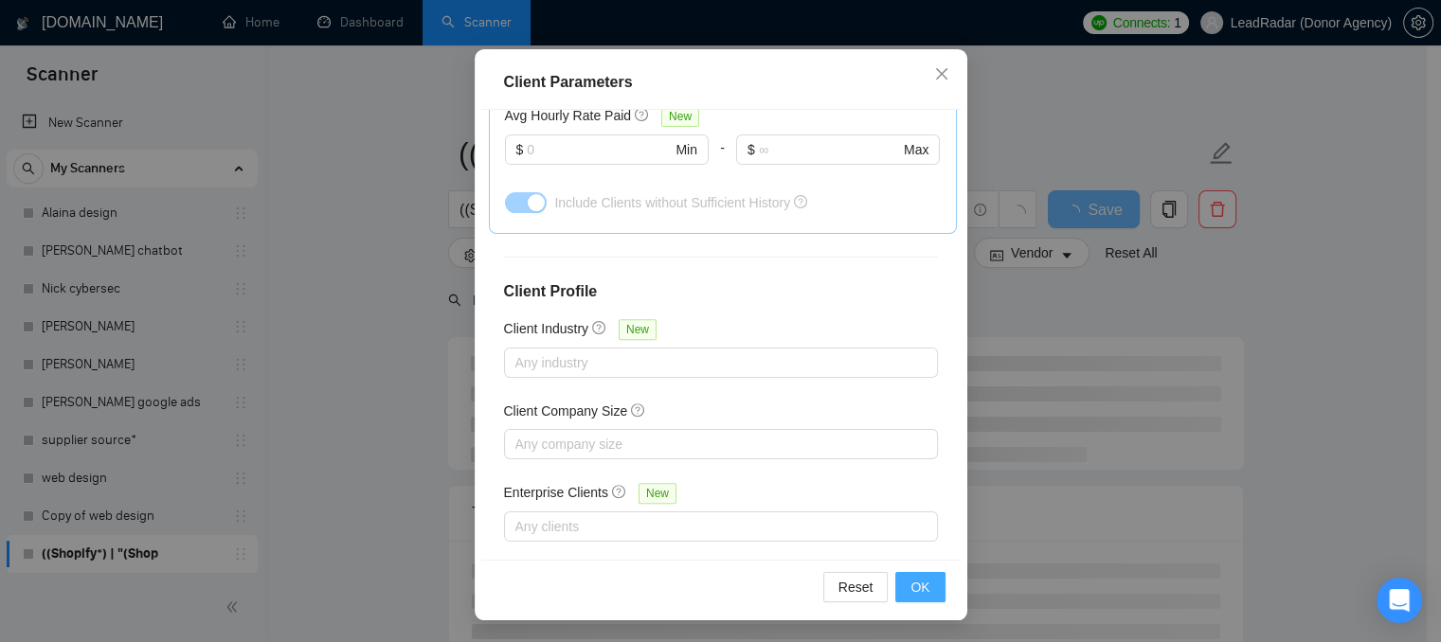
click at [920, 586] on span "OK" at bounding box center [919, 587] width 19 height 21
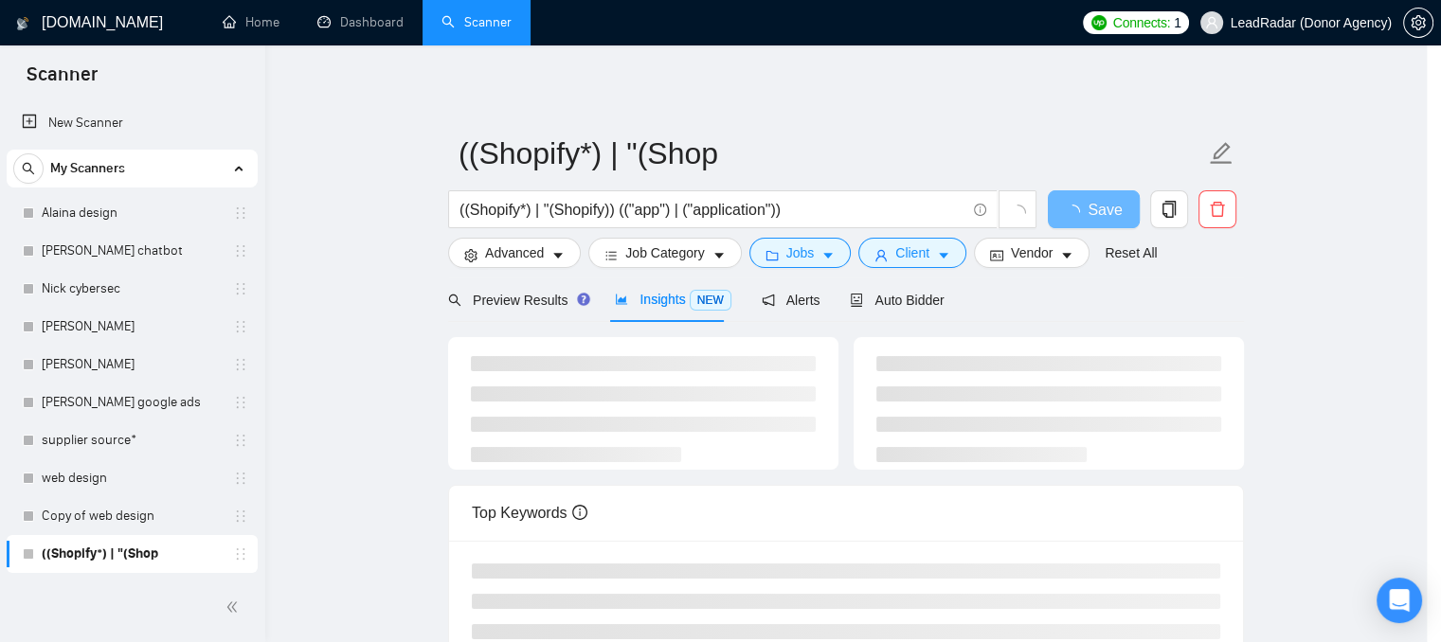
scroll to position [64, 0]
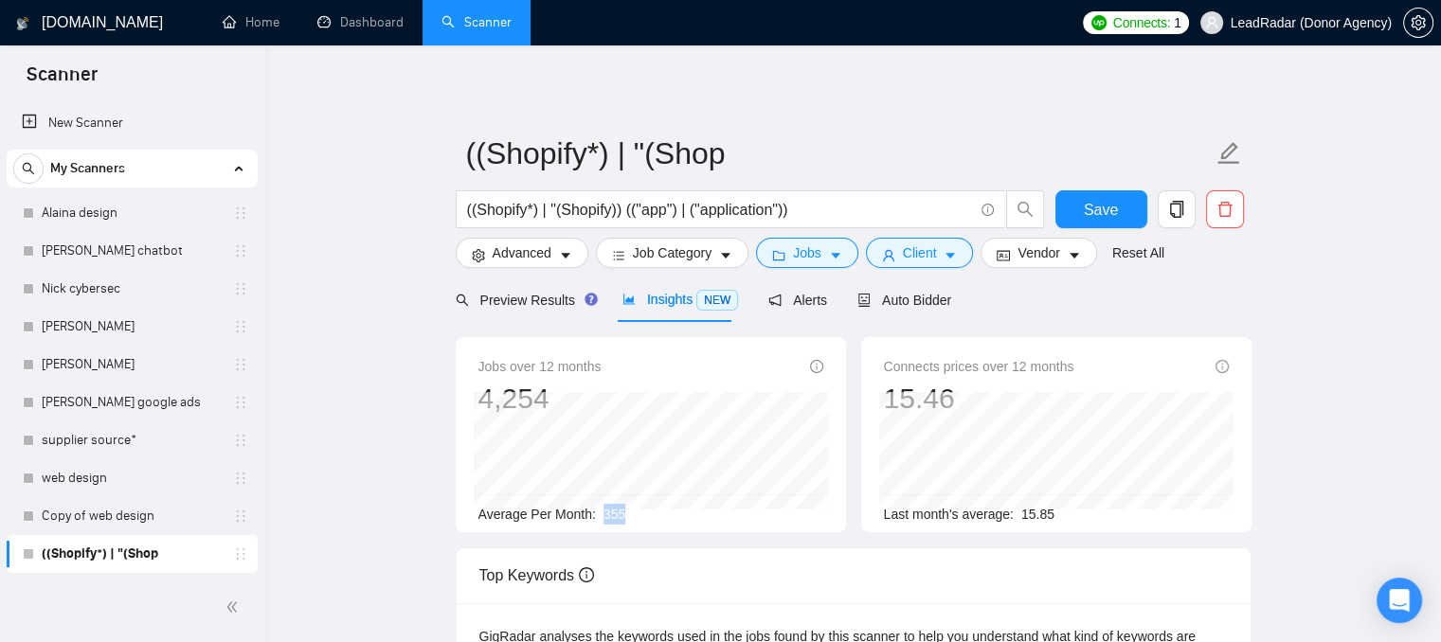
drag, startPoint x: 625, startPoint y: 511, endPoint x: 599, endPoint y: 514, distance: 26.8
click at [599, 514] on div "Average Per Month: 355" at bounding box center [650, 514] width 345 height 21
drag, startPoint x: 1016, startPoint y: 520, endPoint x: 1055, endPoint y: 530, distance: 40.9
click at [1055, 530] on div "Connects prices over 12 months 15.46 Last month's average: 15.85" at bounding box center [1056, 434] width 390 height 195
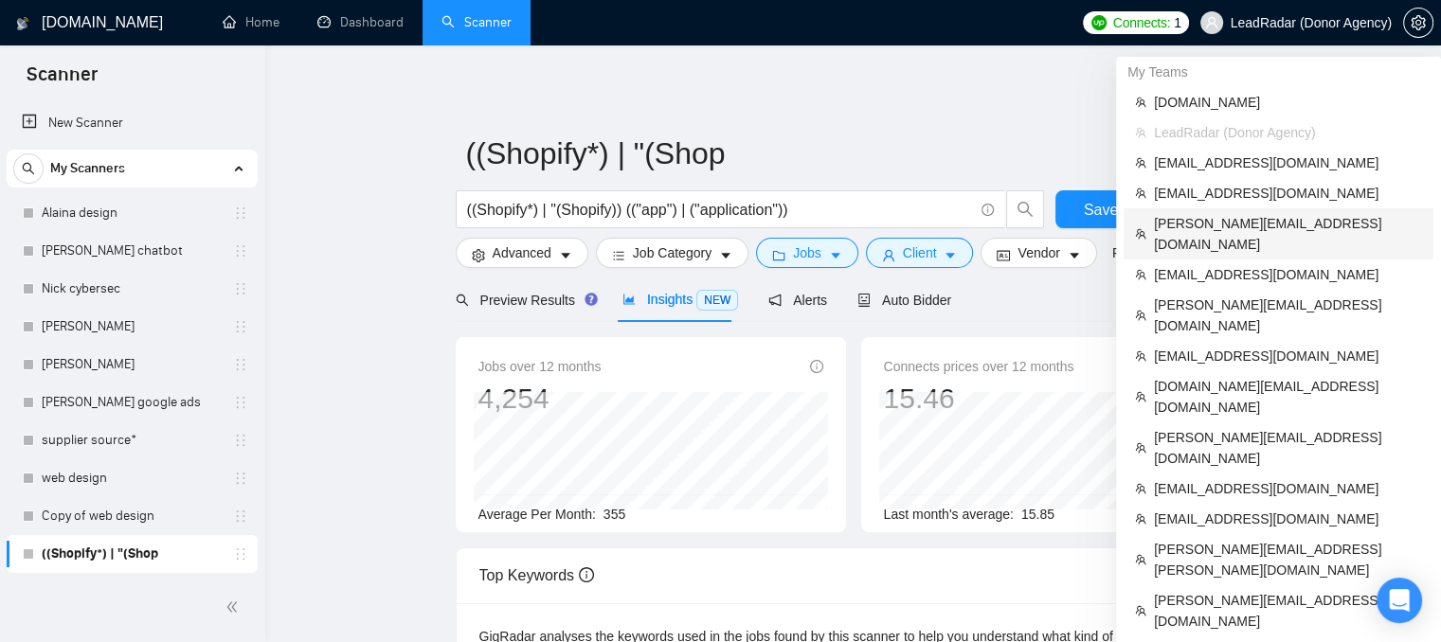
click at [1228, 232] on span "[PERSON_NAME][EMAIL_ADDRESS][DOMAIN_NAME]" at bounding box center [1288, 234] width 268 height 42
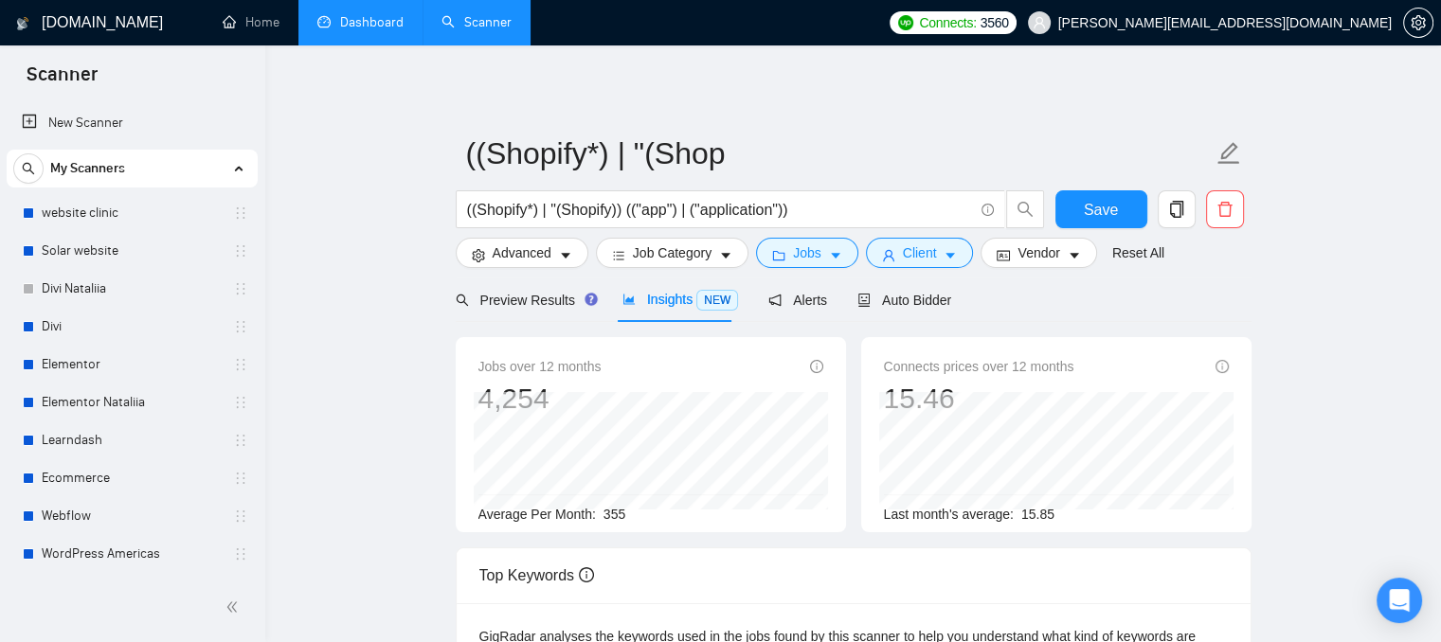
click at [368, 30] on link "Dashboard" at bounding box center [360, 22] width 86 height 16
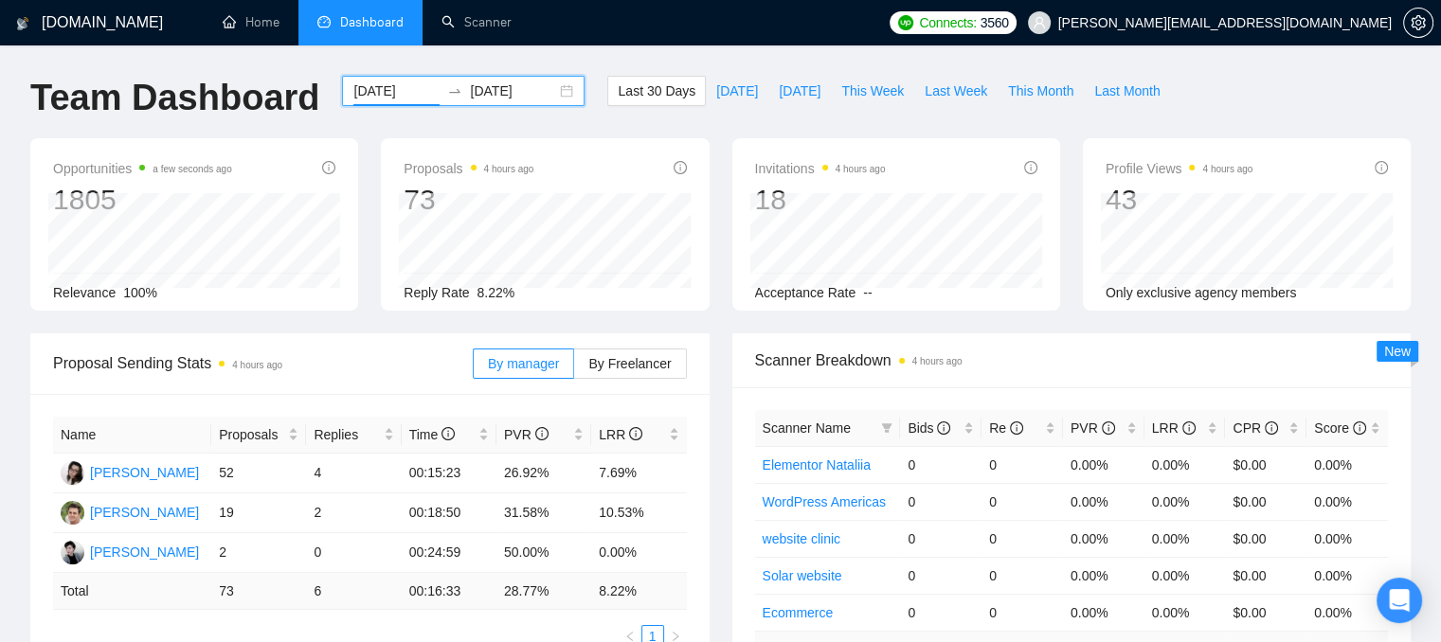
click at [389, 99] on input "[DATE]" at bounding box center [396, 91] width 86 height 21
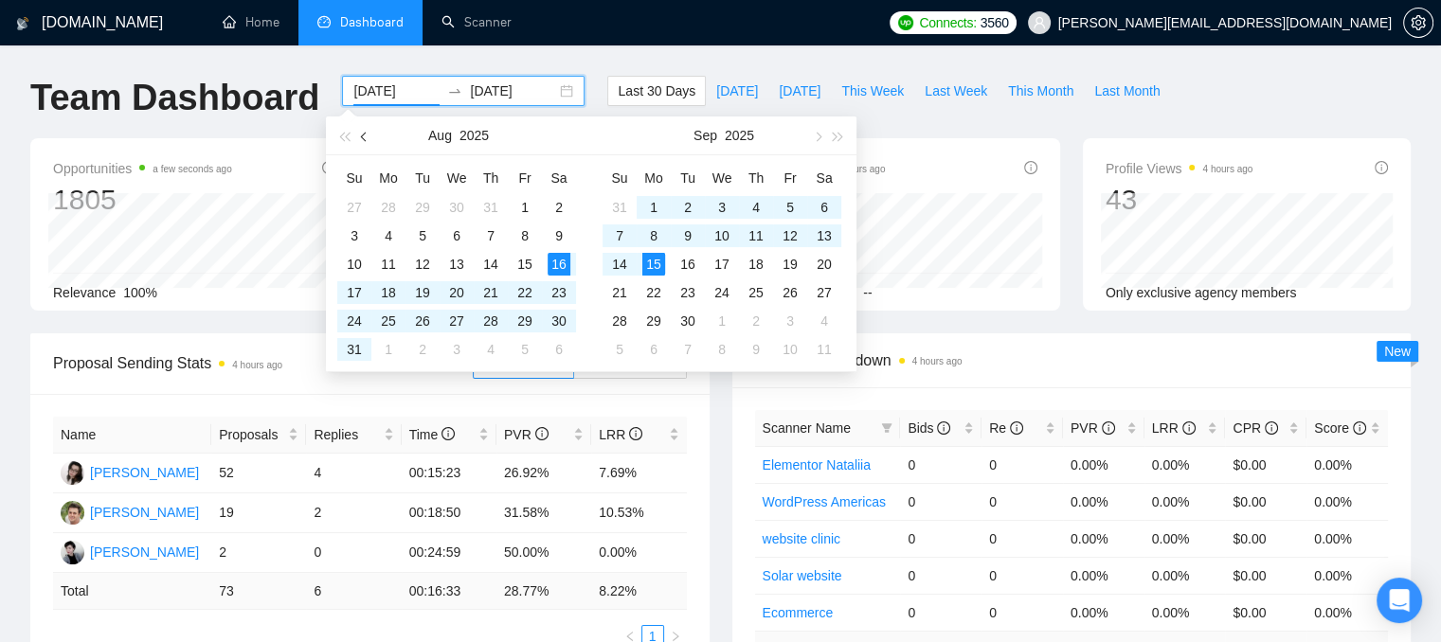
click at [364, 145] on button "button" at bounding box center [364, 136] width 21 height 38
click at [364, 144] on button "button" at bounding box center [364, 136] width 21 height 38
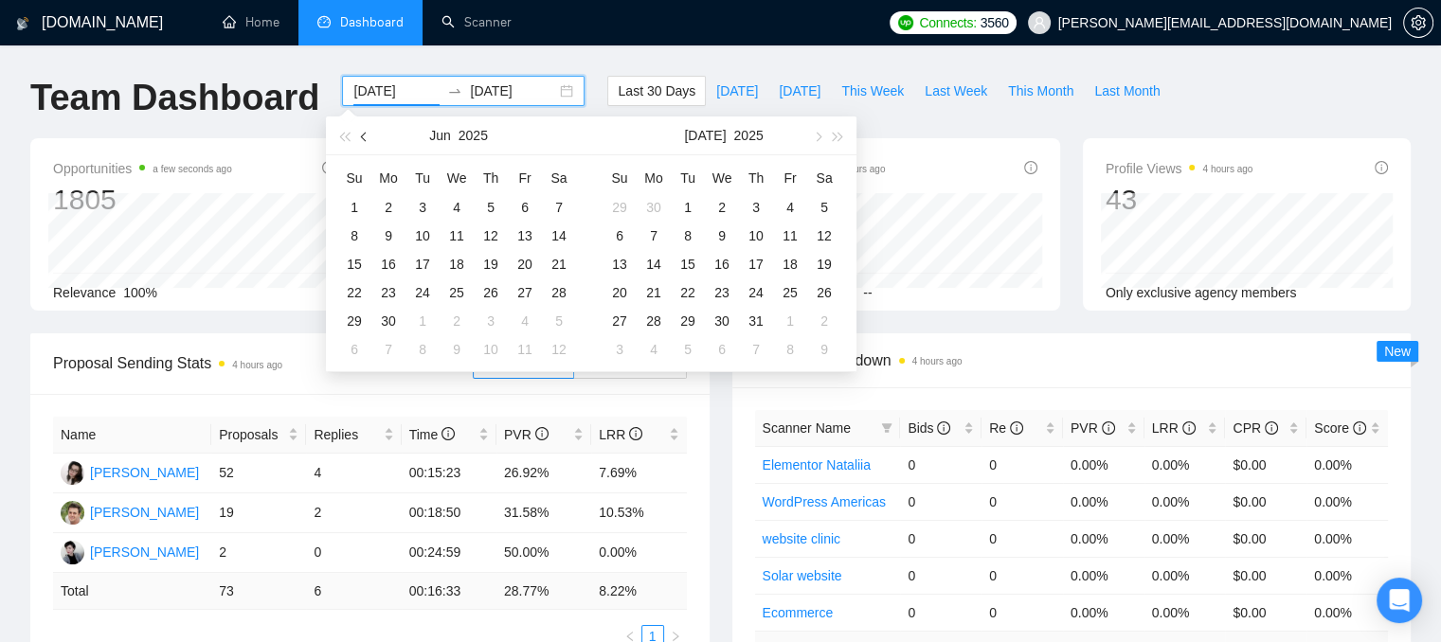
click at [364, 142] on button "button" at bounding box center [364, 136] width 21 height 38
click at [363, 141] on button "button" at bounding box center [364, 136] width 21 height 38
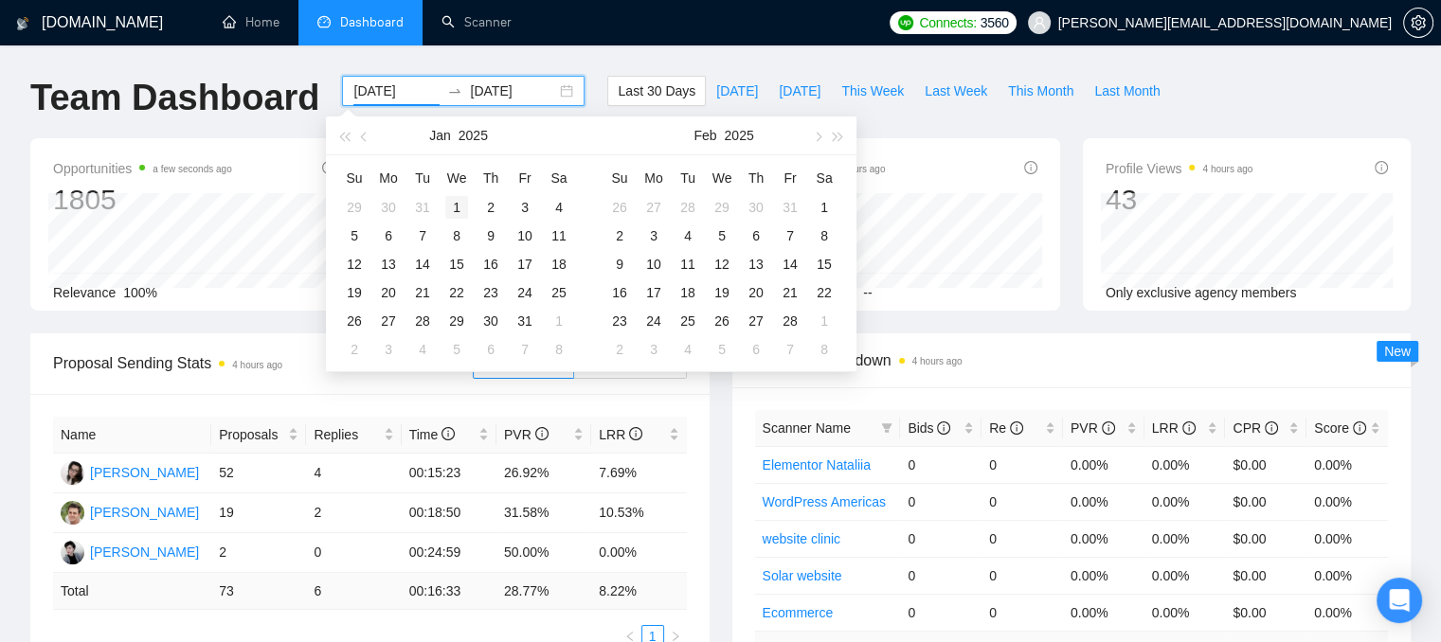
type input "[DATE]"
click at [458, 206] on div "1" at bounding box center [456, 207] width 23 height 23
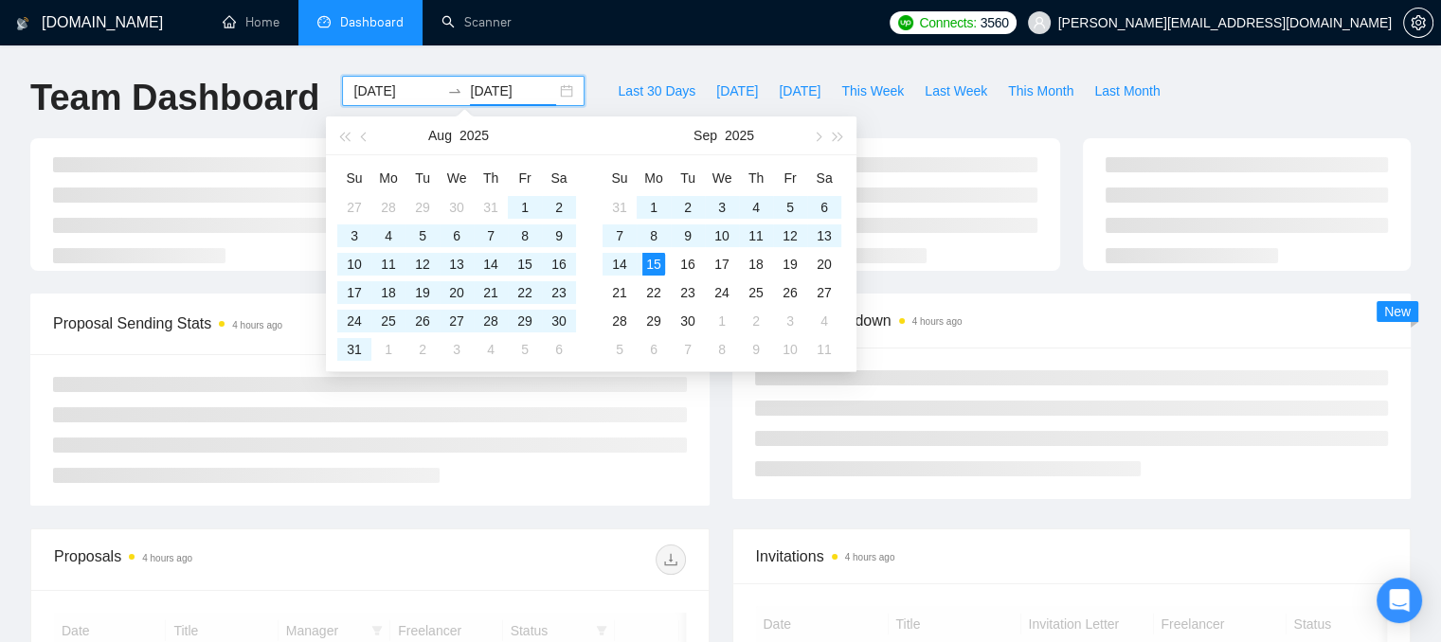
click at [728, 60] on div "[DOMAIN_NAME] Home Dashboard Scanner Connects: 3560 [PERSON_NAME][EMAIL_ADDRESS…" at bounding box center [720, 651] width 1441 height 1303
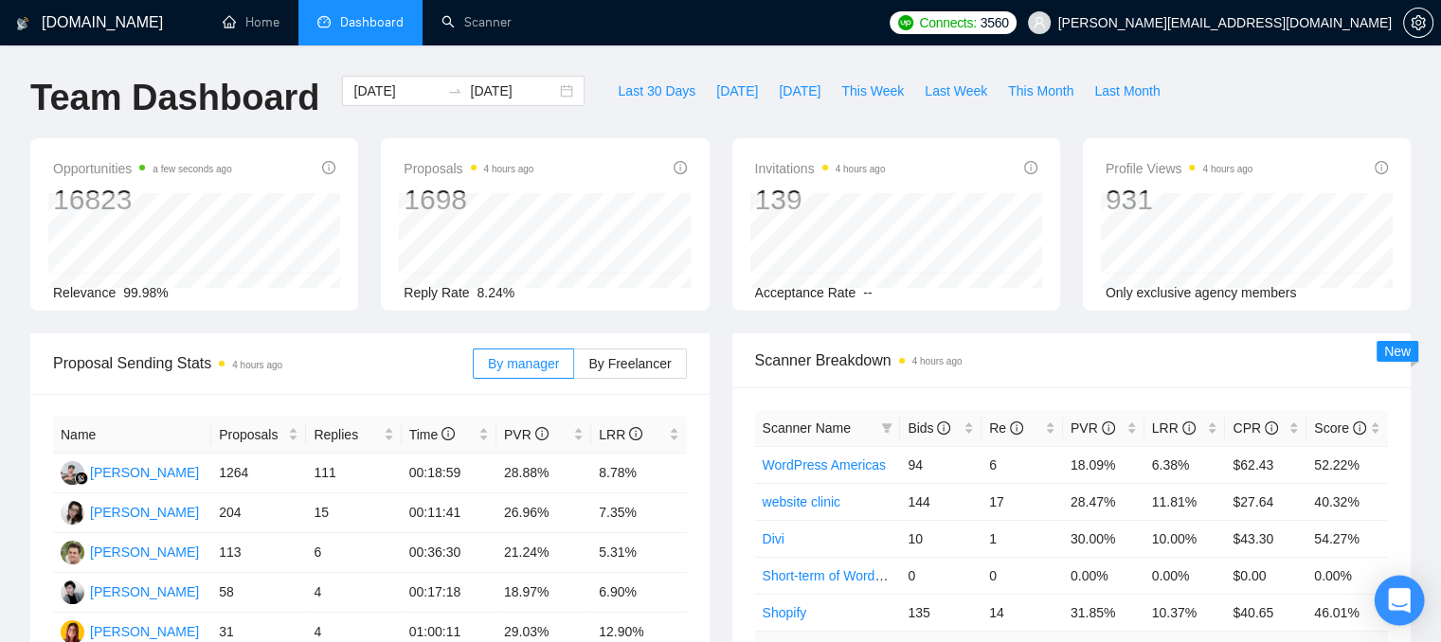
click at [1389, 601] on icon "Open Intercom Messenger" at bounding box center [1399, 600] width 25 height 25
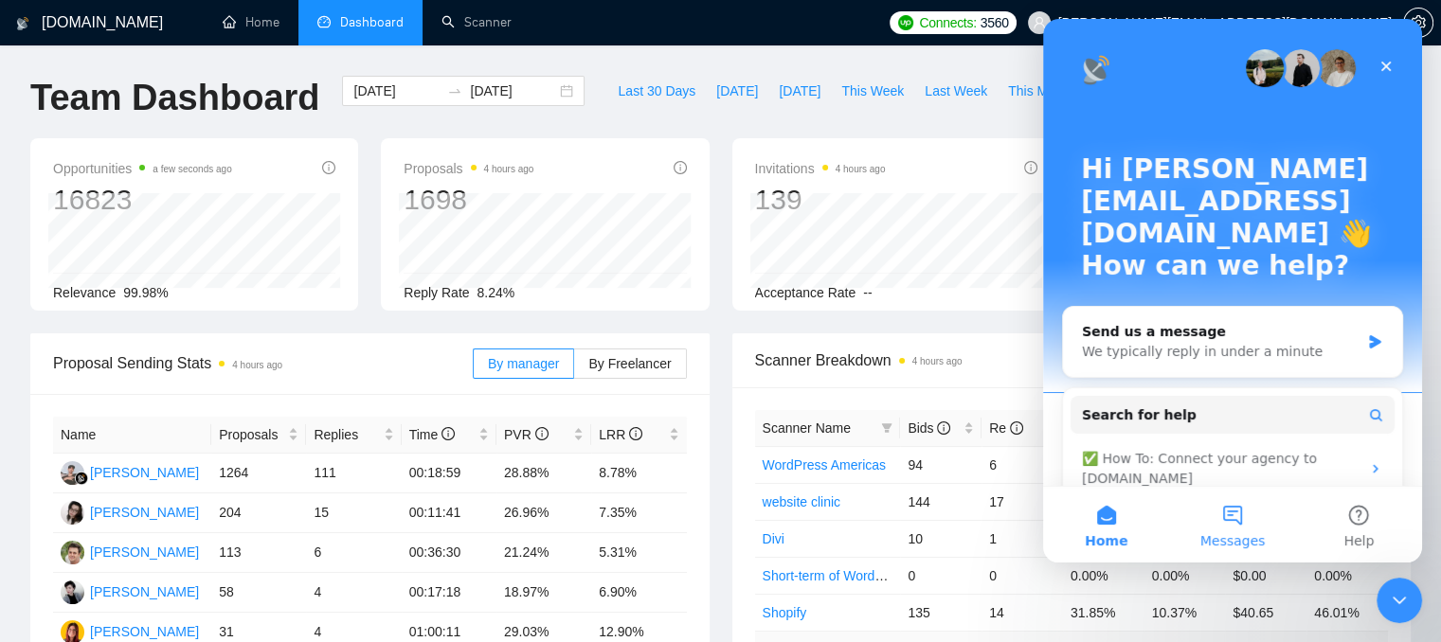
click at [1213, 541] on span "Messages" at bounding box center [1232, 540] width 65 height 13
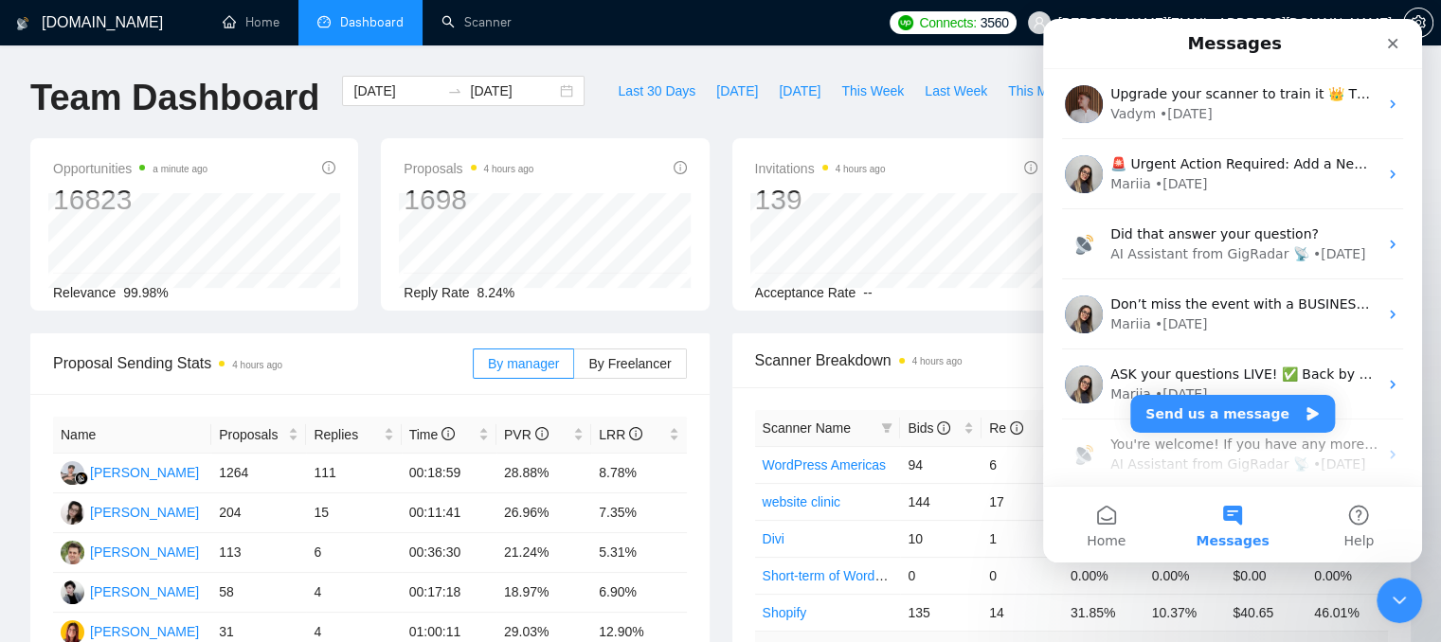
click at [716, 151] on div "Proposals 4 hours ago 1698 Reply Rate 8.24%" at bounding box center [544, 224] width 350 height 172
click at [716, 197] on div "Proposals 4 hours ago 1698 Reply Rate 8.24%" at bounding box center [544, 224] width 350 height 172
click at [722, 350] on div "Scanner Breakdown 4 hours ago Scanner Name Bids Re PVR LRR CPR Score WordPress …" at bounding box center [1072, 531] width 702 height 396
click at [1404, 608] on icon "Close Intercom Messenger" at bounding box center [1396, 597] width 23 height 23
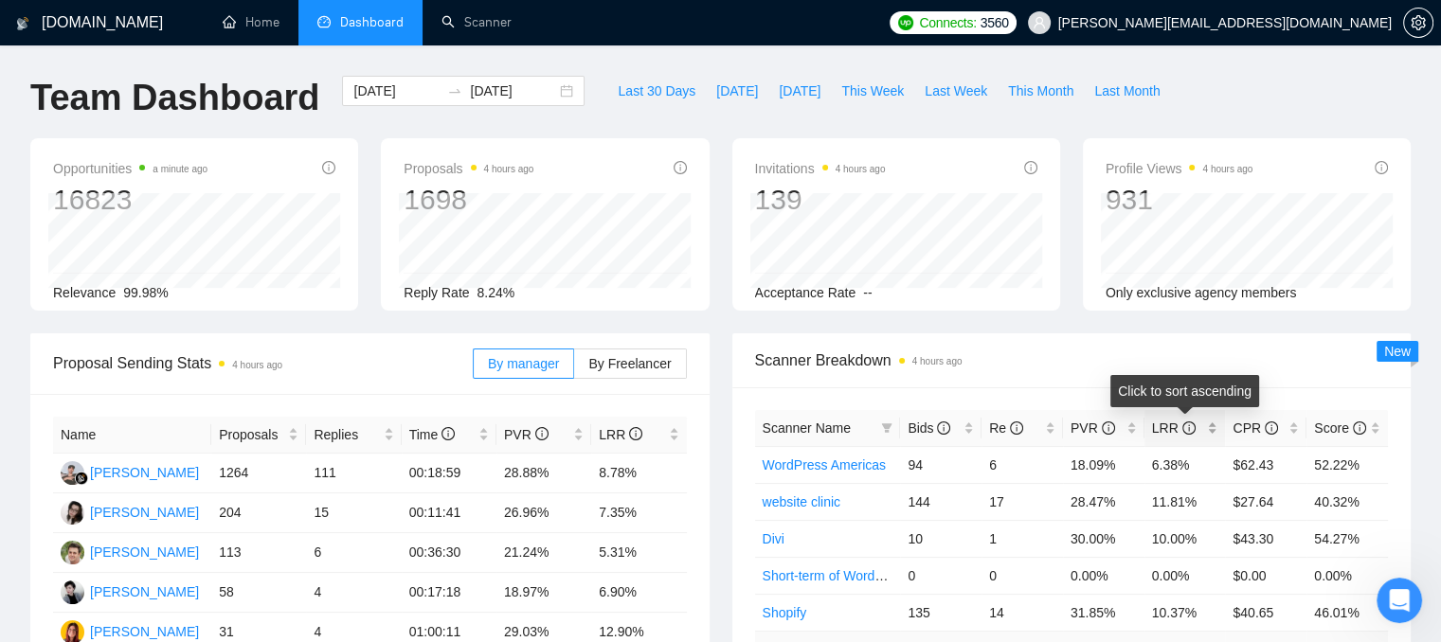
click at [1213, 434] on div "LRR" at bounding box center [1185, 428] width 66 height 21
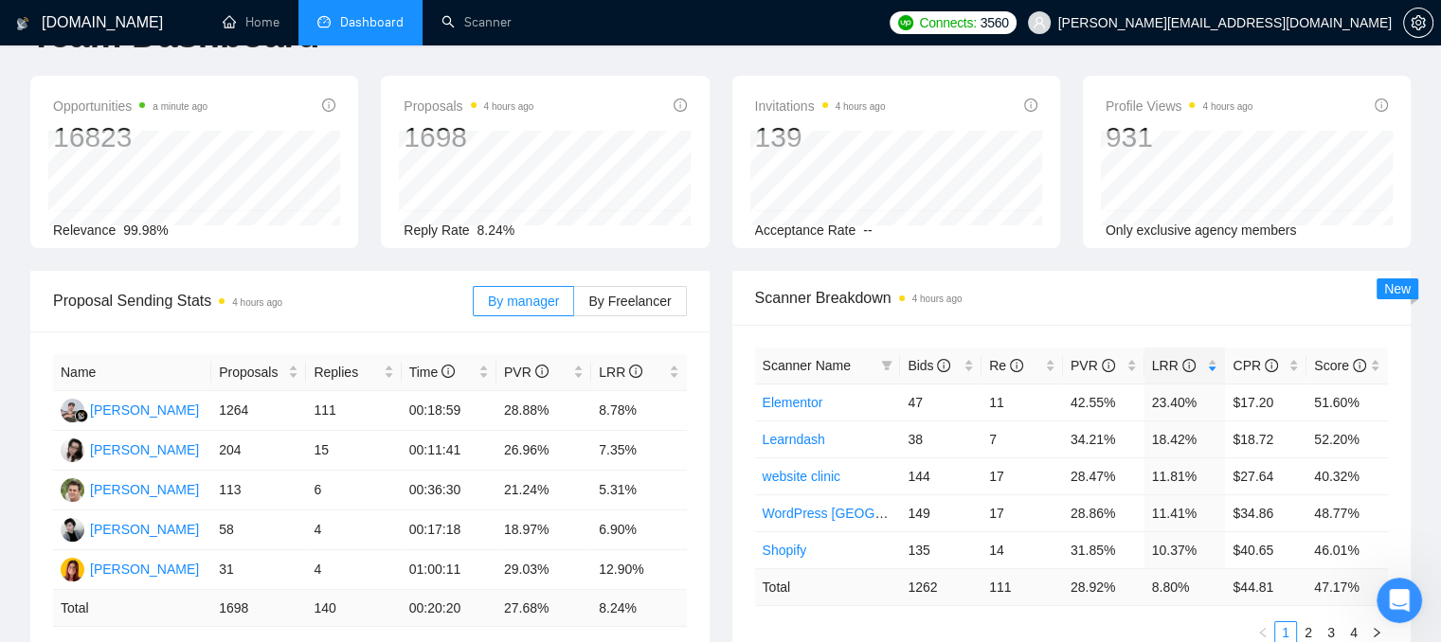
scroll to position [95, 0]
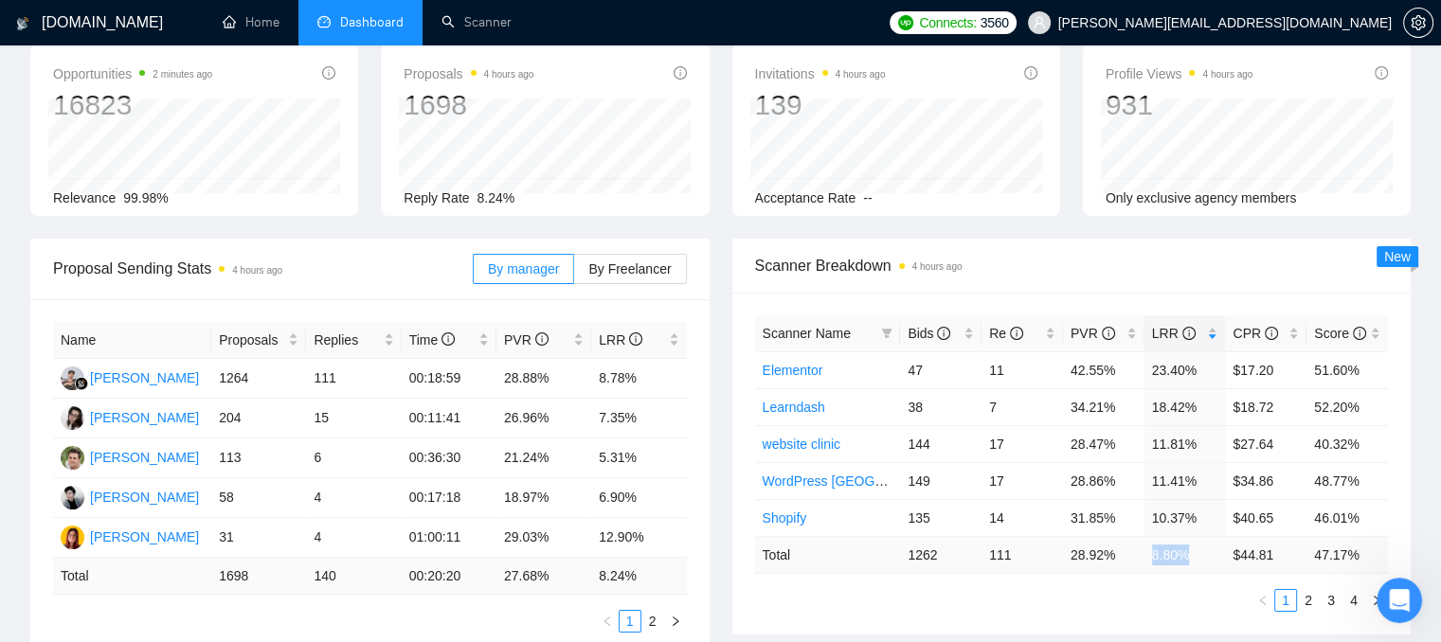
drag, startPoint x: 1182, startPoint y: 558, endPoint x: 1148, endPoint y: 550, distance: 34.9
click at [1148, 550] on td "8.80 %" at bounding box center [1184, 554] width 81 height 37
click at [913, 560] on td "1262" at bounding box center [940, 554] width 81 height 37
drag, startPoint x: 906, startPoint y: 558, endPoint x: 944, endPoint y: 558, distance: 38.8
click at [944, 558] on td "1262" at bounding box center [940, 554] width 81 height 37
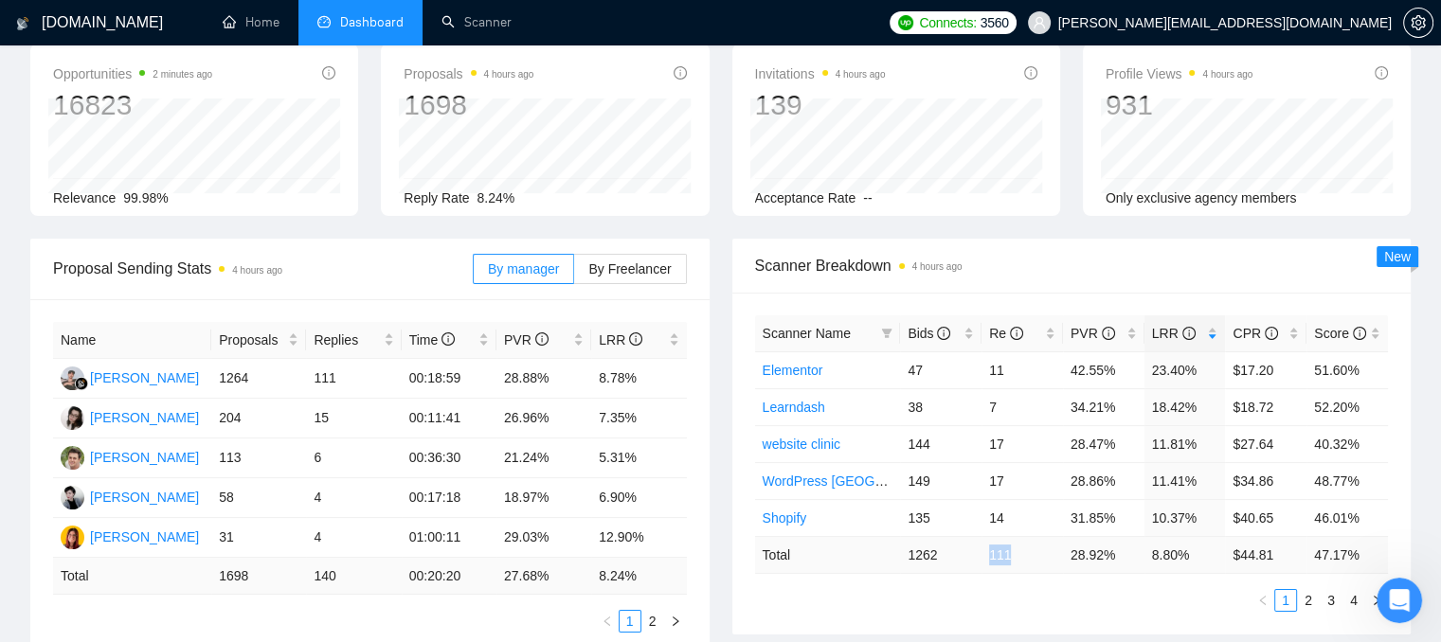
drag, startPoint x: 984, startPoint y: 550, endPoint x: 1013, endPoint y: 550, distance: 28.4
click at [1013, 550] on td "111" at bounding box center [1021, 554] width 81 height 37
click at [1155, 577] on div "Scanner Name Bids Re PVR LRR CPR Score Elementor 47 11 42.55% 23.40% $17.20 51.…" at bounding box center [1072, 463] width 634 height 297
click at [884, 331] on icon "filter" at bounding box center [887, 333] width 10 height 9
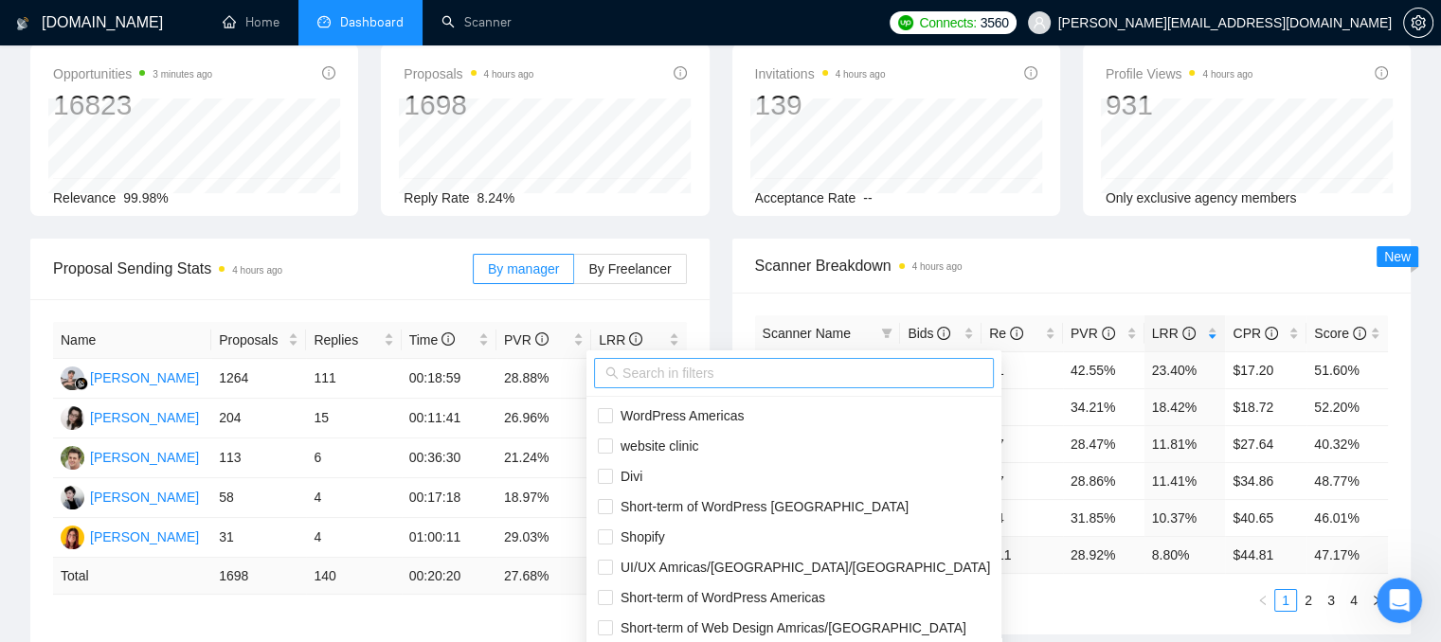
click at [810, 379] on input "text" at bounding box center [802, 373] width 360 height 21
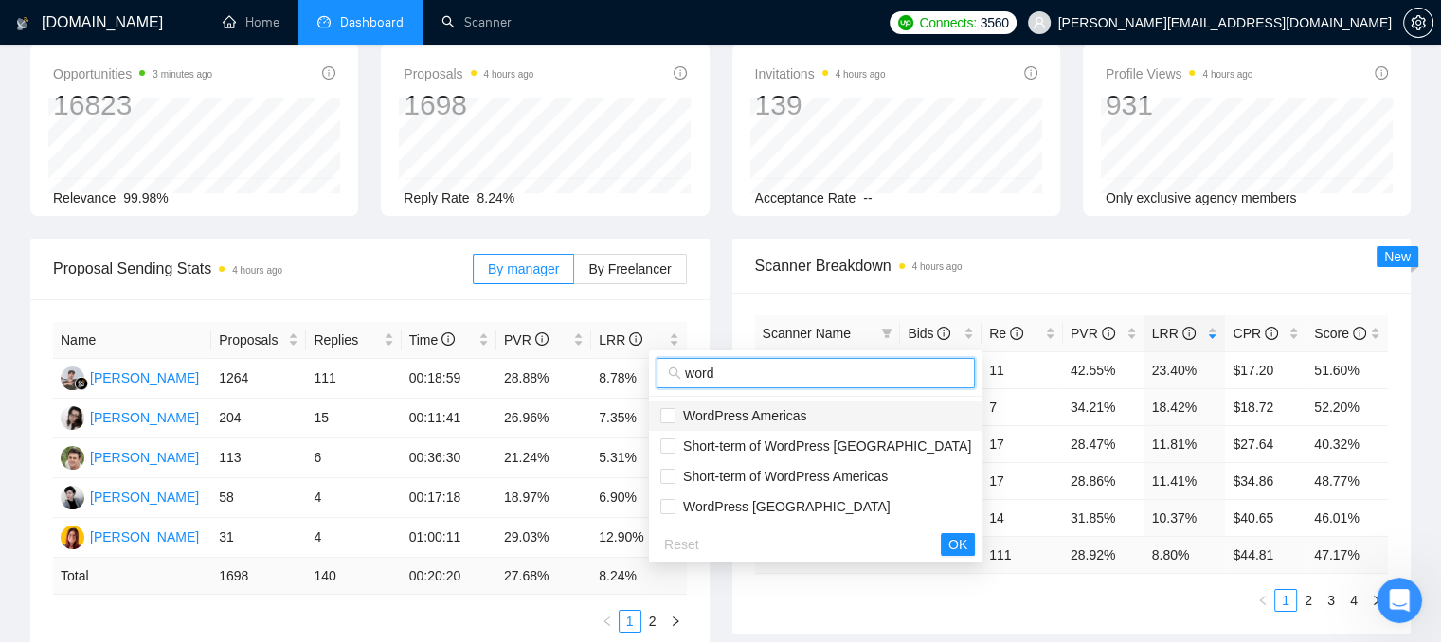
type input "word"
click at [762, 419] on span "WordPress Americas" at bounding box center [740, 415] width 131 height 15
checkbox input "true"
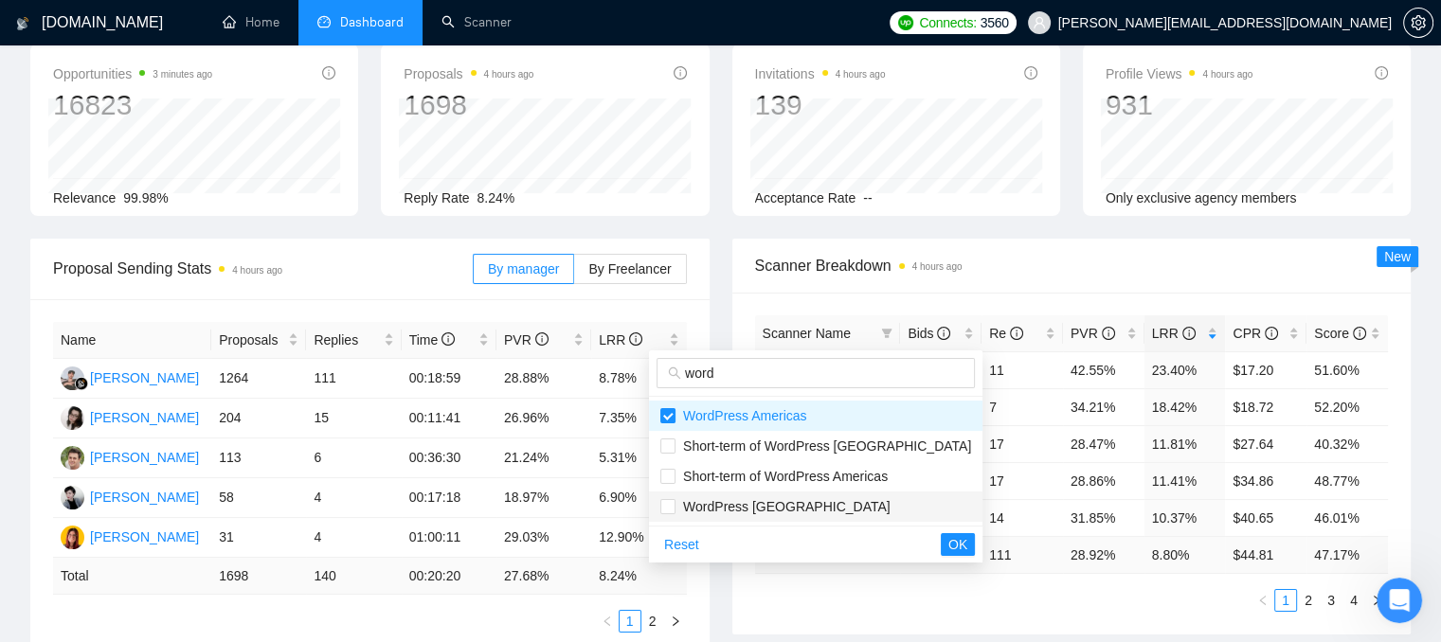
click at [762, 505] on span "WordPress [GEOGRAPHIC_DATA]" at bounding box center [782, 506] width 215 height 15
checkbox input "true"
click at [948, 554] on span "OK" at bounding box center [957, 544] width 19 height 21
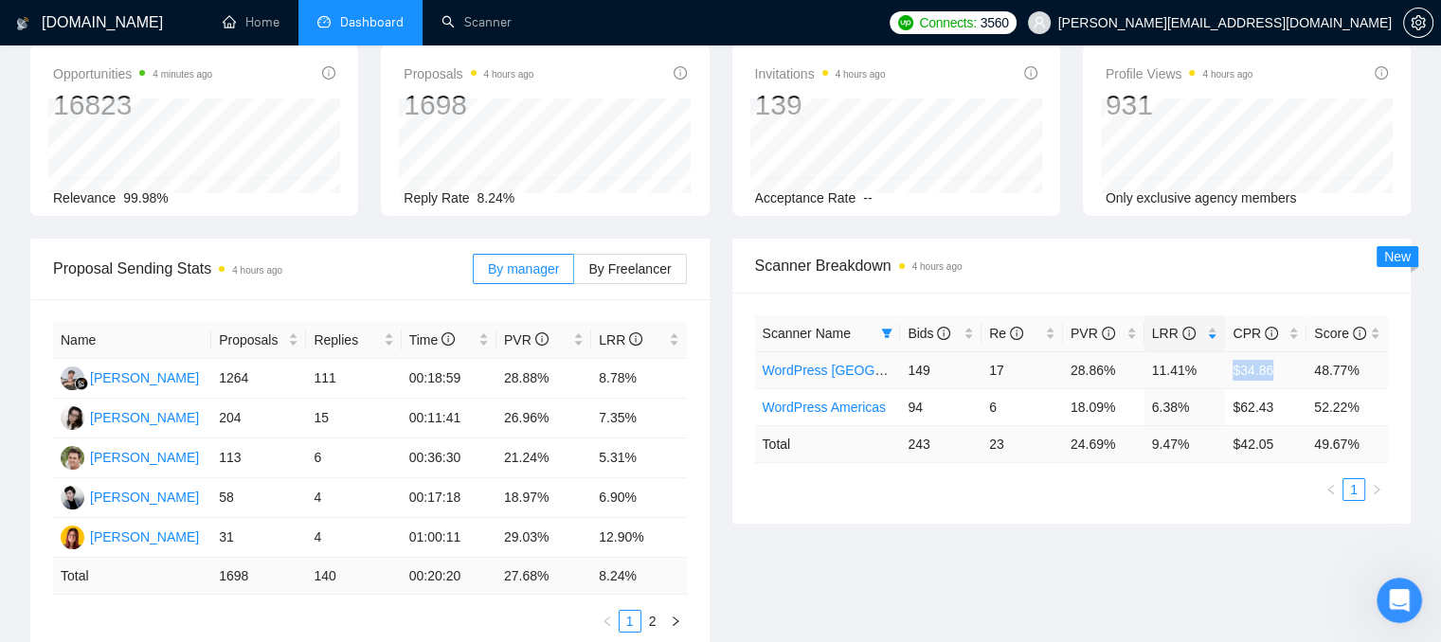
drag, startPoint x: 1231, startPoint y: 368, endPoint x: 1269, endPoint y: 361, distance: 39.6
click at [1269, 361] on td "$34.86" at bounding box center [1265, 369] width 81 height 37
click at [883, 334] on icon "filter" at bounding box center [886, 333] width 11 height 11
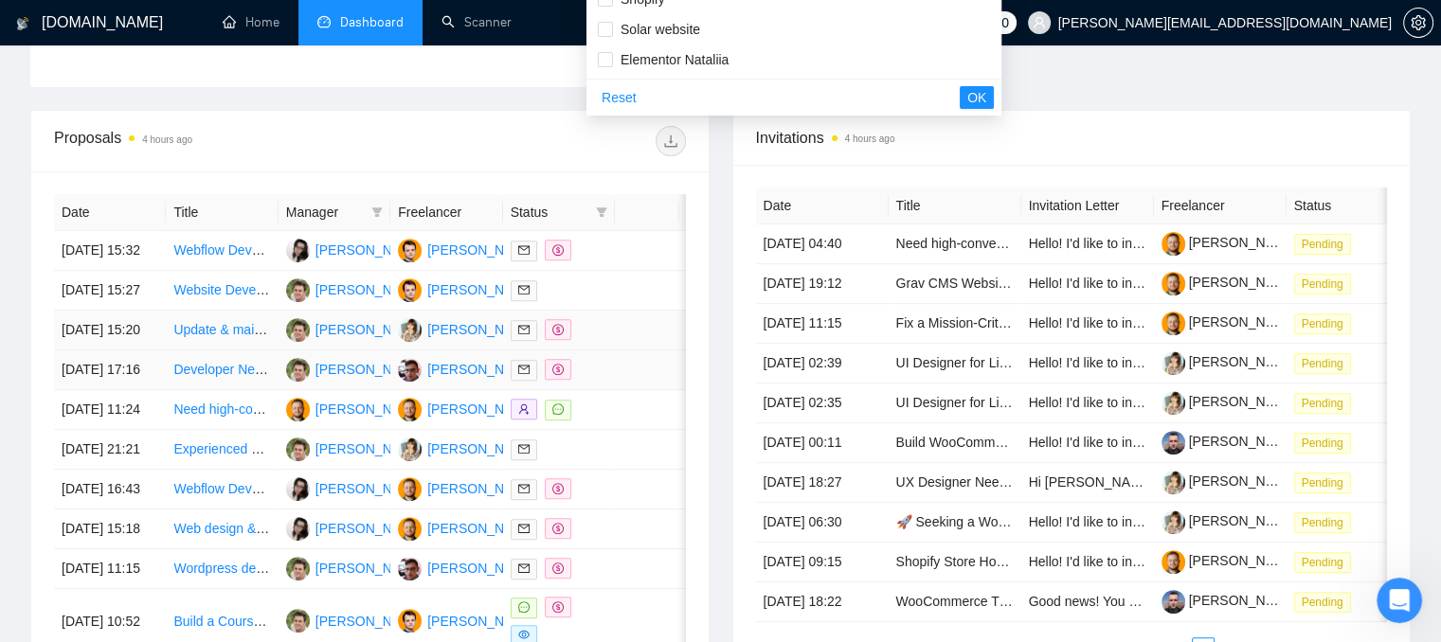
scroll to position [474, 0]
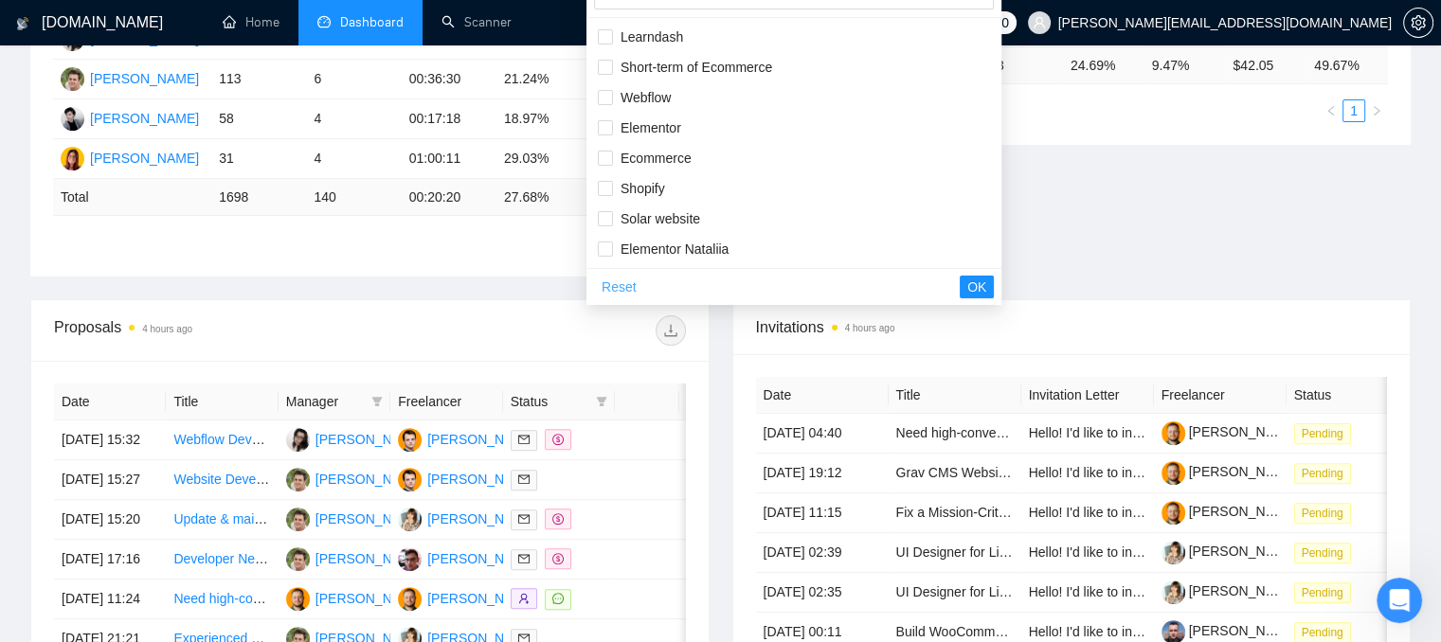
click at [617, 283] on span "Reset" at bounding box center [619, 287] width 35 height 21
checkbox input "false"
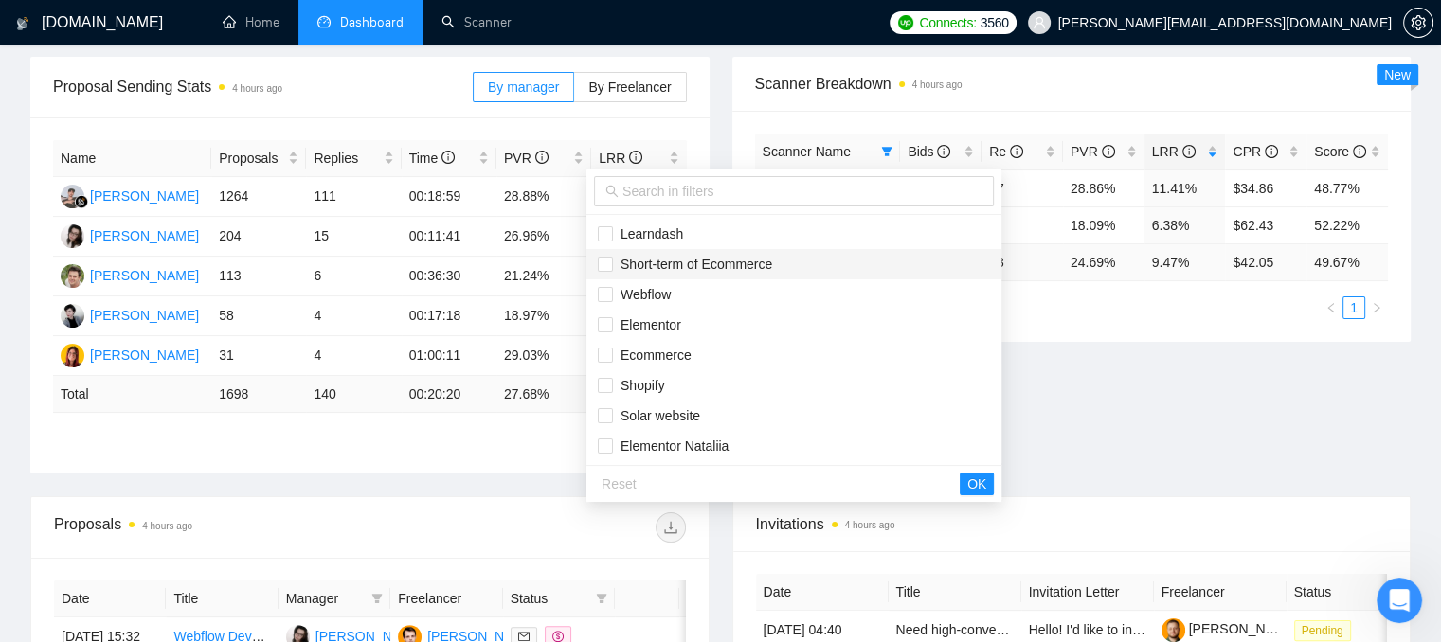
scroll to position [284, 0]
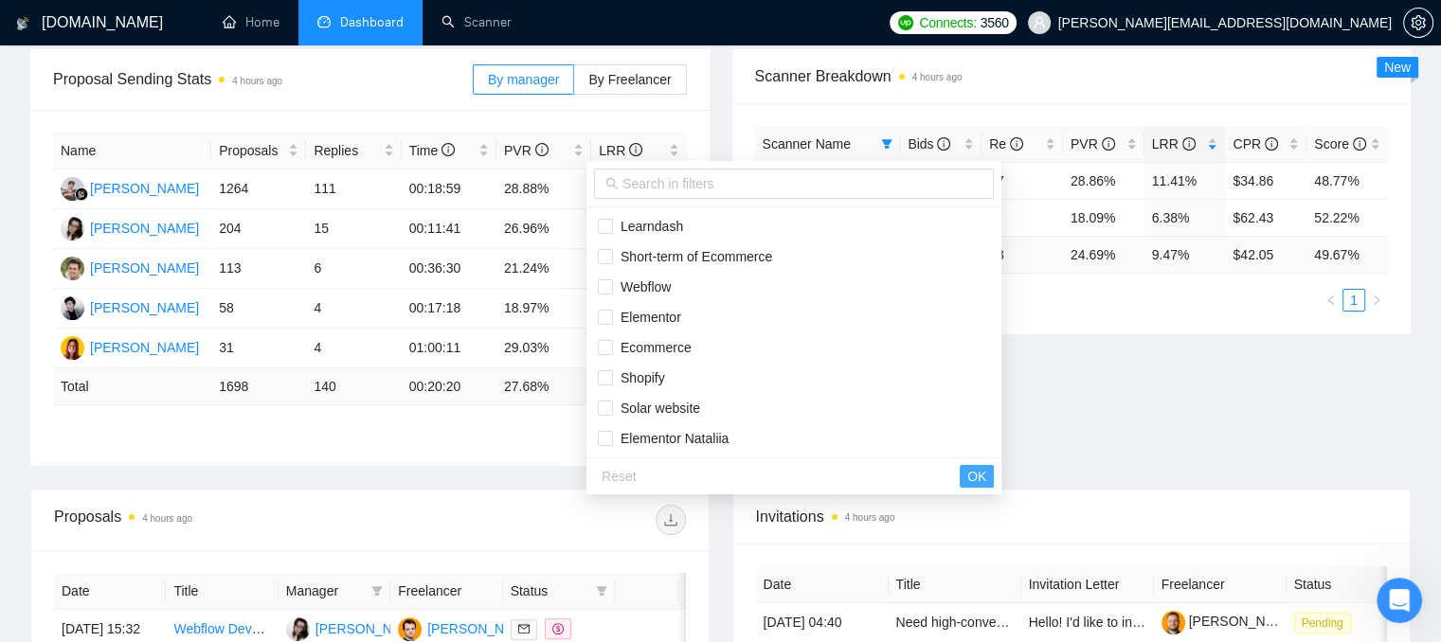
click at [967, 481] on span "OK" at bounding box center [976, 476] width 19 height 21
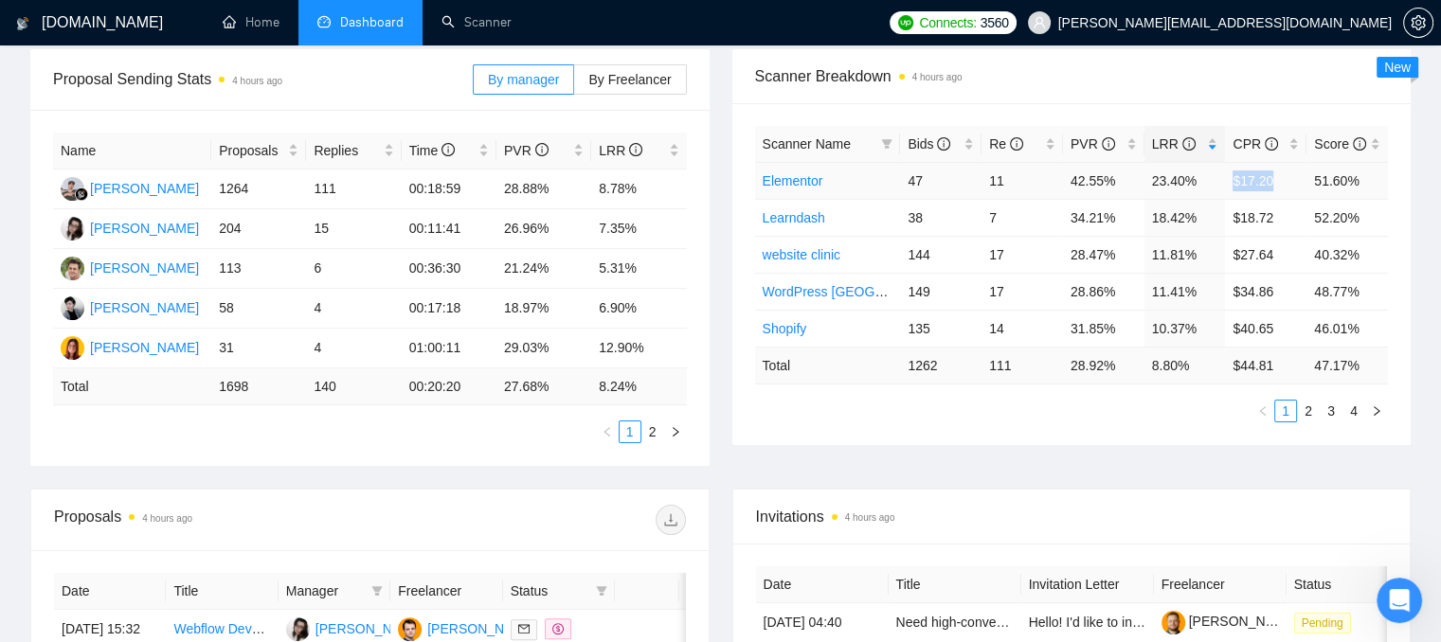
drag, startPoint x: 1239, startPoint y: 179, endPoint x: 1281, endPoint y: 180, distance: 41.7
click at [1281, 180] on td "$17.20" at bounding box center [1265, 180] width 81 height 37
click at [1009, 97] on div "Scanner Breakdown 4 hours ago" at bounding box center [1072, 76] width 634 height 54
click at [265, 16] on link "Home" at bounding box center [251, 22] width 57 height 16
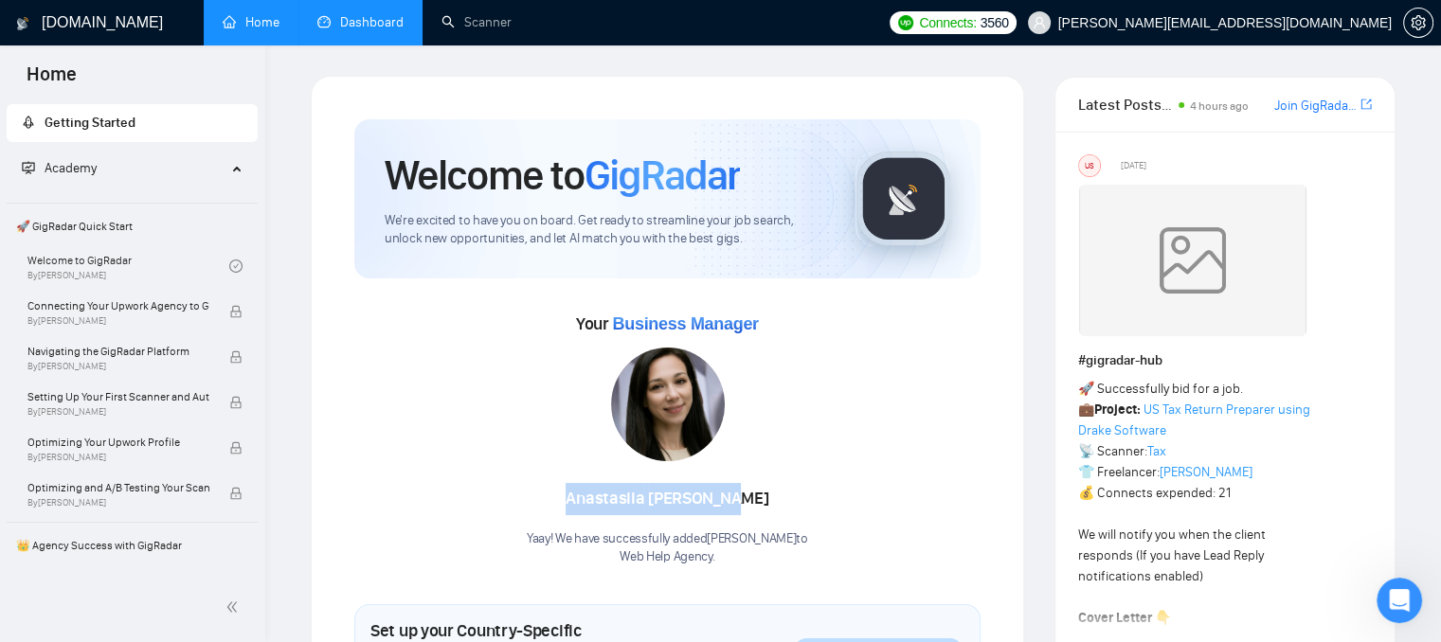
drag, startPoint x: 584, startPoint y: 497, endPoint x: 763, endPoint y: 496, distance: 178.1
click at [763, 496] on div "[PERSON_NAME]" at bounding box center [667, 499] width 281 height 32
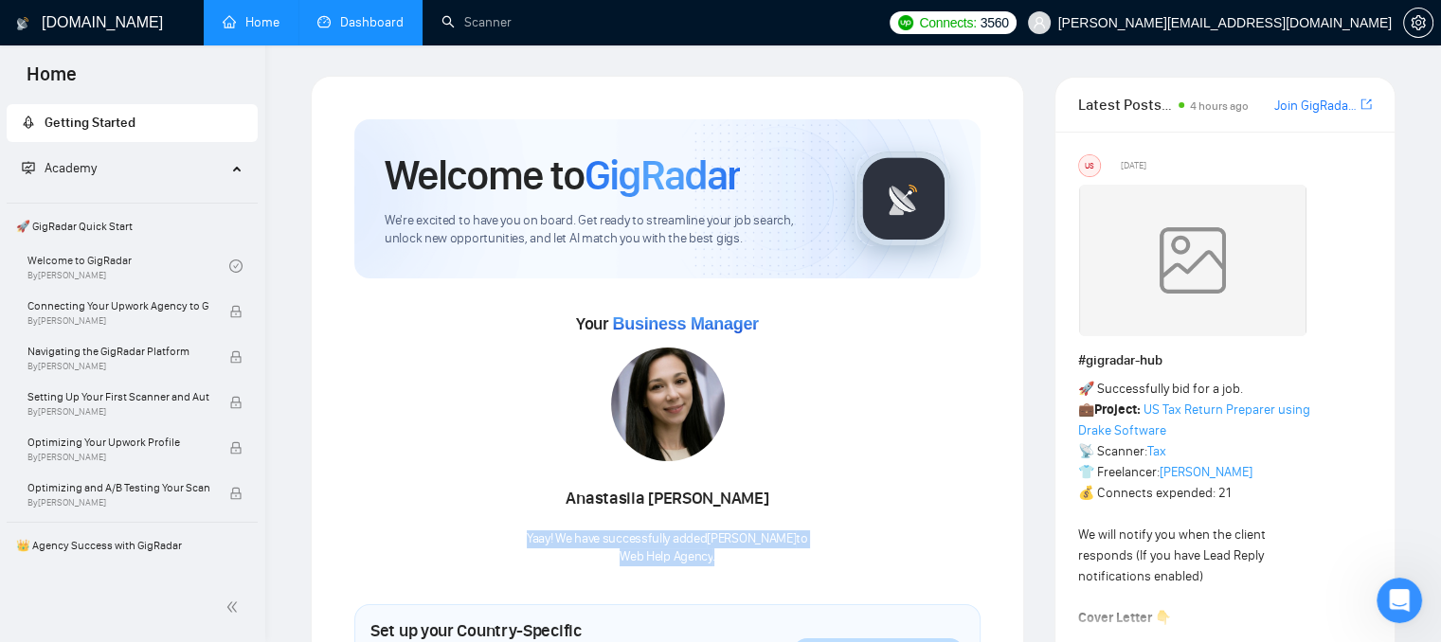
drag, startPoint x: 729, startPoint y: 561, endPoint x: 504, endPoint y: 537, distance: 226.7
click at [504, 537] on div "Your Business Manager [PERSON_NAME] Yaay! We have successfully added [PERSON_NA…" at bounding box center [667, 438] width 626 height 258
click at [606, 538] on div "Yaay! We have successfully added [PERSON_NAME] to Web Help Agency ." at bounding box center [667, 548] width 281 height 36
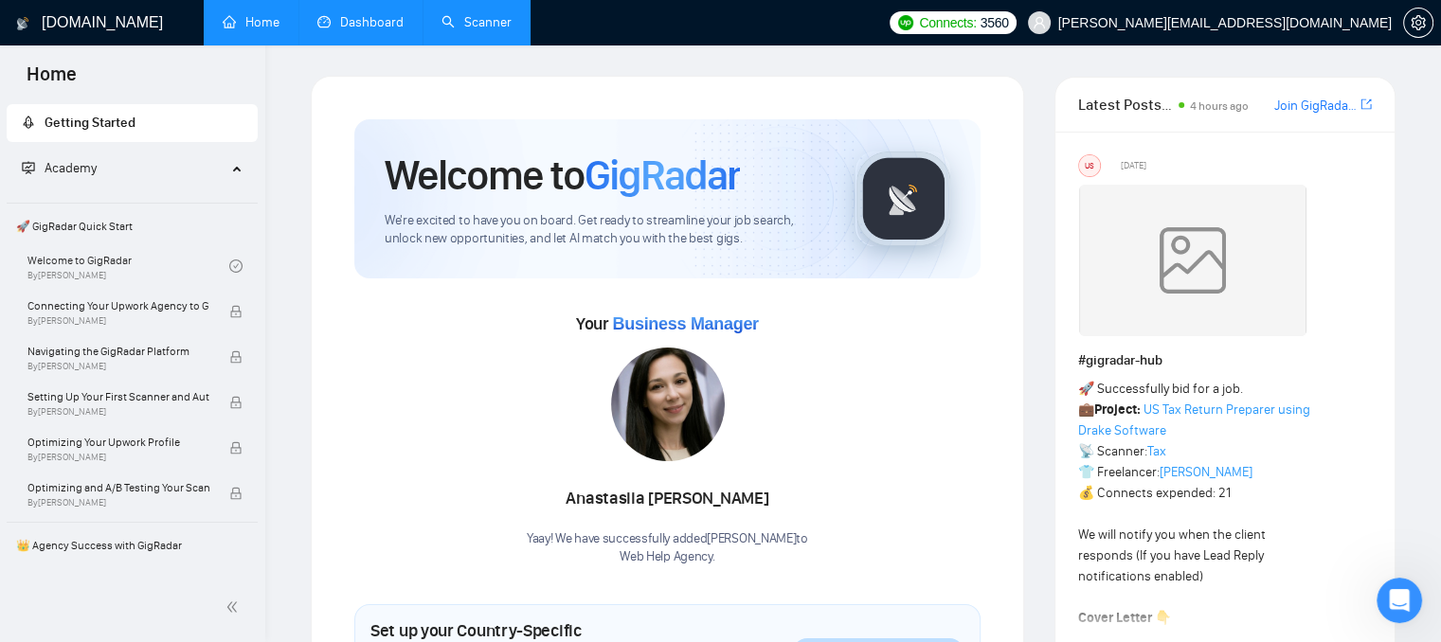
click at [471, 15] on link "Scanner" at bounding box center [476, 22] width 70 height 16
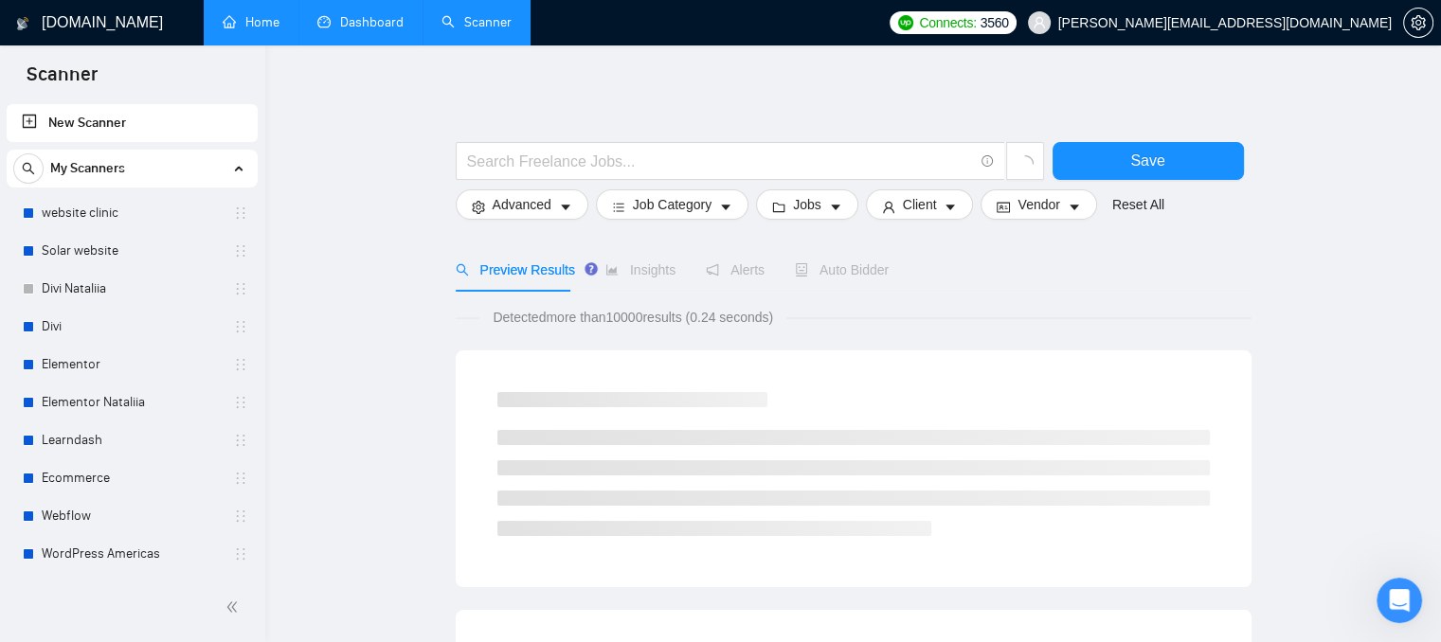
click at [364, 15] on link "Dashboard" at bounding box center [360, 22] width 86 height 16
